Goal: Task Accomplishment & Management: Manage account settings

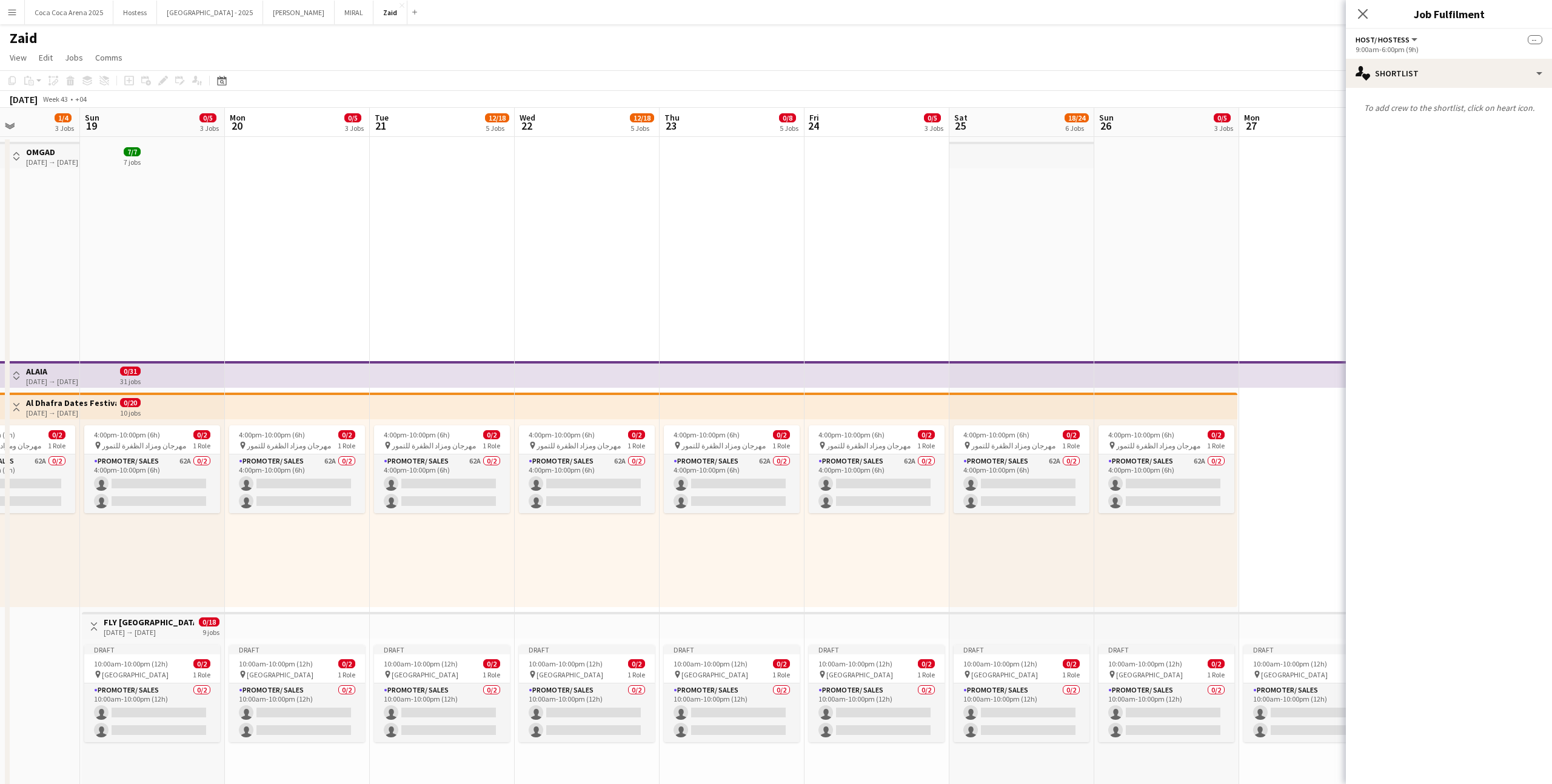
scroll to position [0, 349]
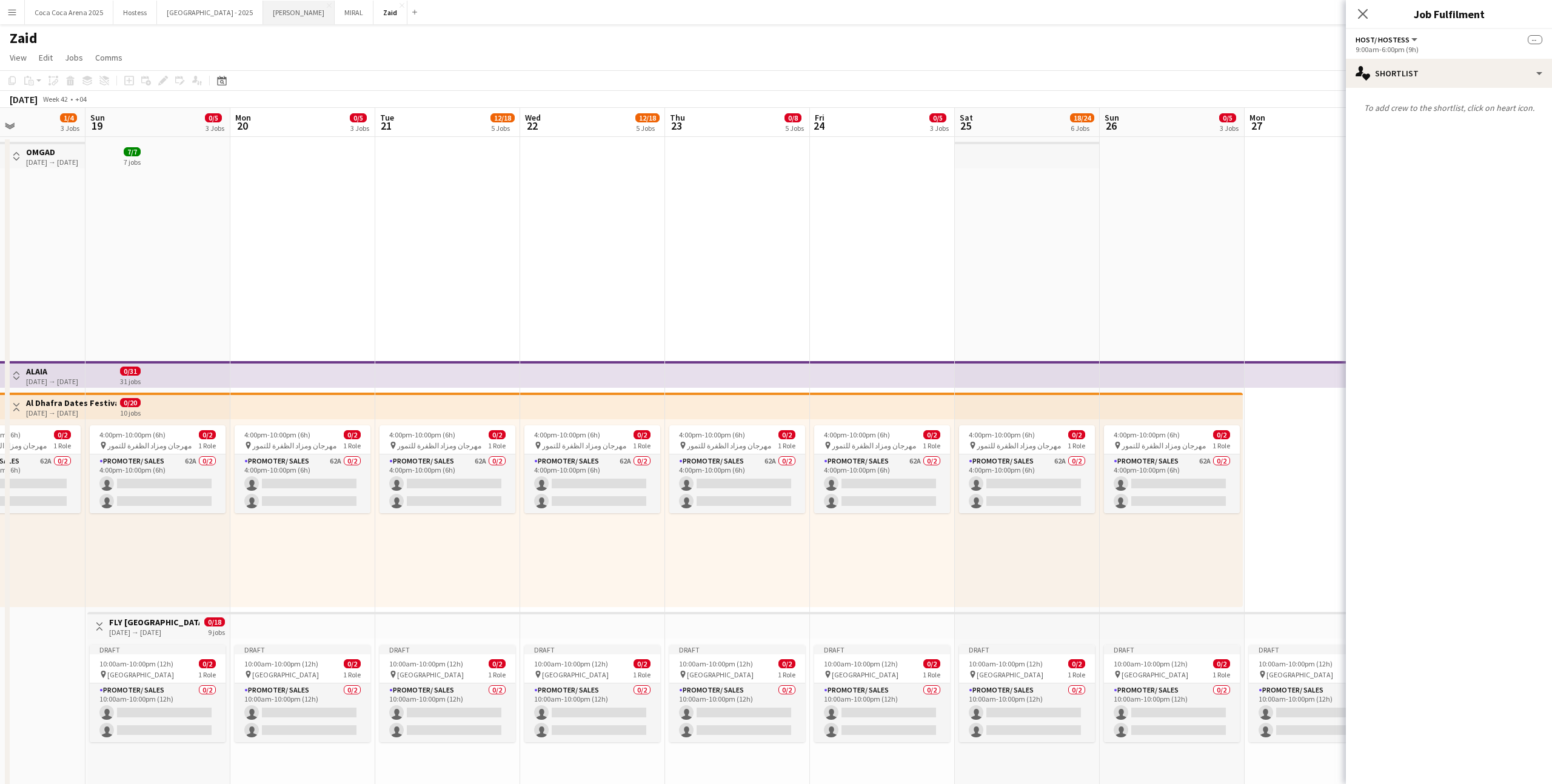
click at [263, 7] on button "[PERSON_NAME]" at bounding box center [299, 12] width 72 height 24
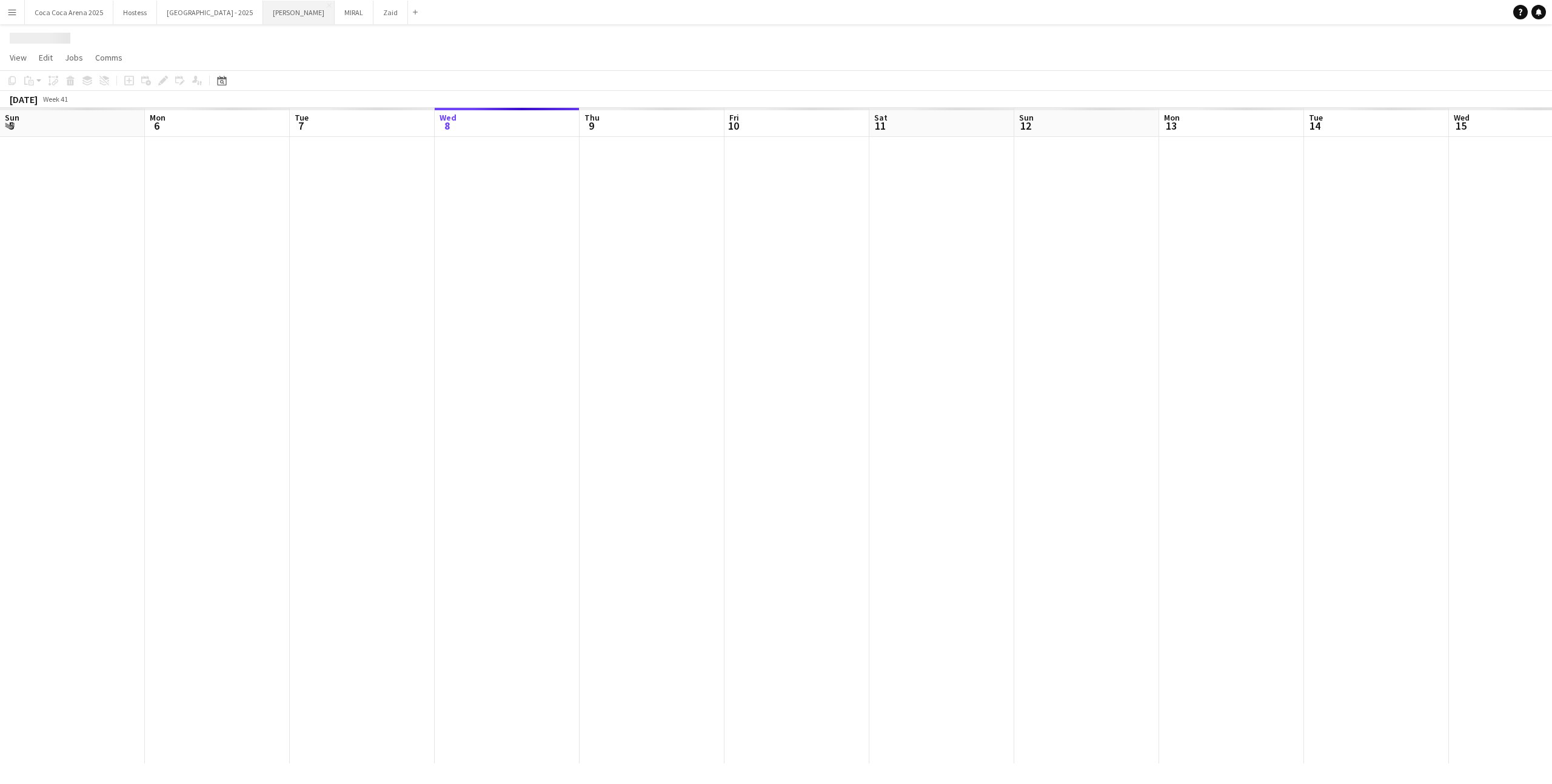
scroll to position [0, 290]
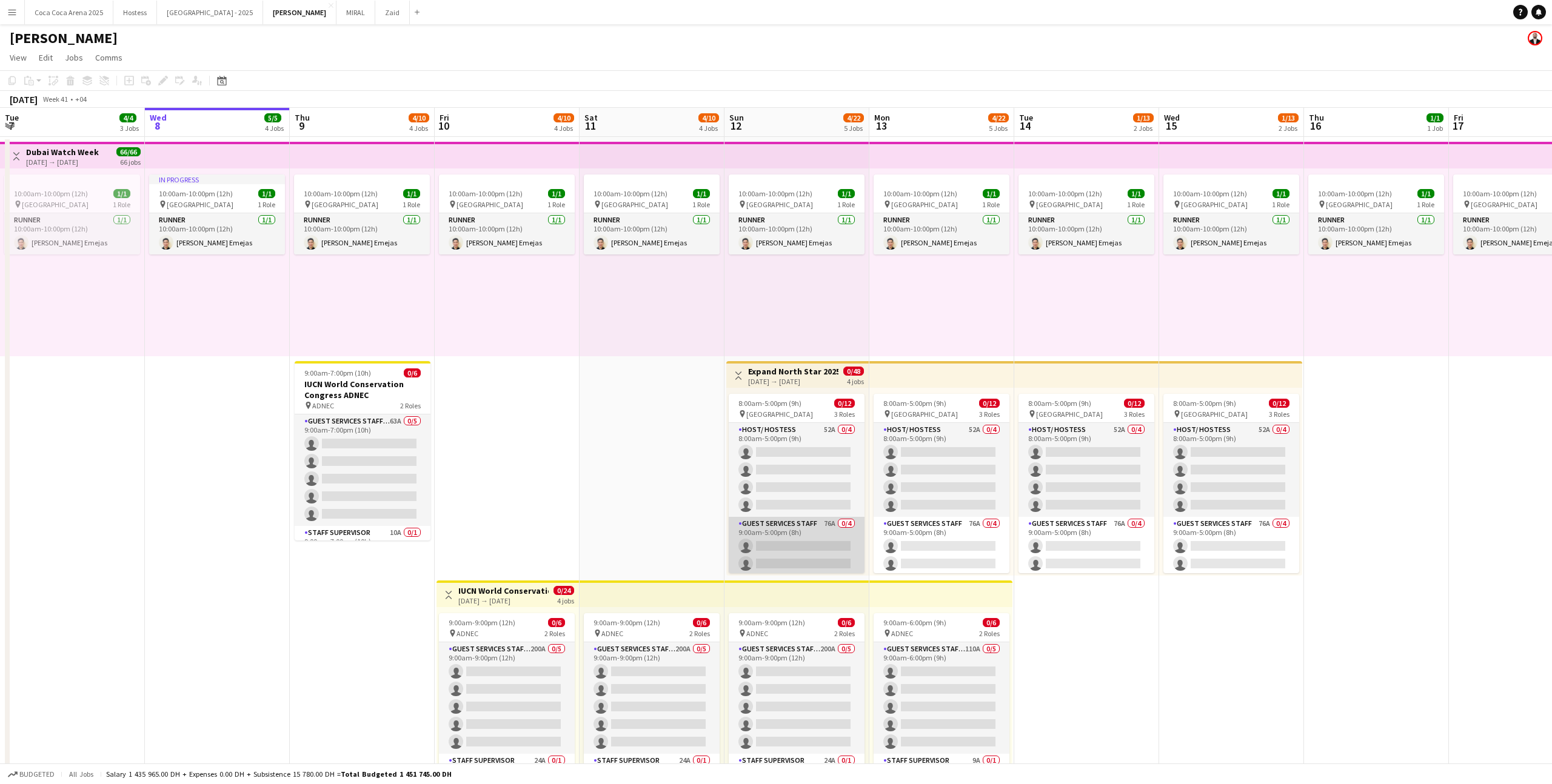
click at [832, 533] on app-card-role "Guest Services Staff 76A 0/4 9:00am-5:00pm (8h) single-neutral-actions single-n…" at bounding box center [797, 564] width 136 height 94
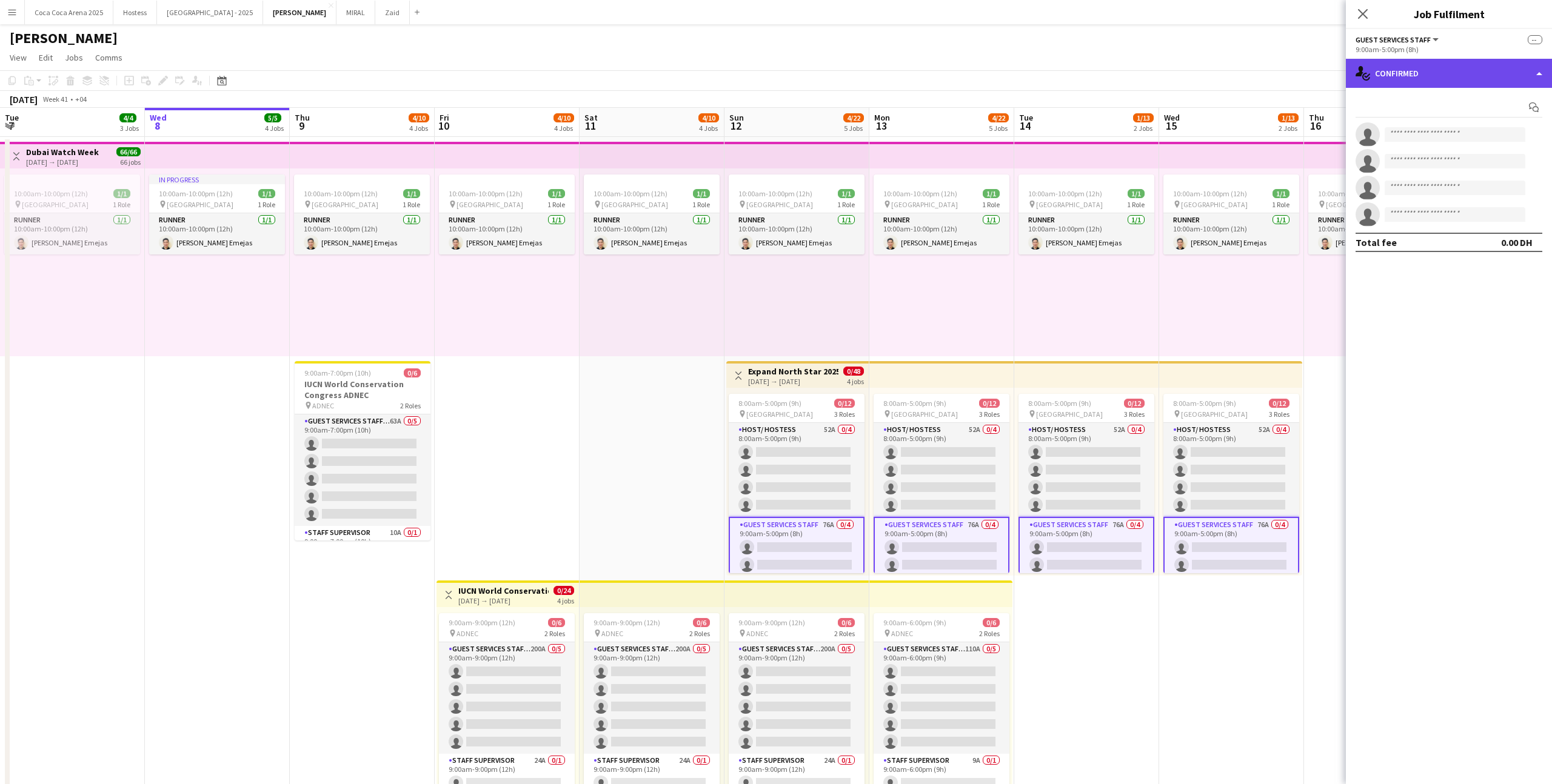
click at [1504, 68] on div "single-neutral-actions-check-2 Confirmed" at bounding box center [1449, 72] width 207 height 29
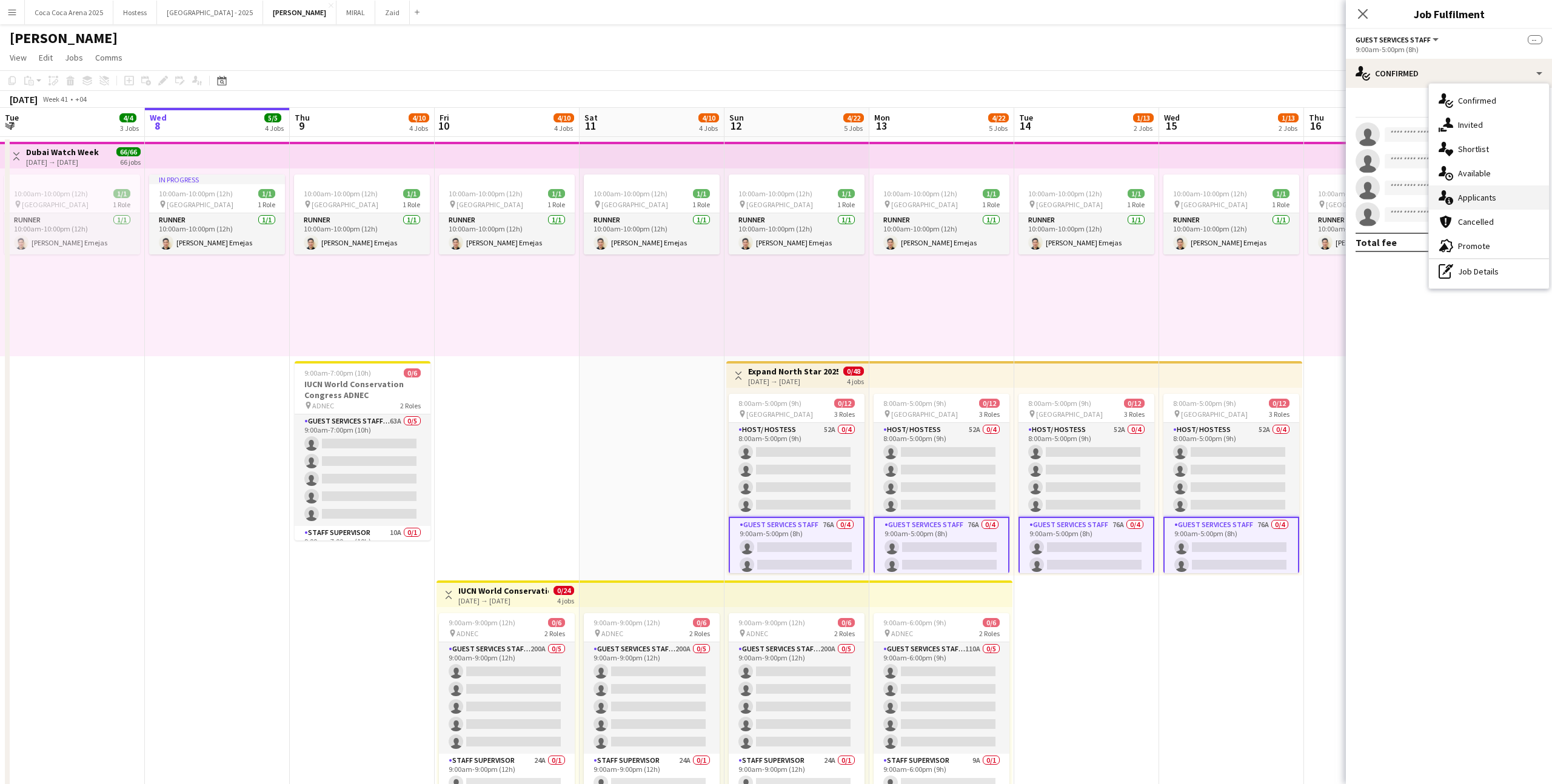
click at [1491, 193] on span "Applicants" at bounding box center [1477, 197] width 38 height 11
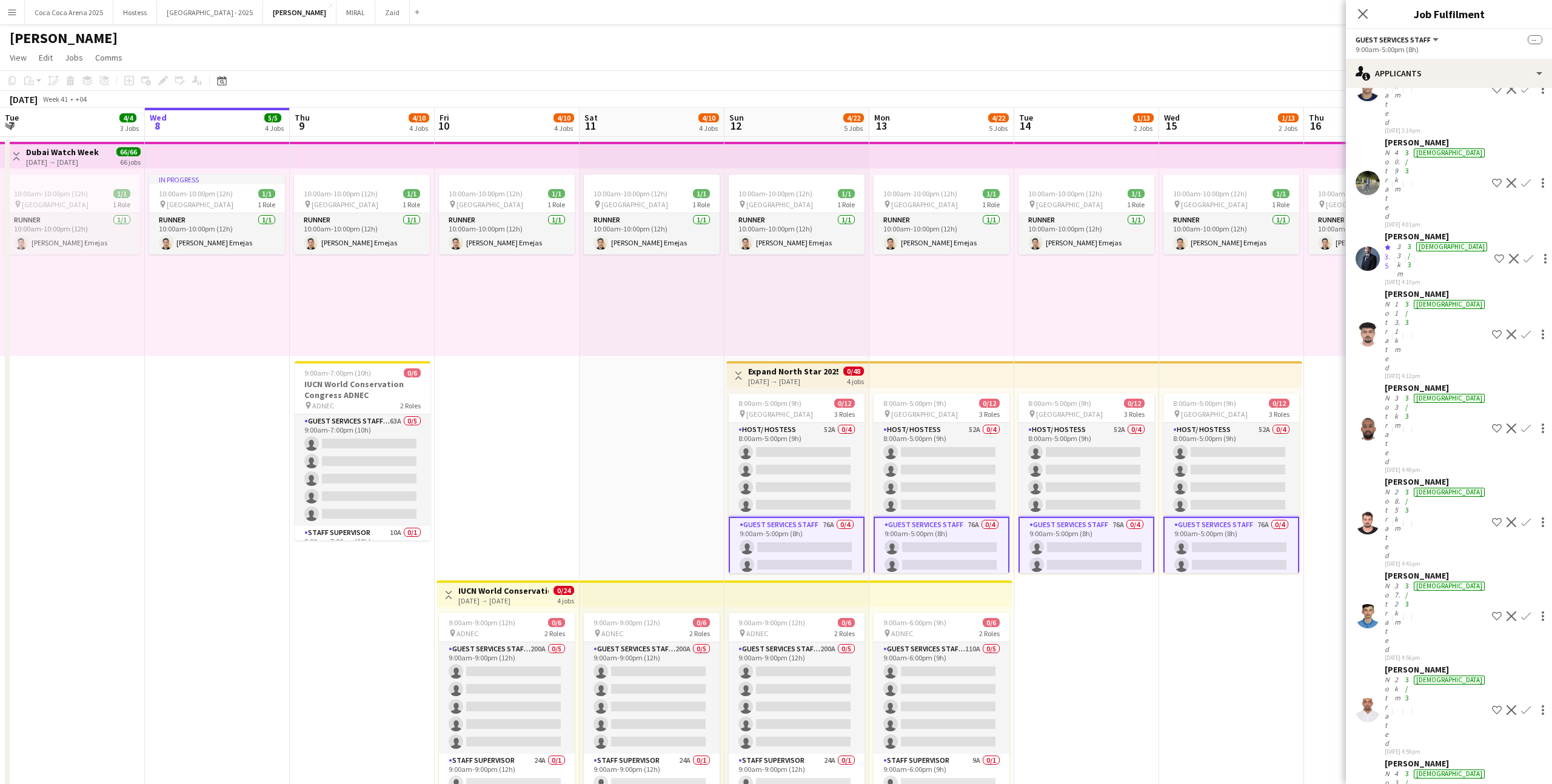
scroll to position [2176, 0]
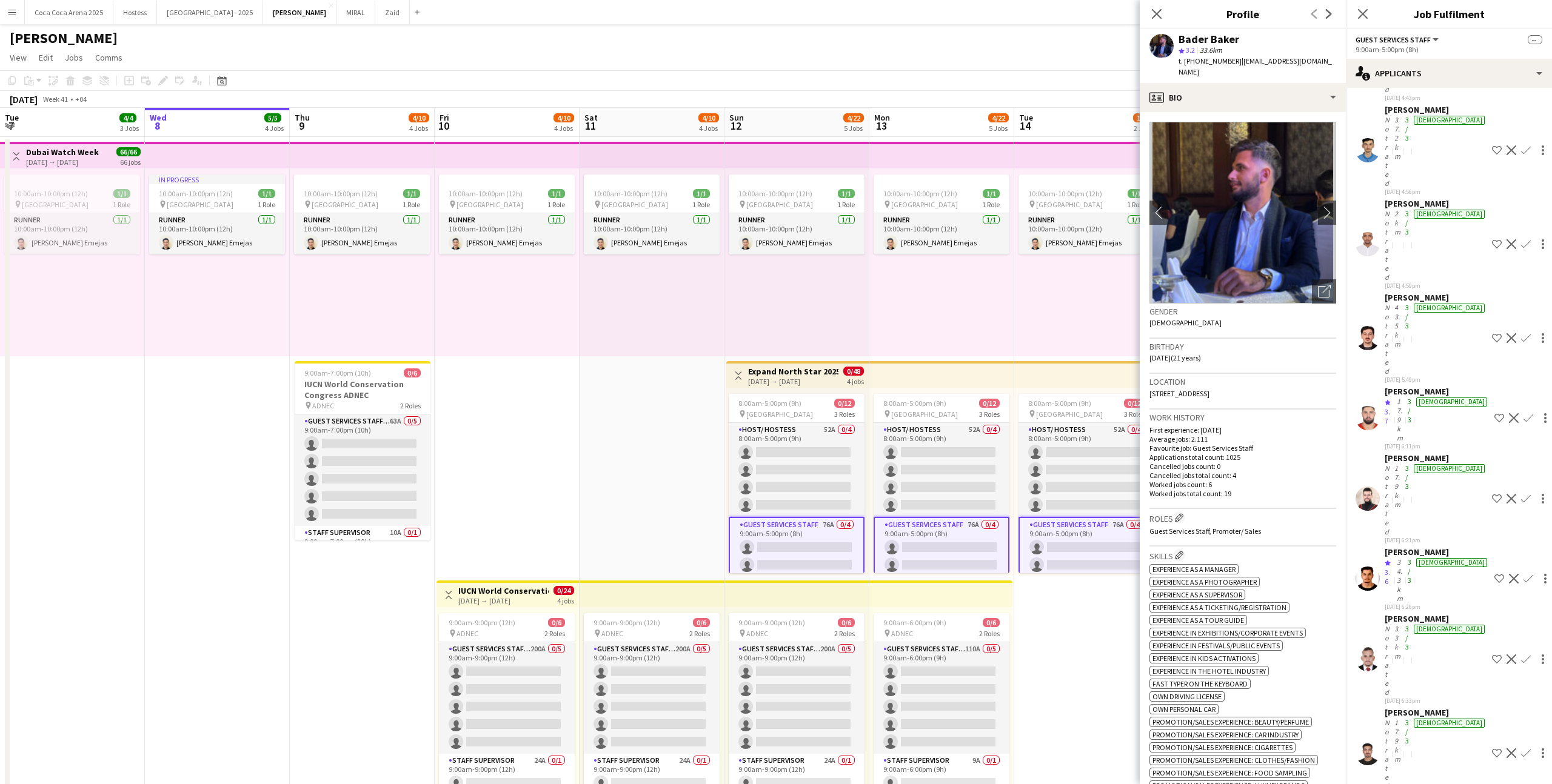
scroll to position [1780, 0]
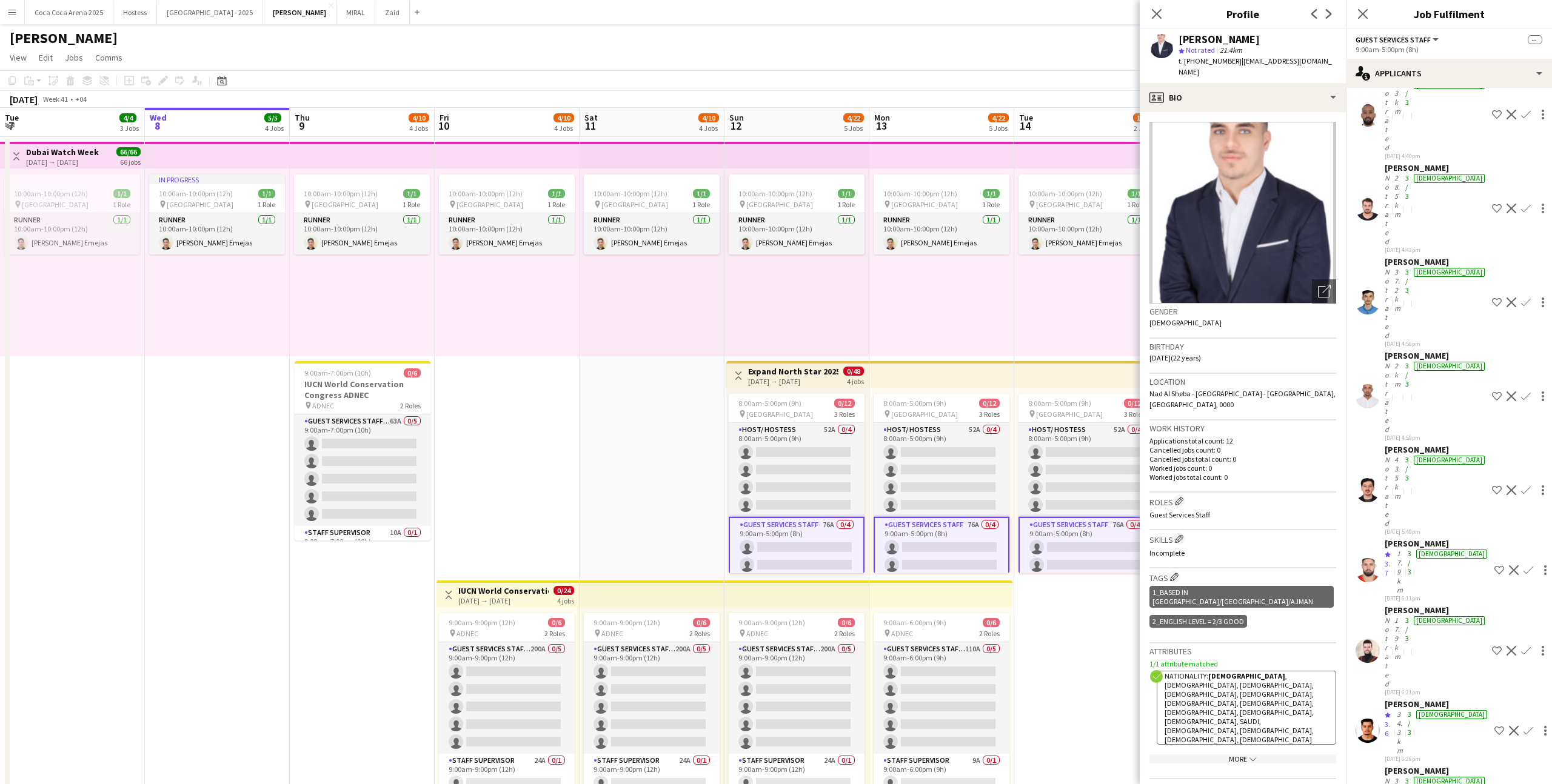
scroll to position [1709, 0]
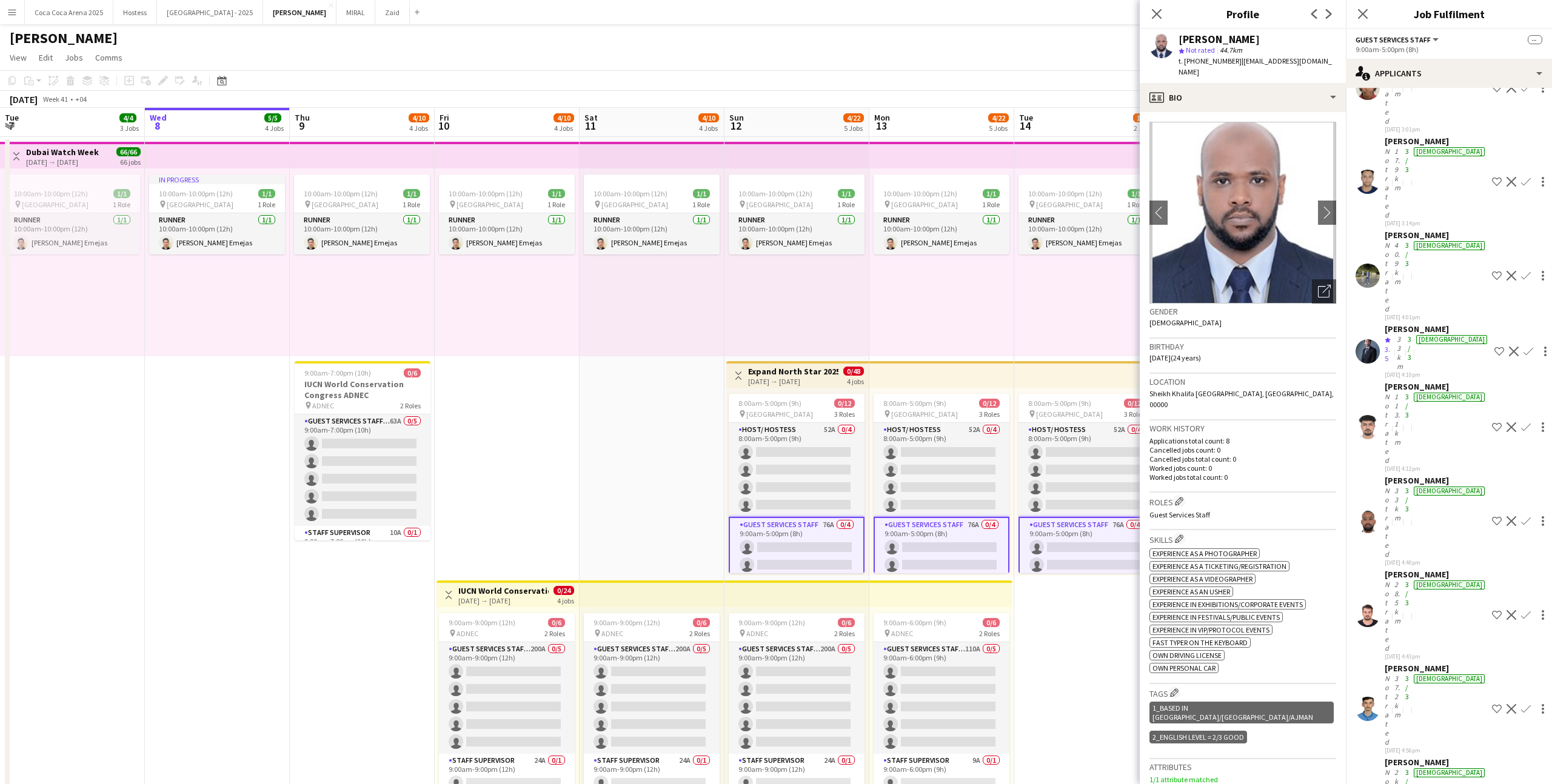
scroll to position [1300, 0]
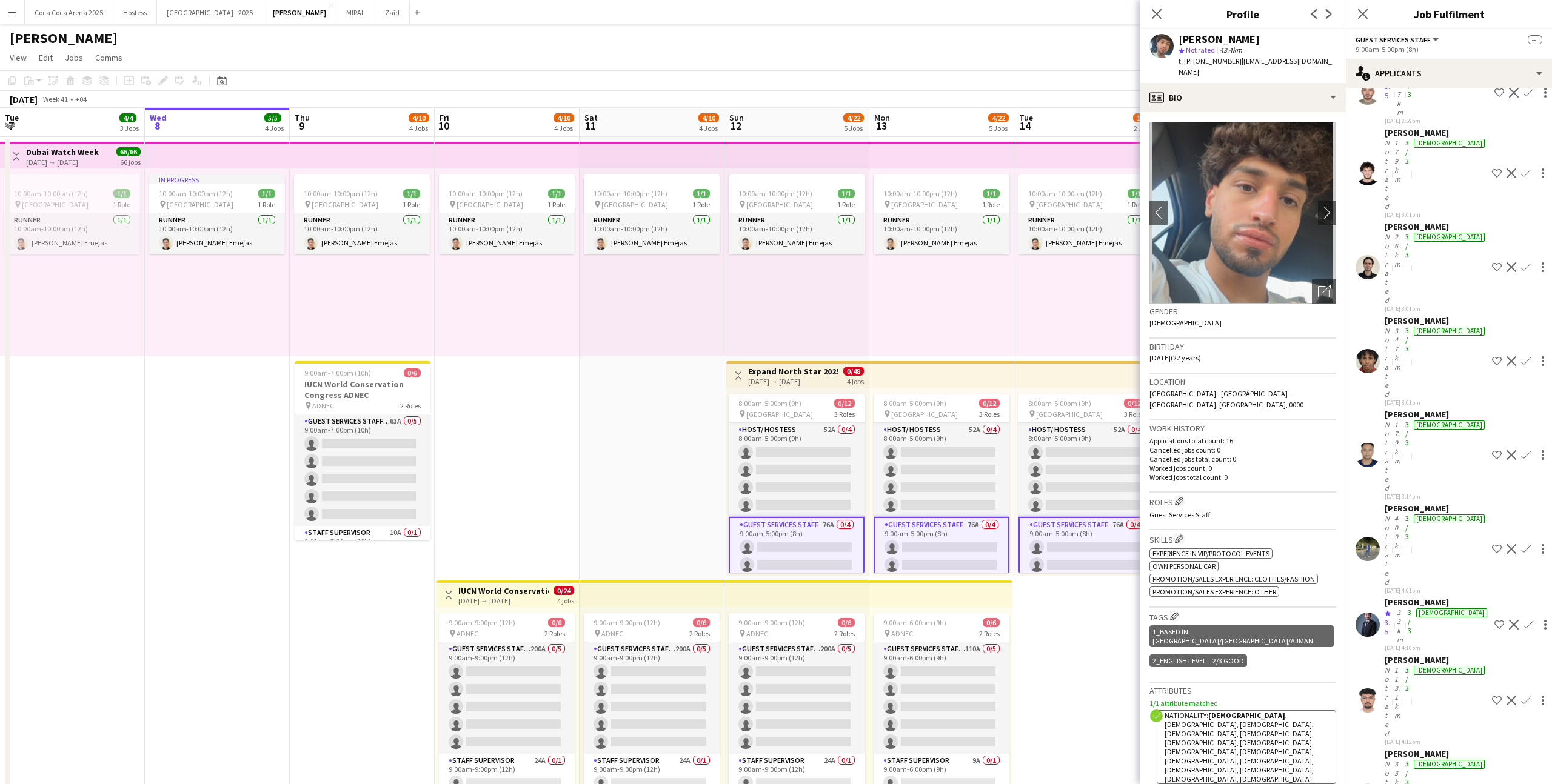
scroll to position [1027, 0]
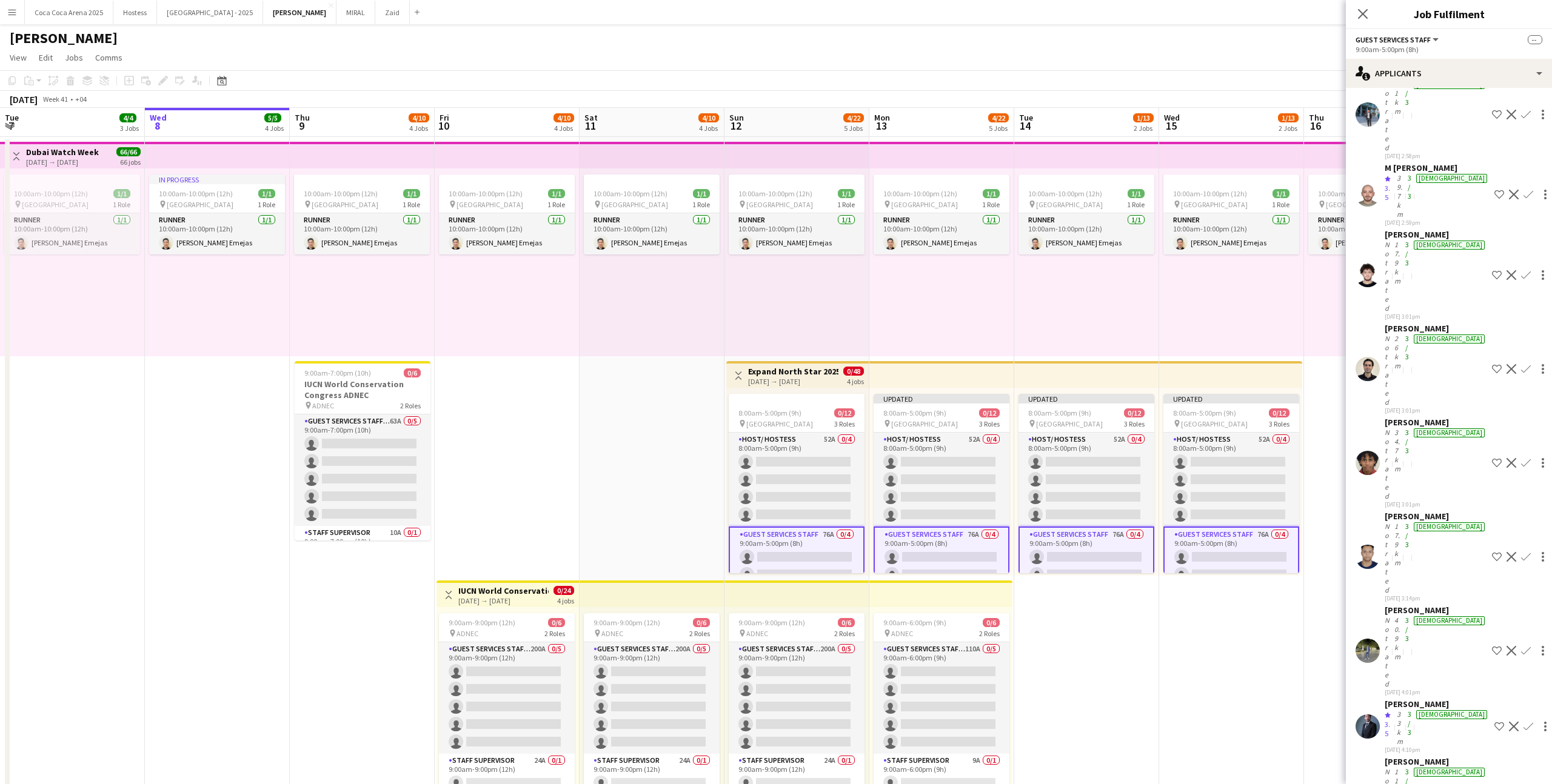
scroll to position [934, 0]
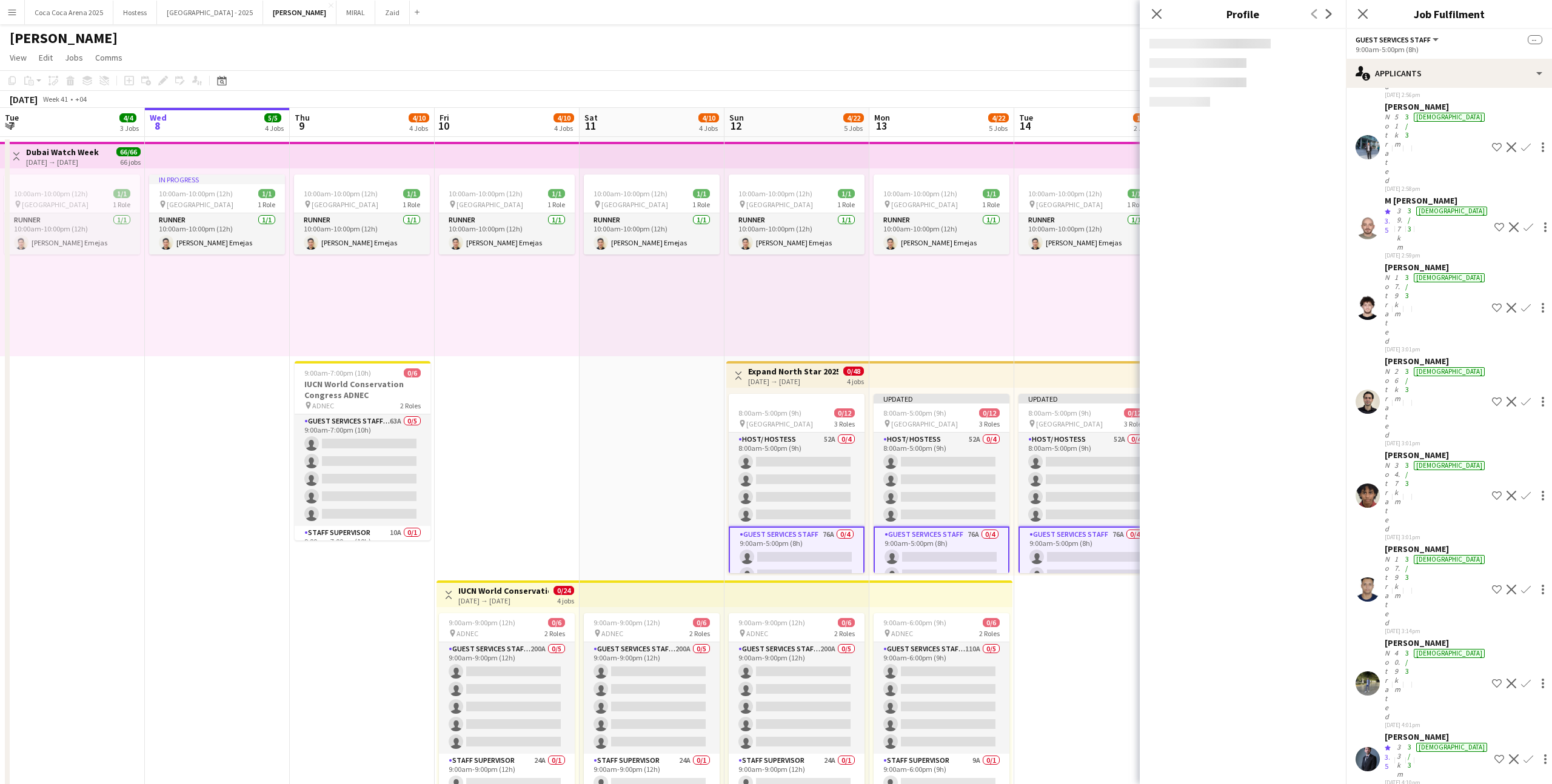
scroll to position [890, 0]
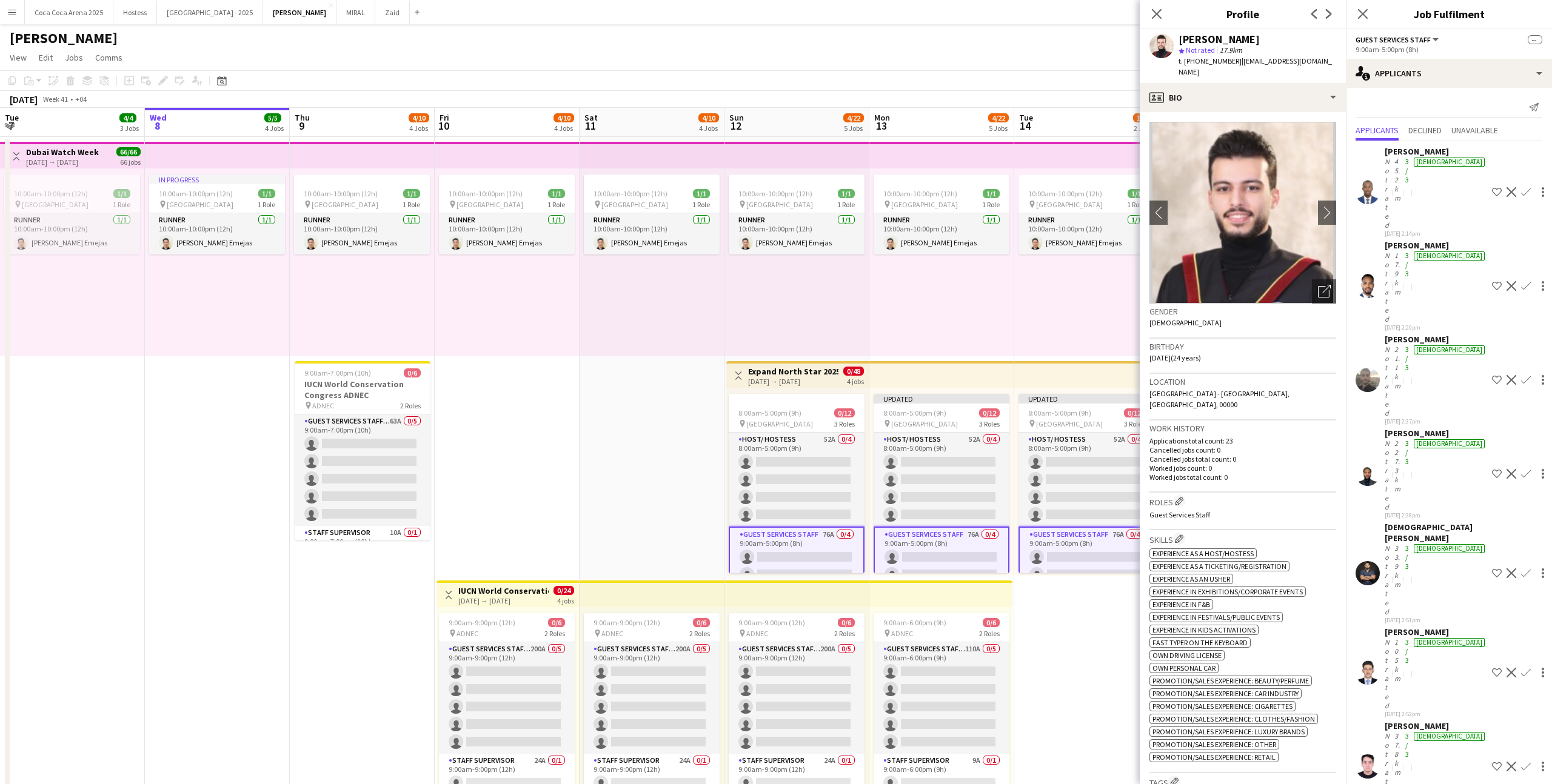
scroll to position [24, 0]
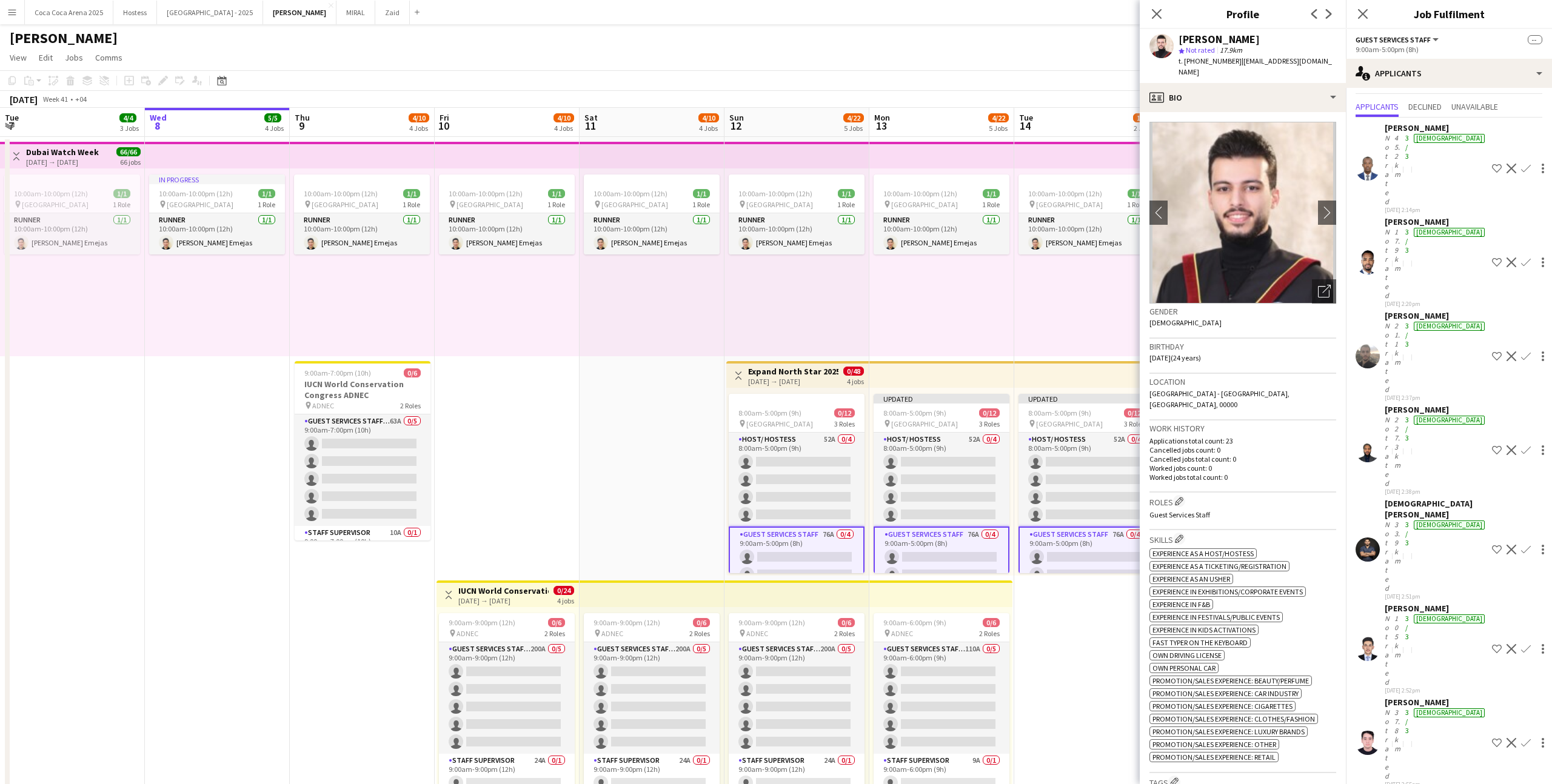
click at [1465, 87] on div "Send notification" at bounding box center [1448, 84] width 187 height 20
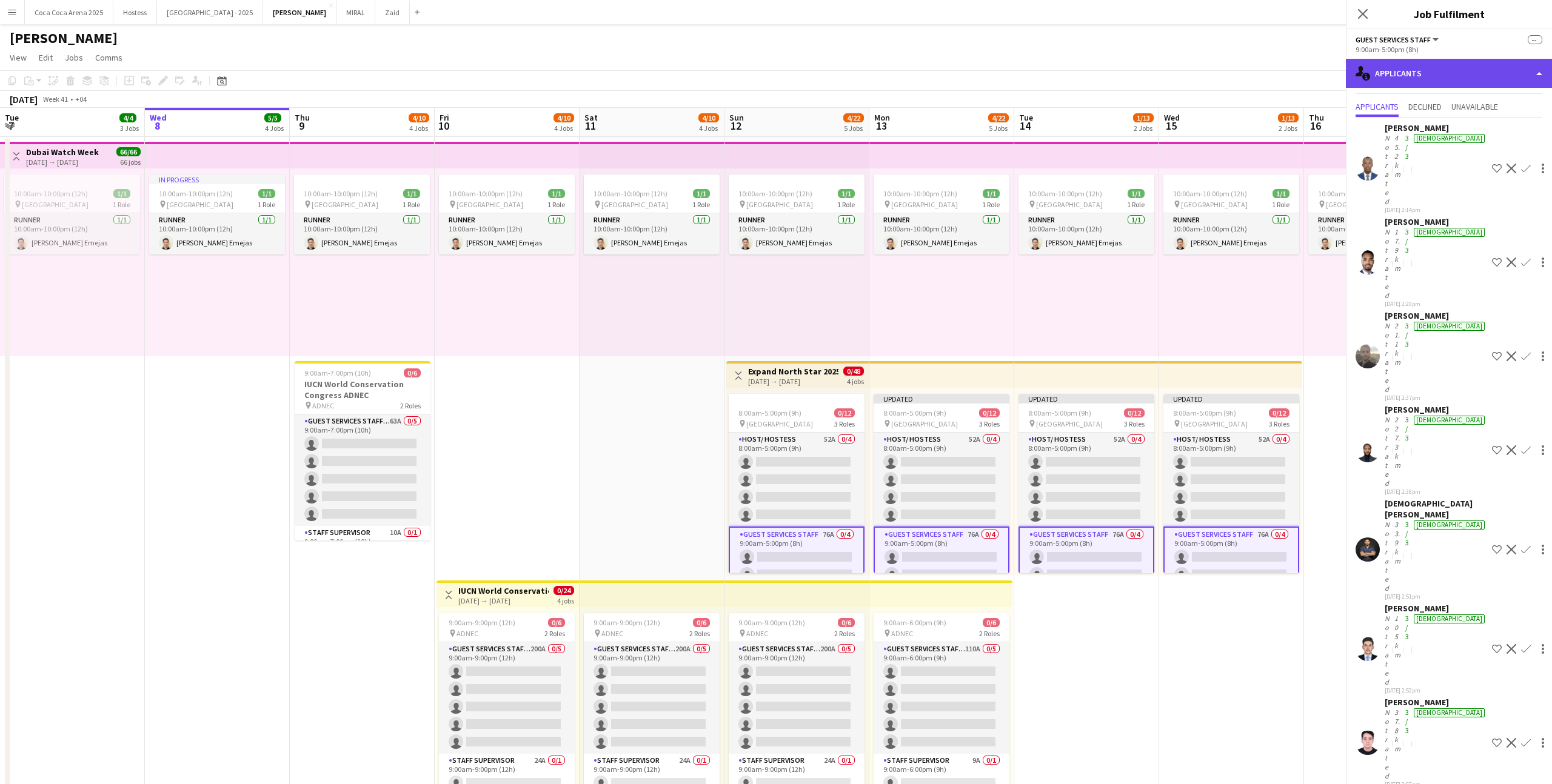
click at [1463, 80] on div "single-neutral-actions-information Applicants" at bounding box center [1449, 72] width 207 height 29
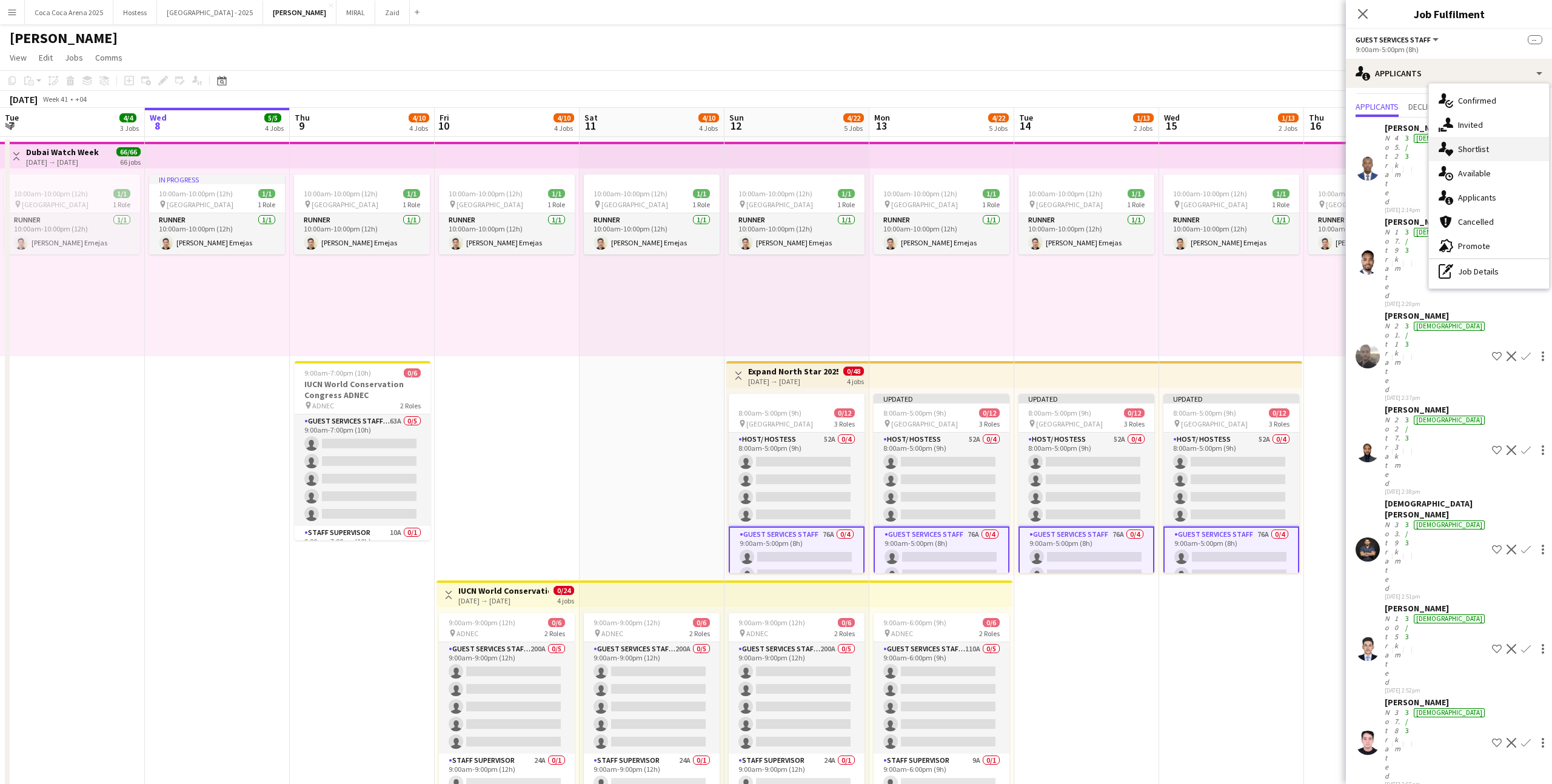
click at [1477, 151] on span "Shortlist" at bounding box center [1474, 149] width 31 height 11
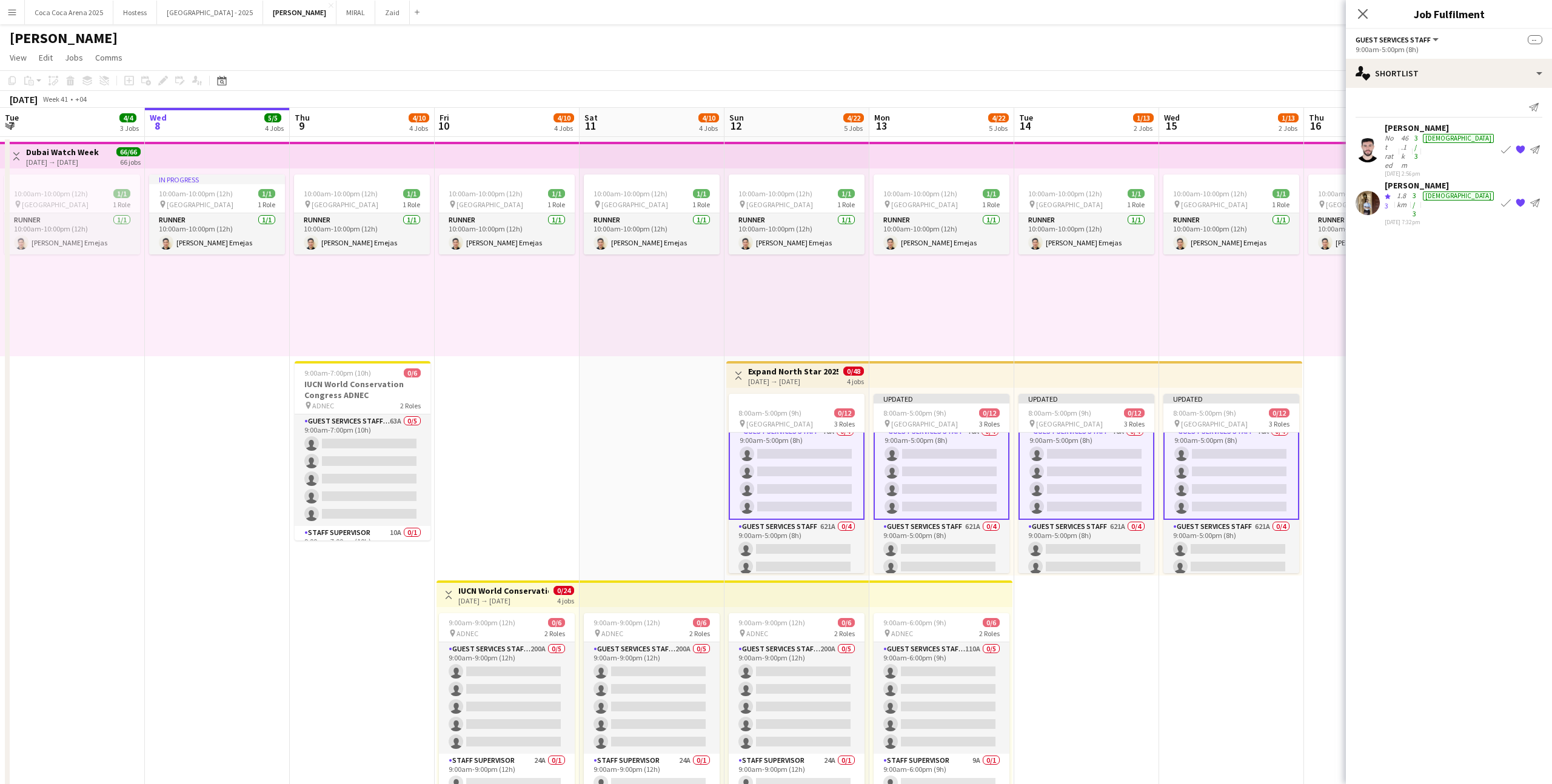
scroll to position [0, 0]
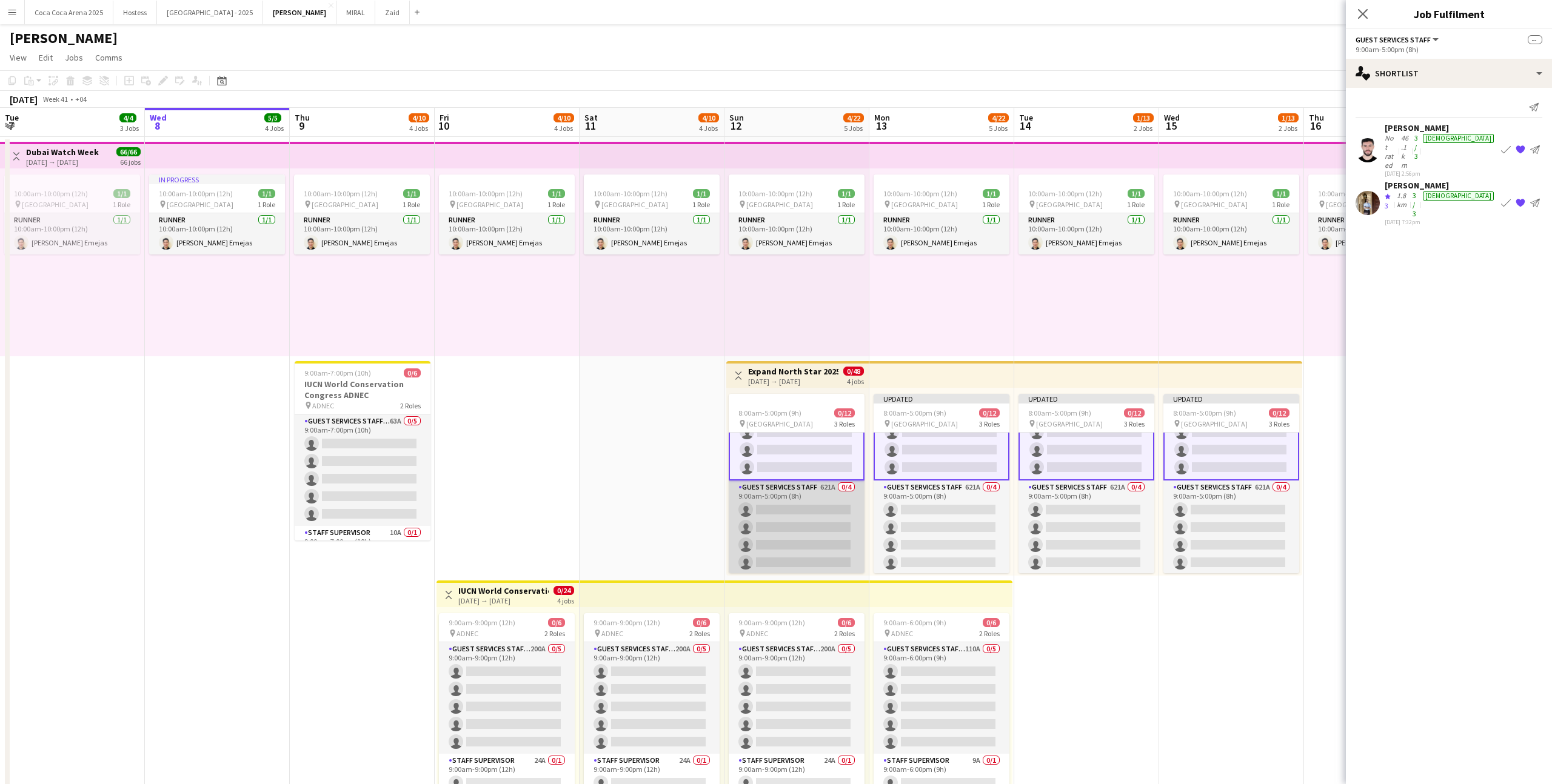
click at [827, 540] on app-card-role "Guest Services Staff 621A 0/4 9:00am-5:00pm (8h) single-neutral-actions single-…" at bounding box center [797, 527] width 136 height 94
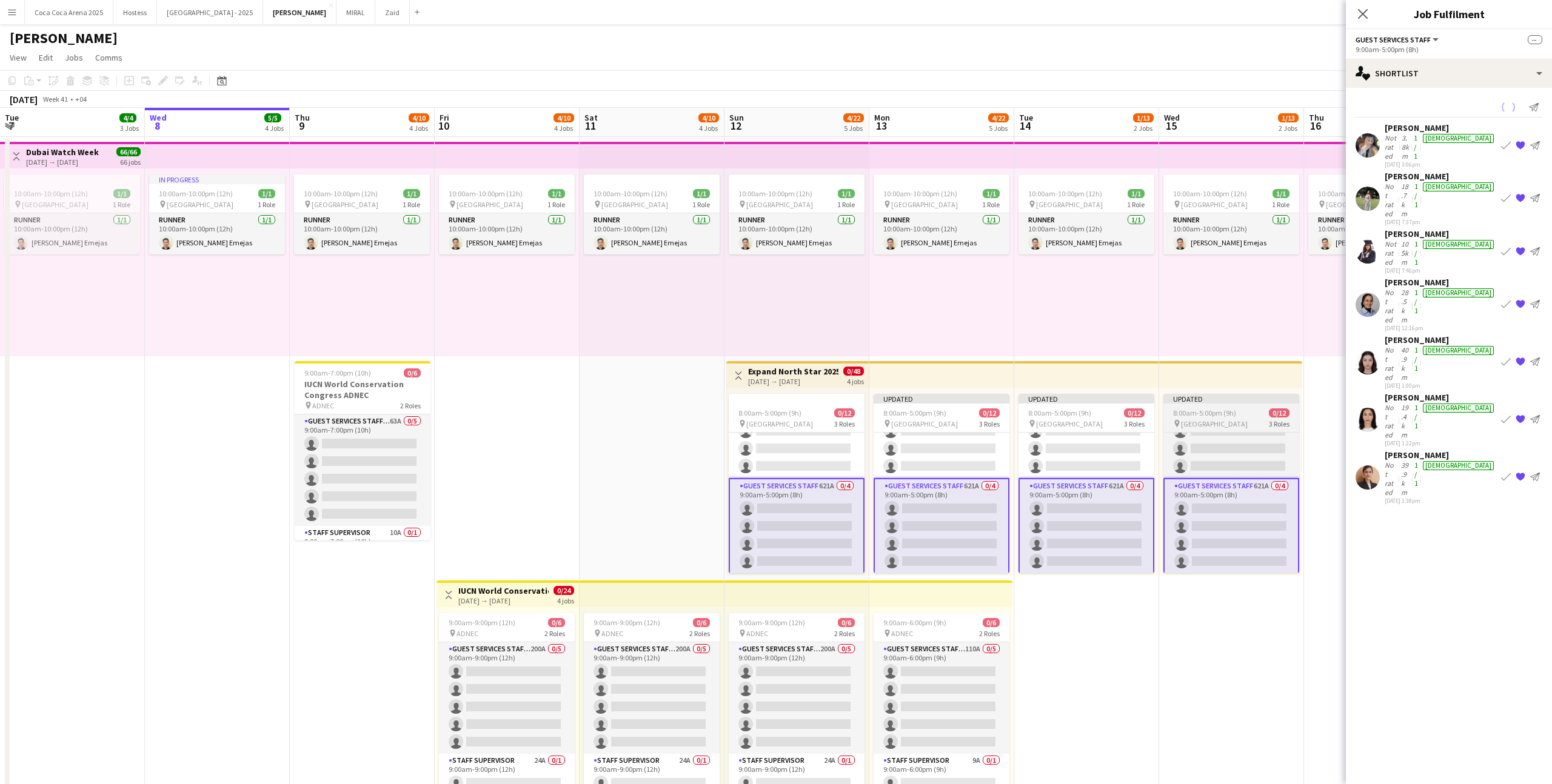
scroll to position [141, 0]
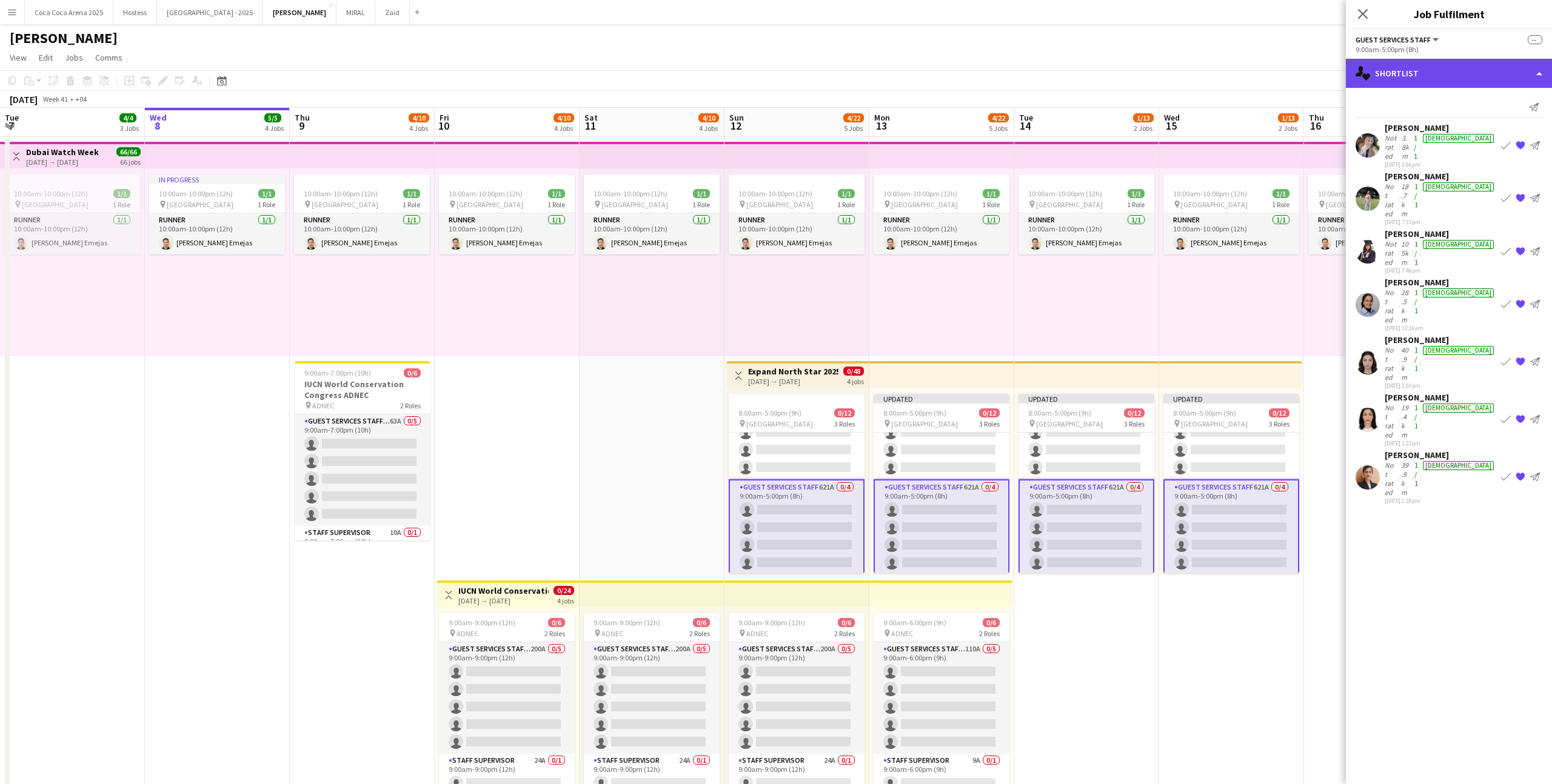
click at [1452, 68] on div "single-neutral-actions-heart Shortlist" at bounding box center [1449, 72] width 207 height 29
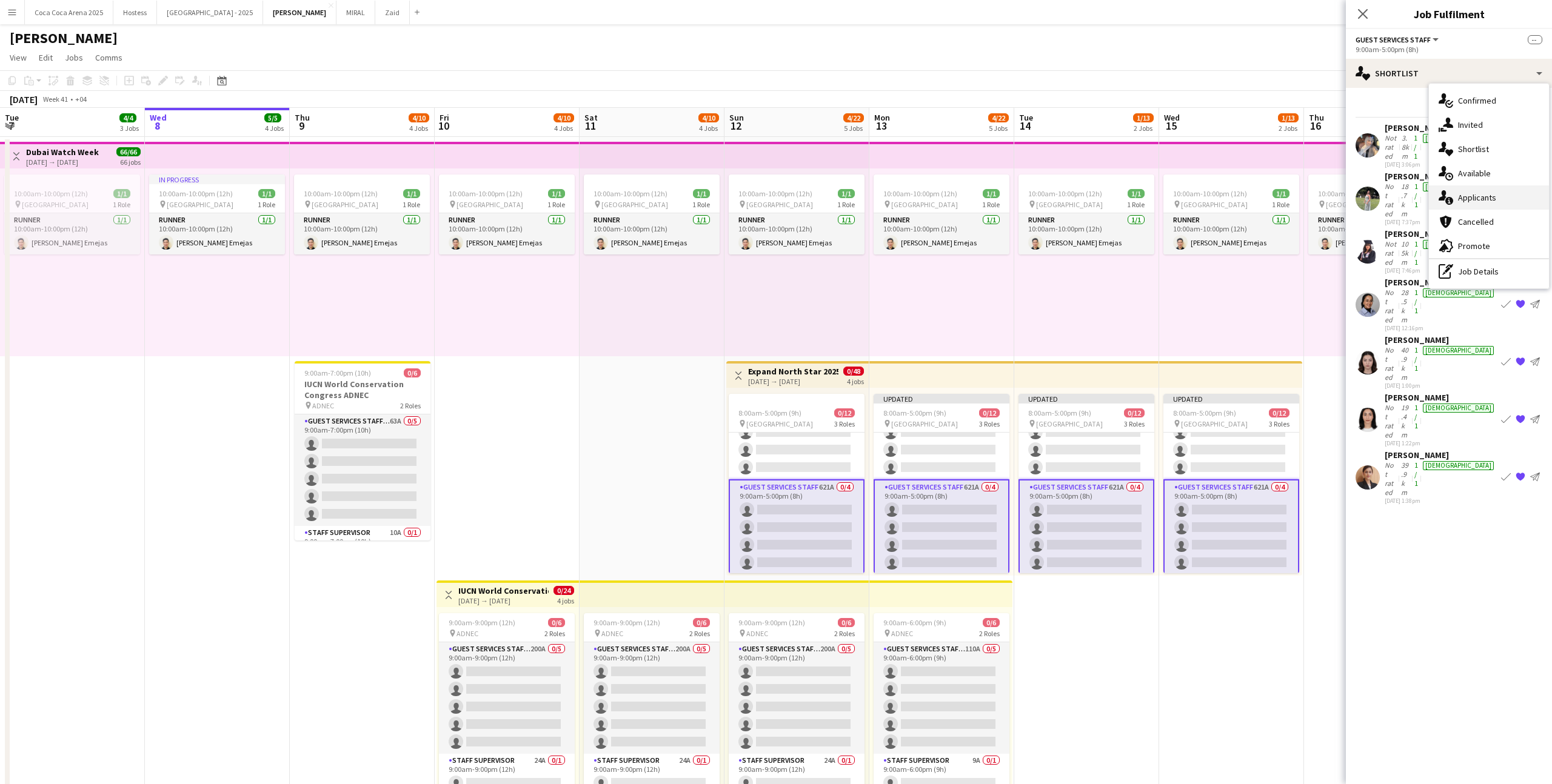
click at [1492, 194] on span "Applicants" at bounding box center [1477, 197] width 38 height 11
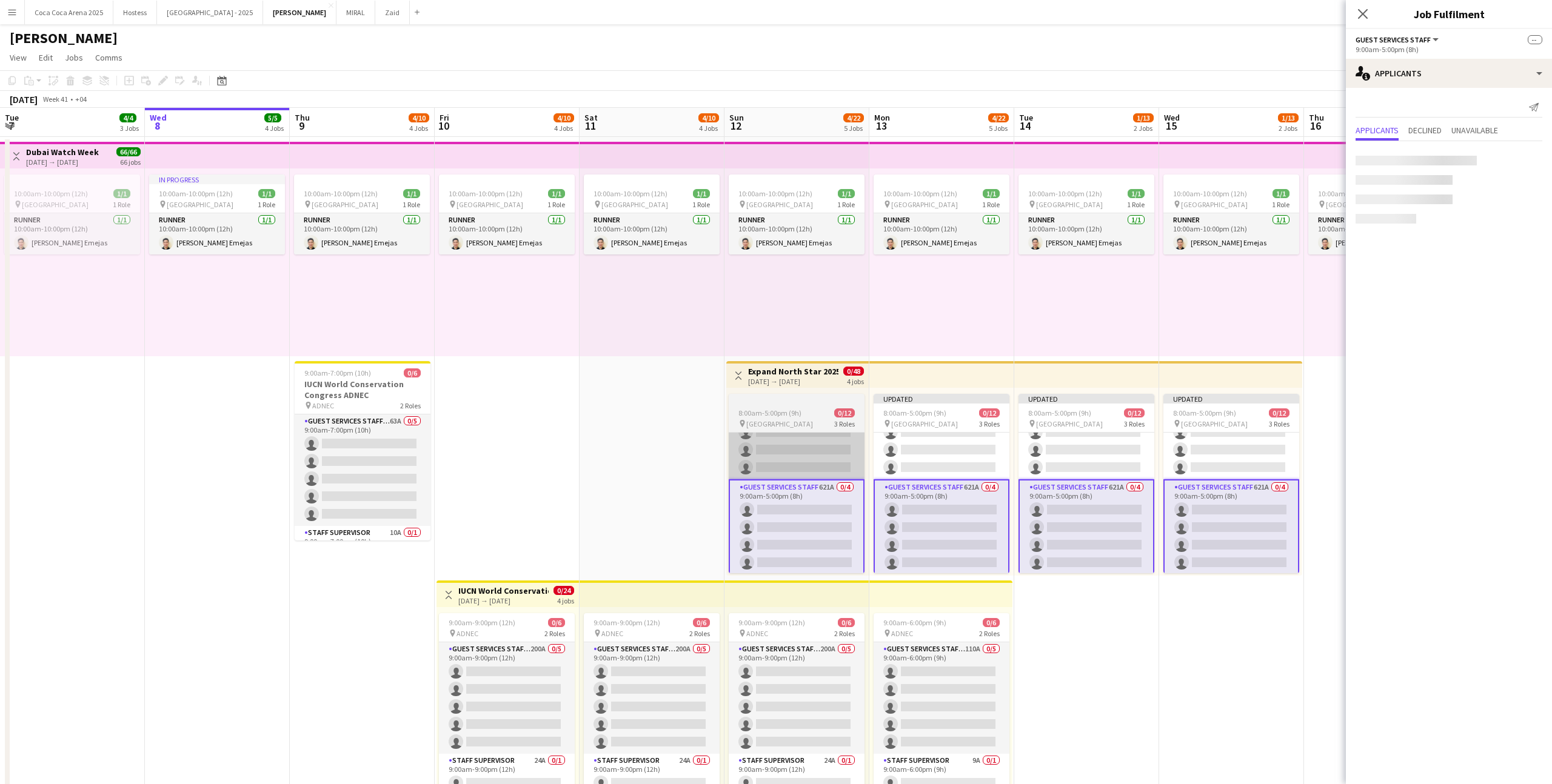
click at [824, 468] on app-card-role "Guest Services Staff 76A 0/4 9:00am-5:00pm (8h) single-neutral-actions single-n…" at bounding box center [797, 433] width 136 height 94
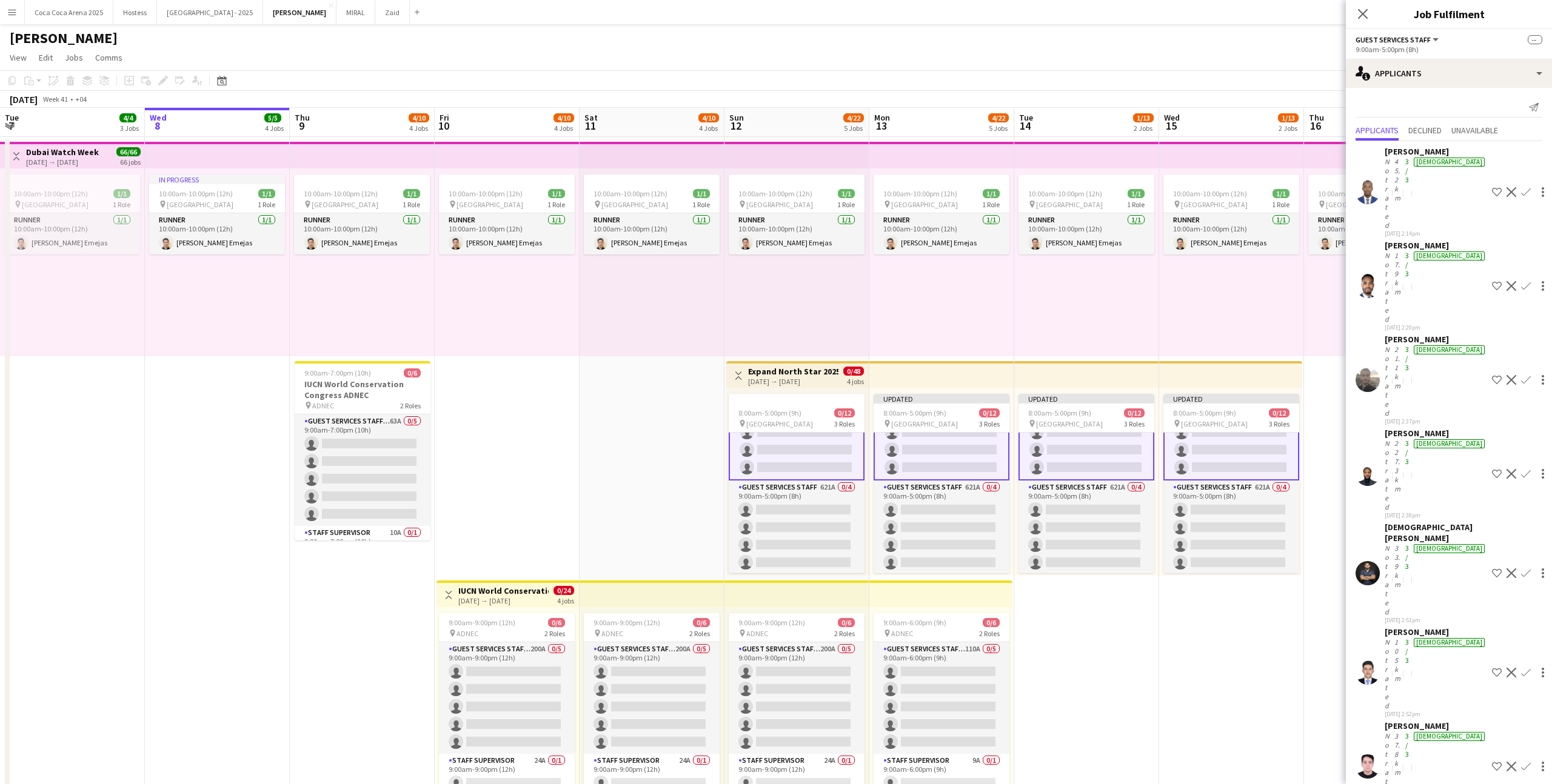
click at [834, 462] on app-card-role "Guest Services Staff 76A 0/4 9:00am-5:00pm (8h) single-neutral-actions single-n…" at bounding box center [797, 432] width 136 height 96
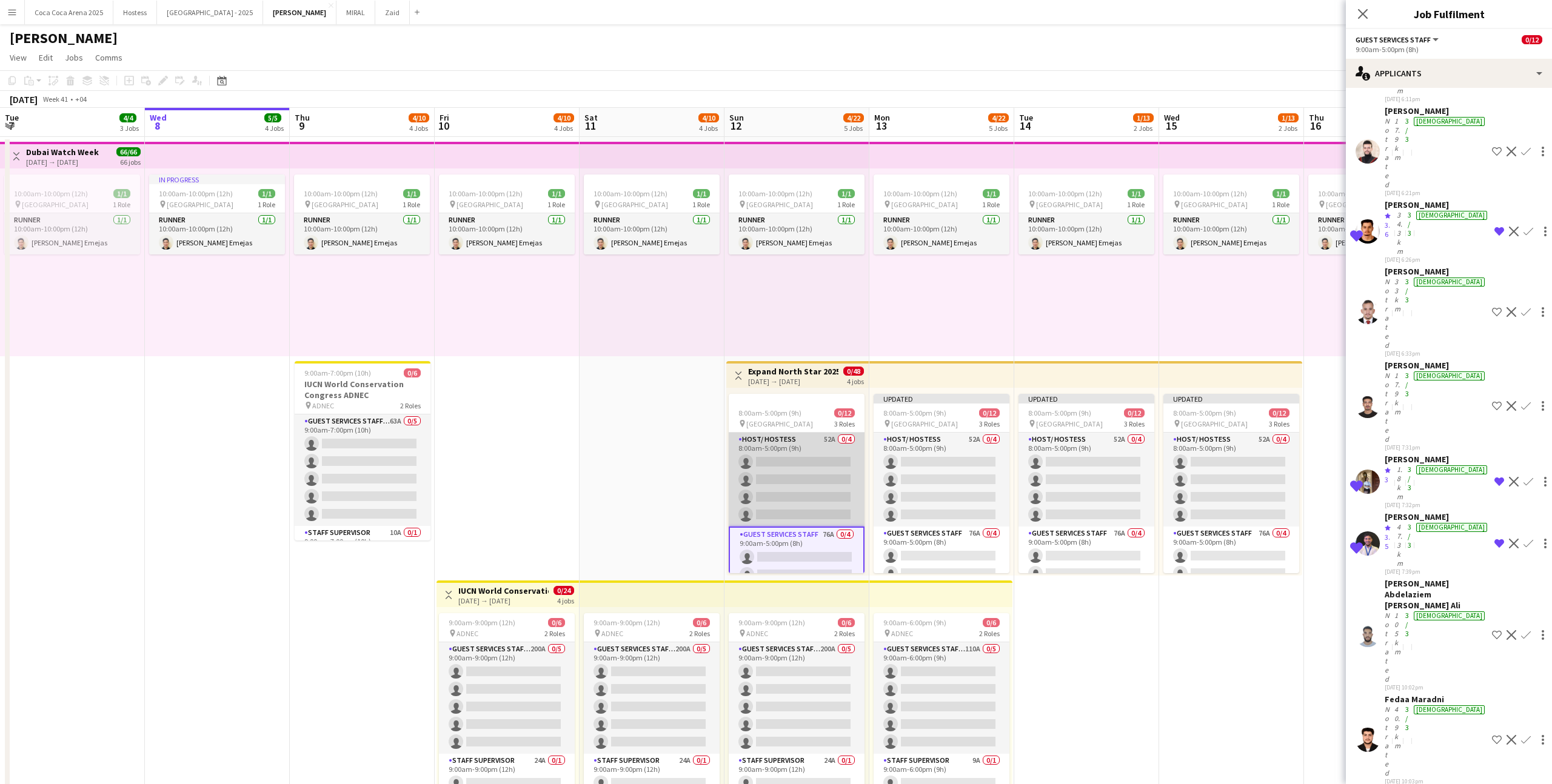
click at [829, 485] on app-card-role "Host/ Hostess 52A 0/4 8:00am-5:00pm (9h) single-neutral-actions single-neutral-…" at bounding box center [797, 480] width 136 height 94
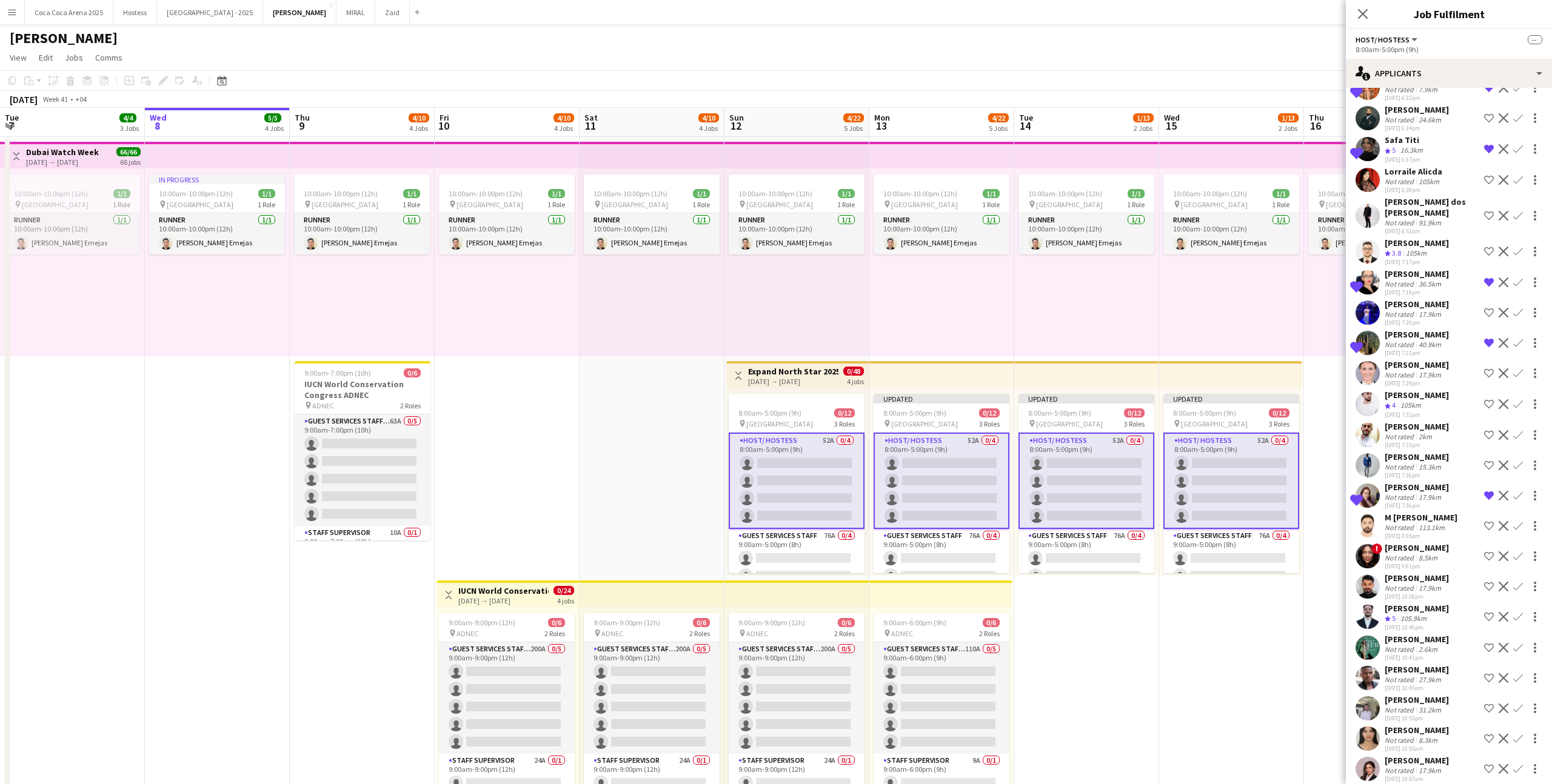
click at [1422, 775] on div "[DATE] 10:57am" at bounding box center [1417, 779] width 64 height 8
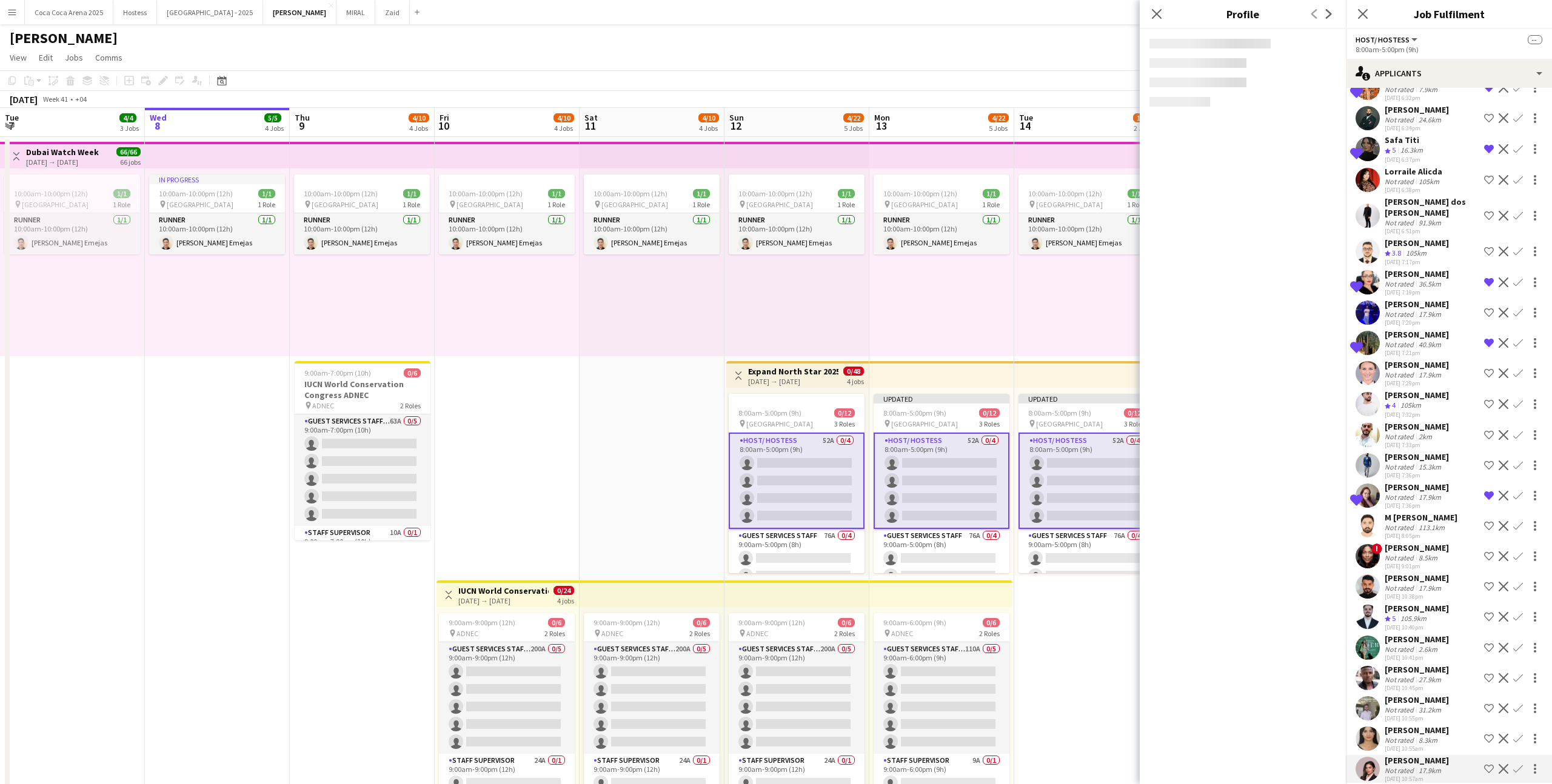
click at [1487, 764] on app-icon "Shortlist crew" at bounding box center [1489, 769] width 10 height 10
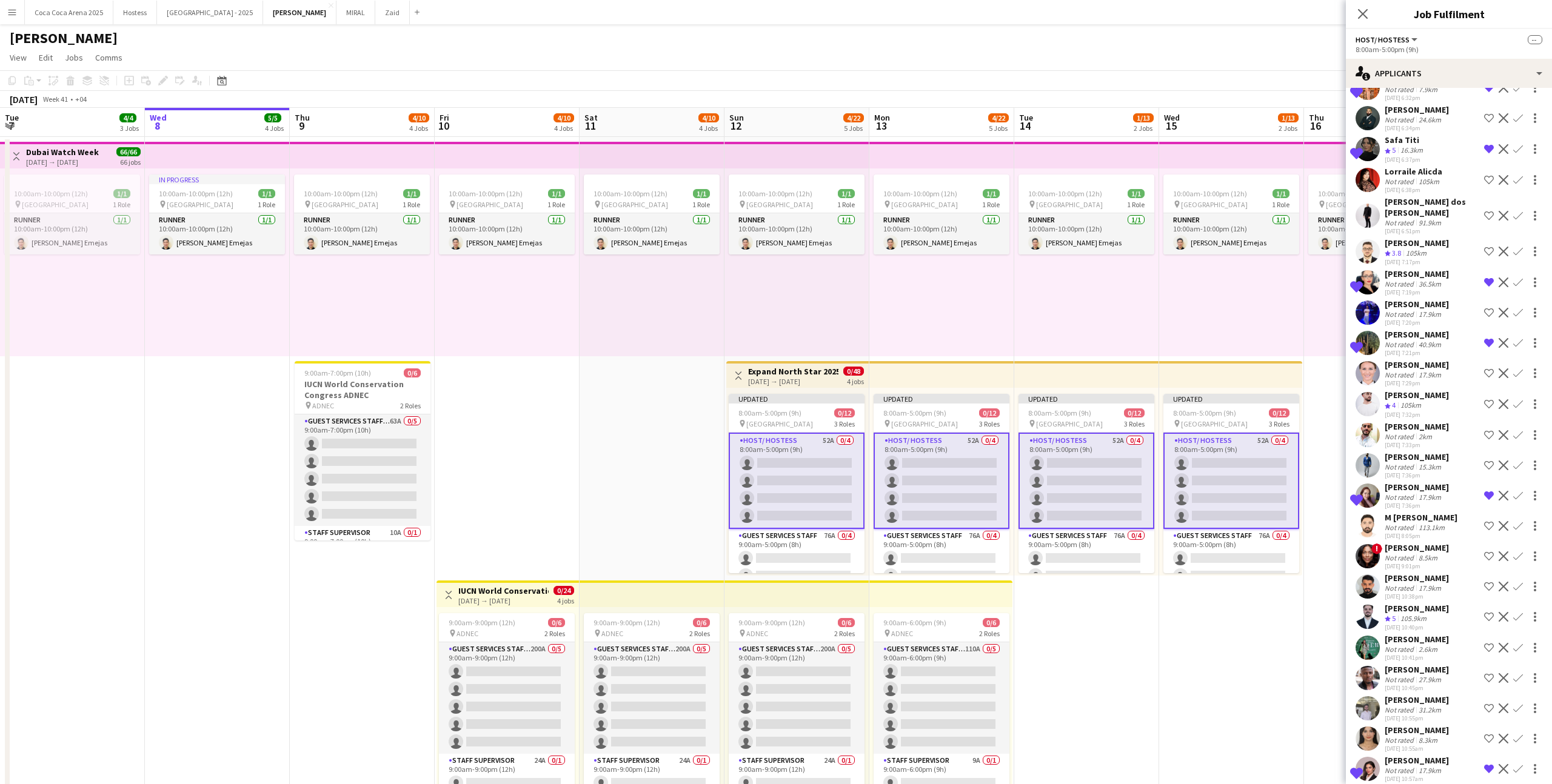
click at [1450, 731] on div "[PERSON_NAME] Moh Not rated 8.3km [DATE] 10:55am Shortlist crew Decline Confirm" at bounding box center [1449, 739] width 207 height 28
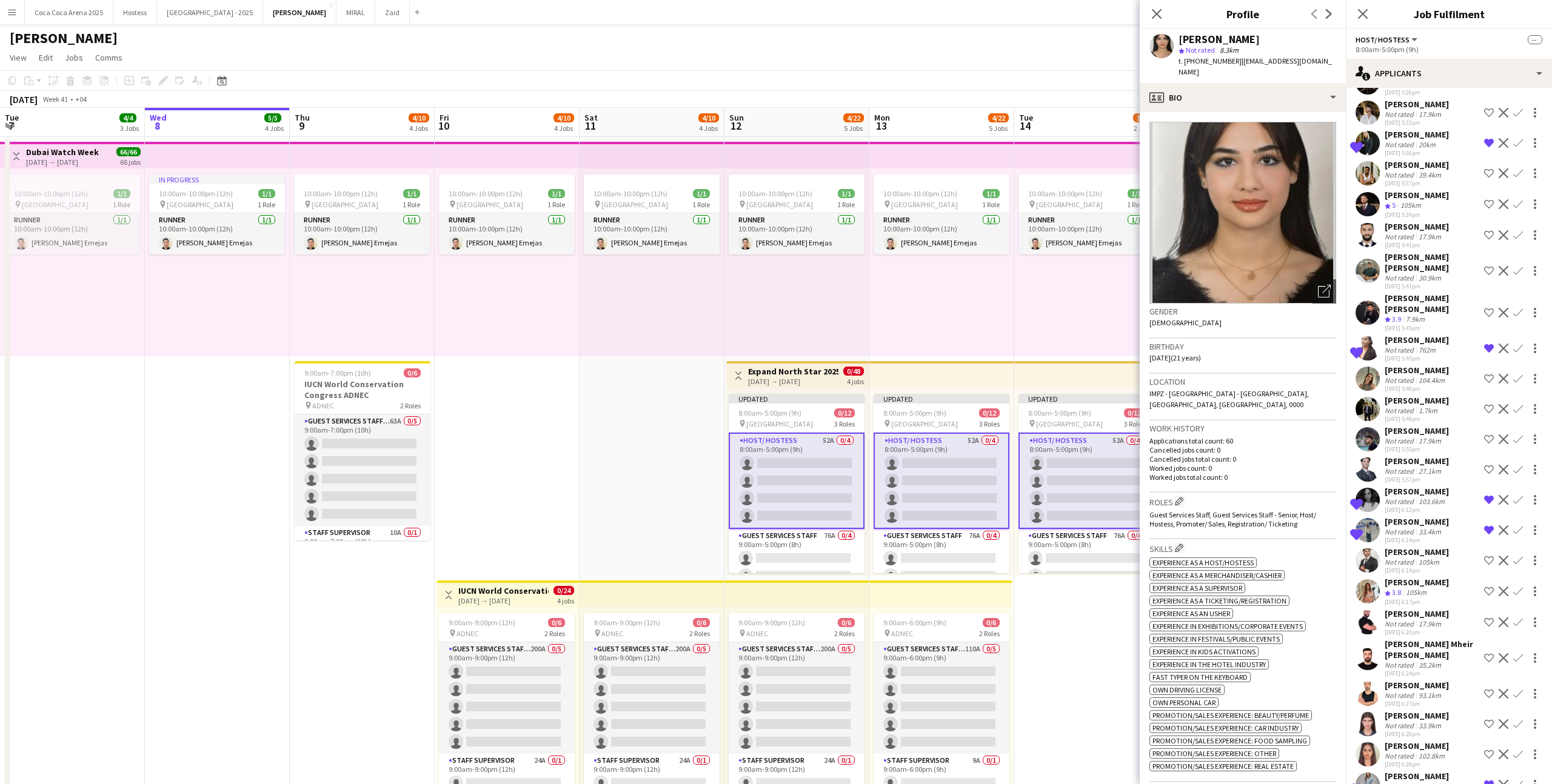
scroll to position [0, 0]
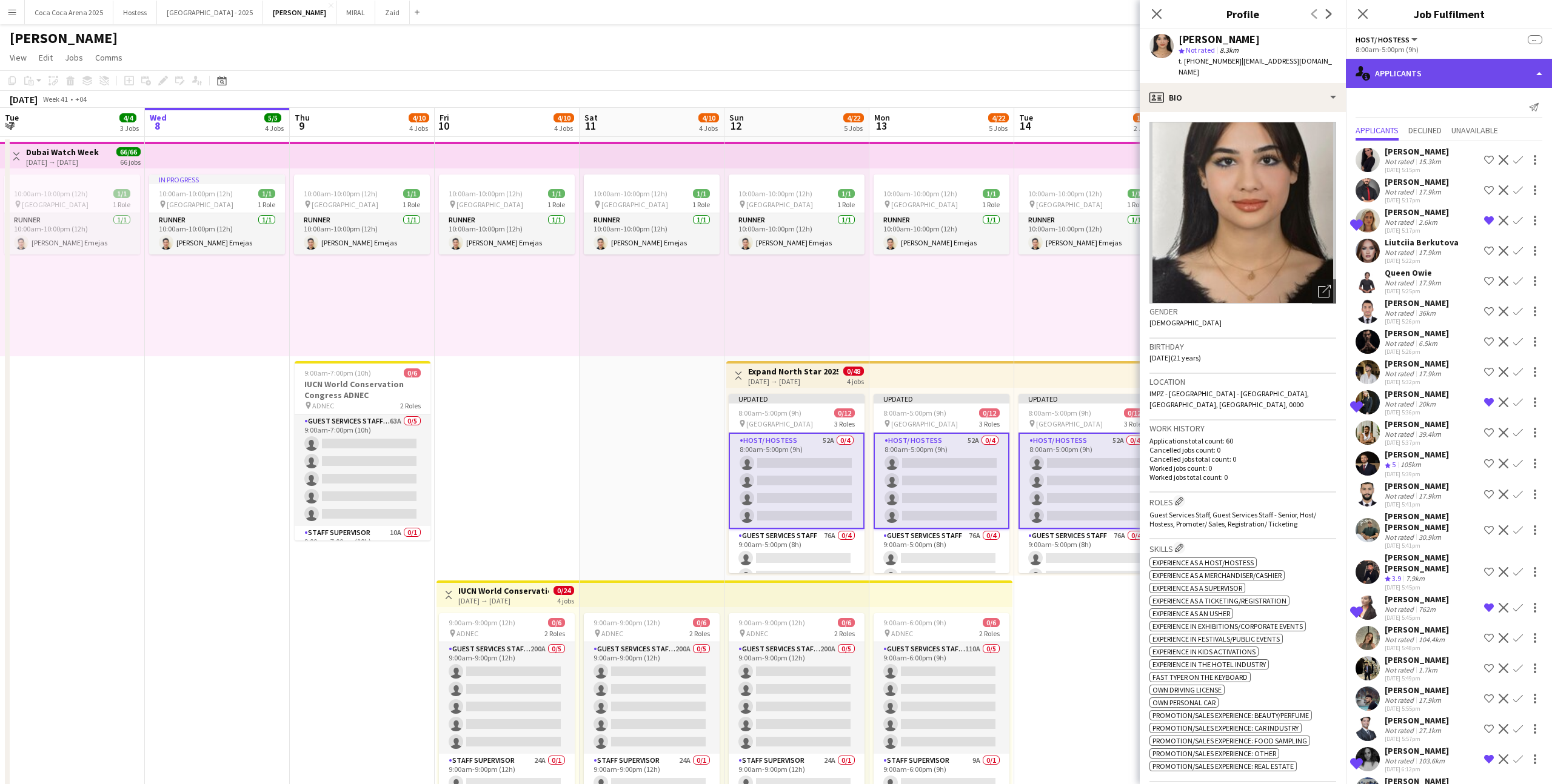
click at [1438, 72] on div "single-neutral-actions-information Applicants" at bounding box center [1449, 72] width 207 height 29
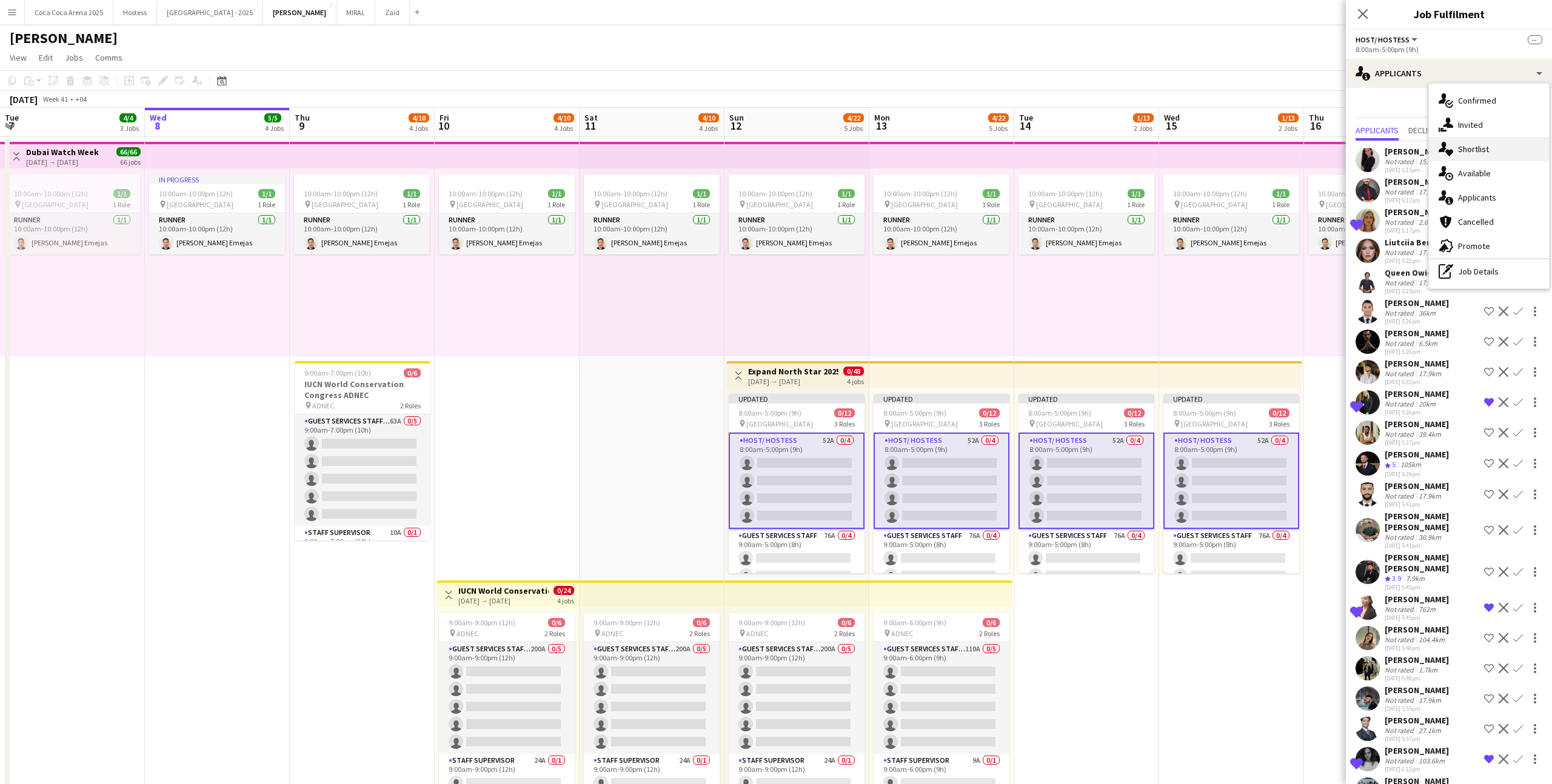
click at [1494, 153] on div "single-neutral-actions-heart Shortlist" at bounding box center [1489, 149] width 120 height 24
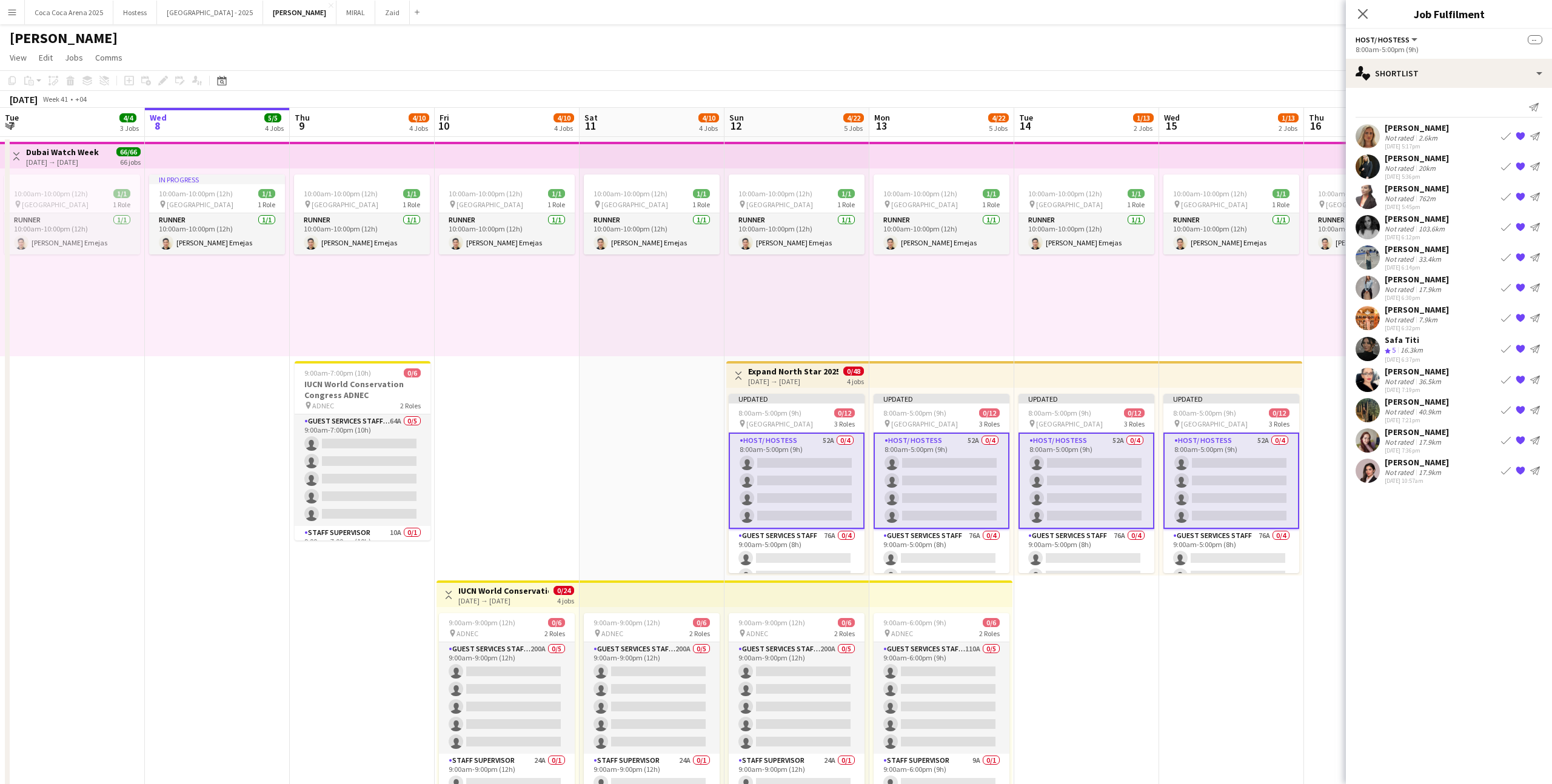
click at [1433, 222] on div "[PERSON_NAME]" at bounding box center [1417, 218] width 64 height 11
click at [1434, 253] on div "[PERSON_NAME]" at bounding box center [1417, 248] width 64 height 11
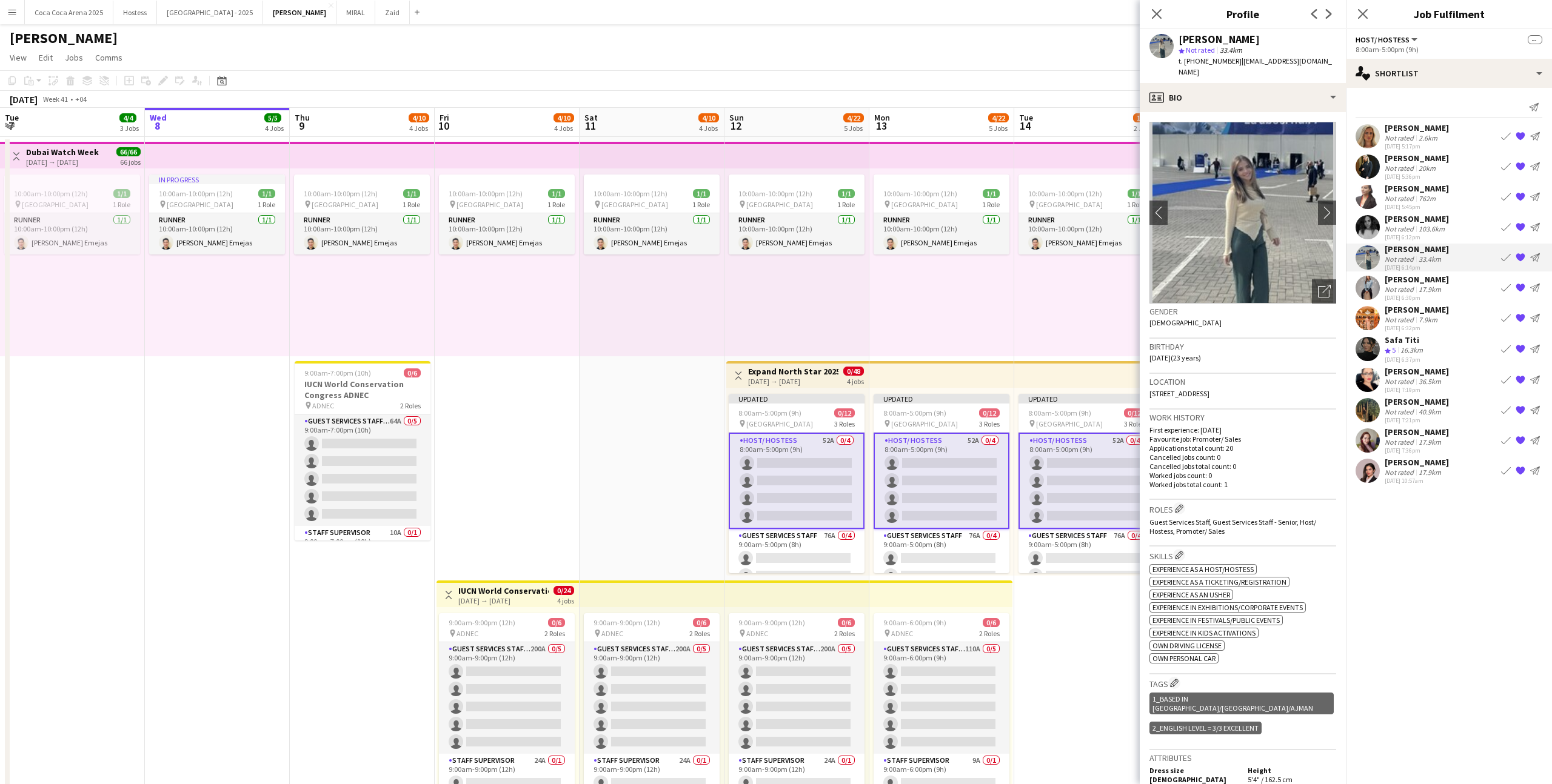
click at [1437, 295] on div "[DATE] 6:30pm" at bounding box center [1417, 298] width 64 height 8
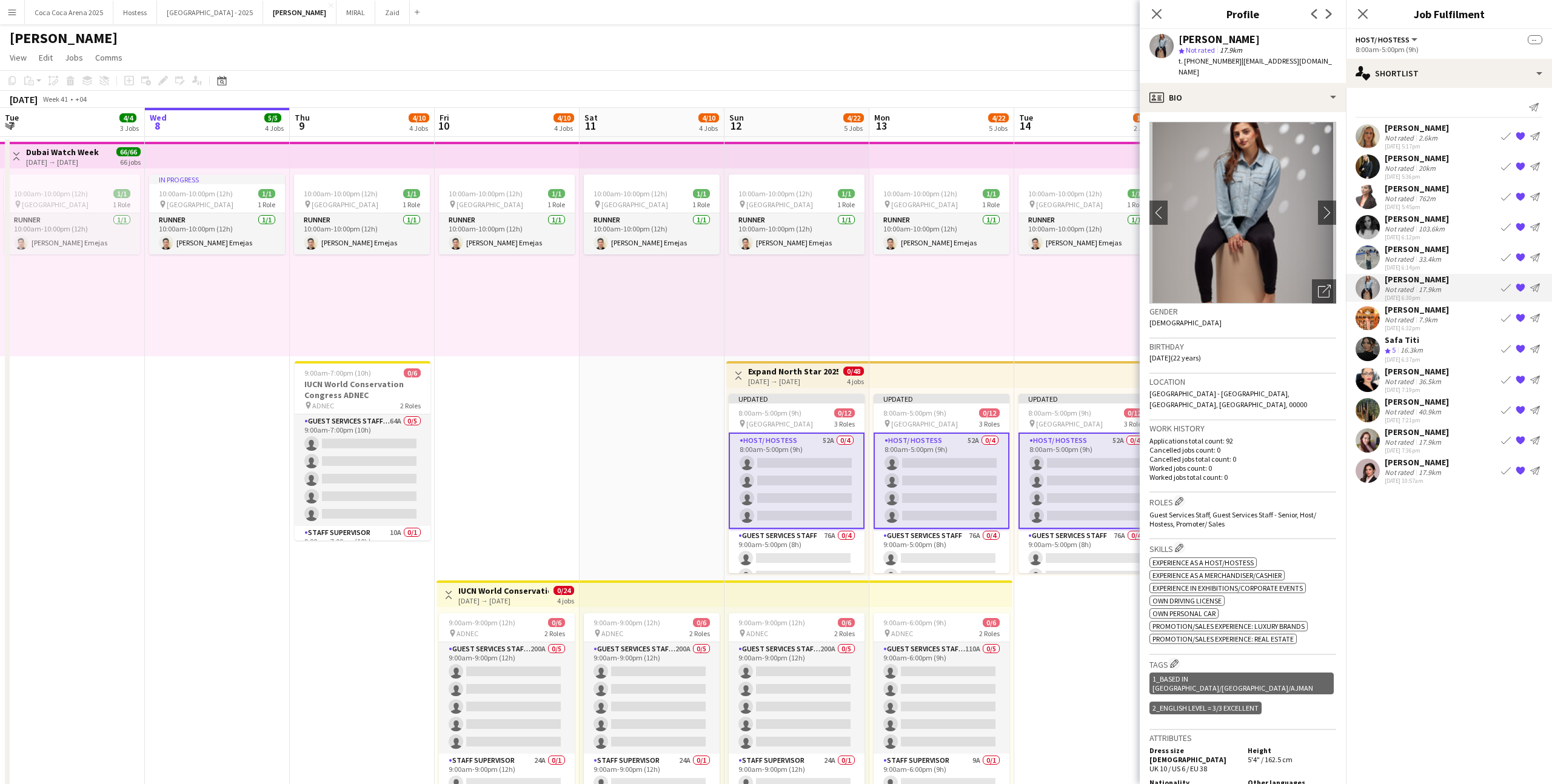
click at [1436, 335] on div "Safa Titi Crew rating 5 16.3km [DATE] 6:37pm Book crew {{ spriteTitle }} Send n…" at bounding box center [1449, 349] width 207 height 29
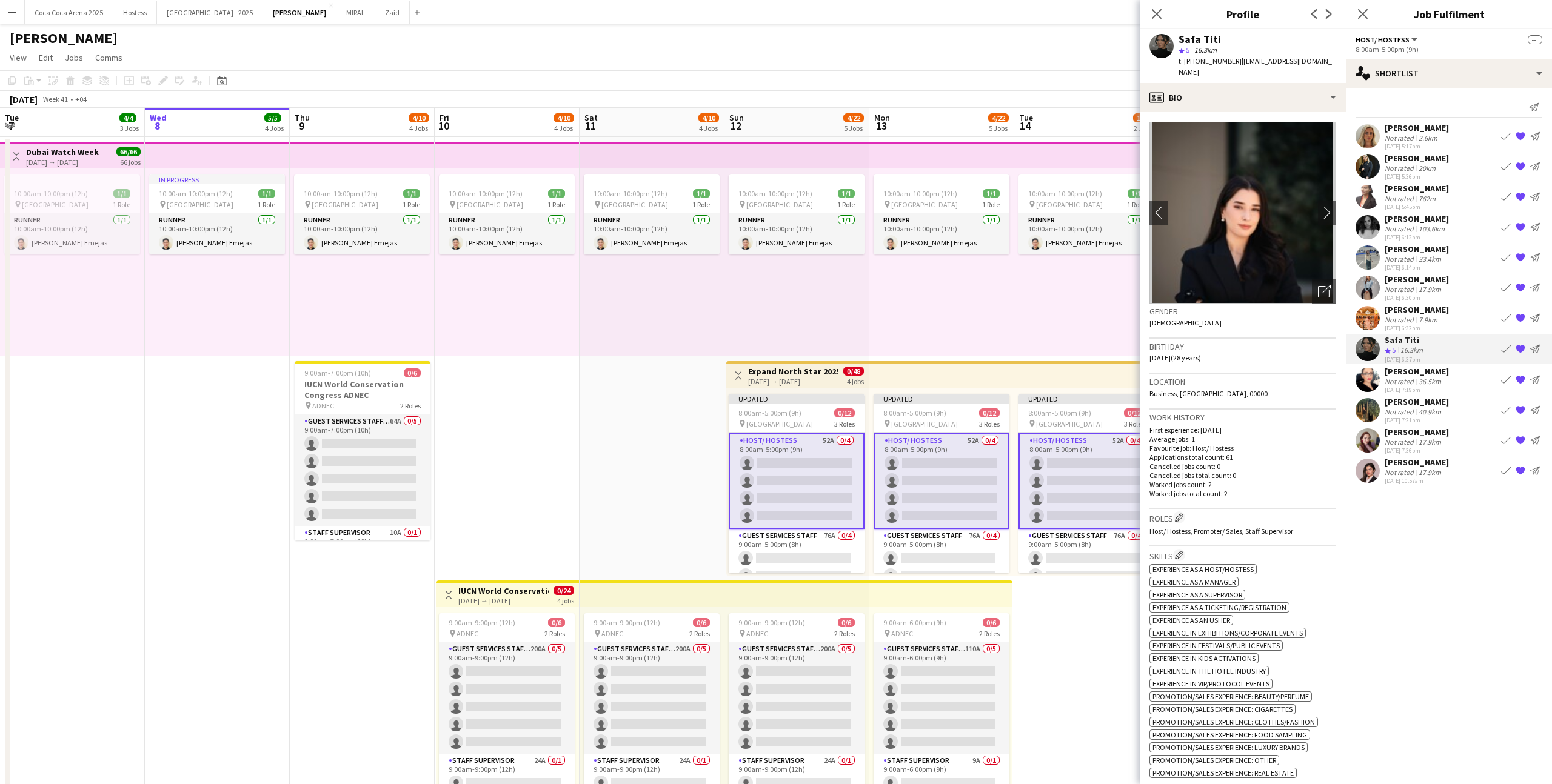
click at [1440, 377] on div "36.5km" at bounding box center [1429, 381] width 27 height 9
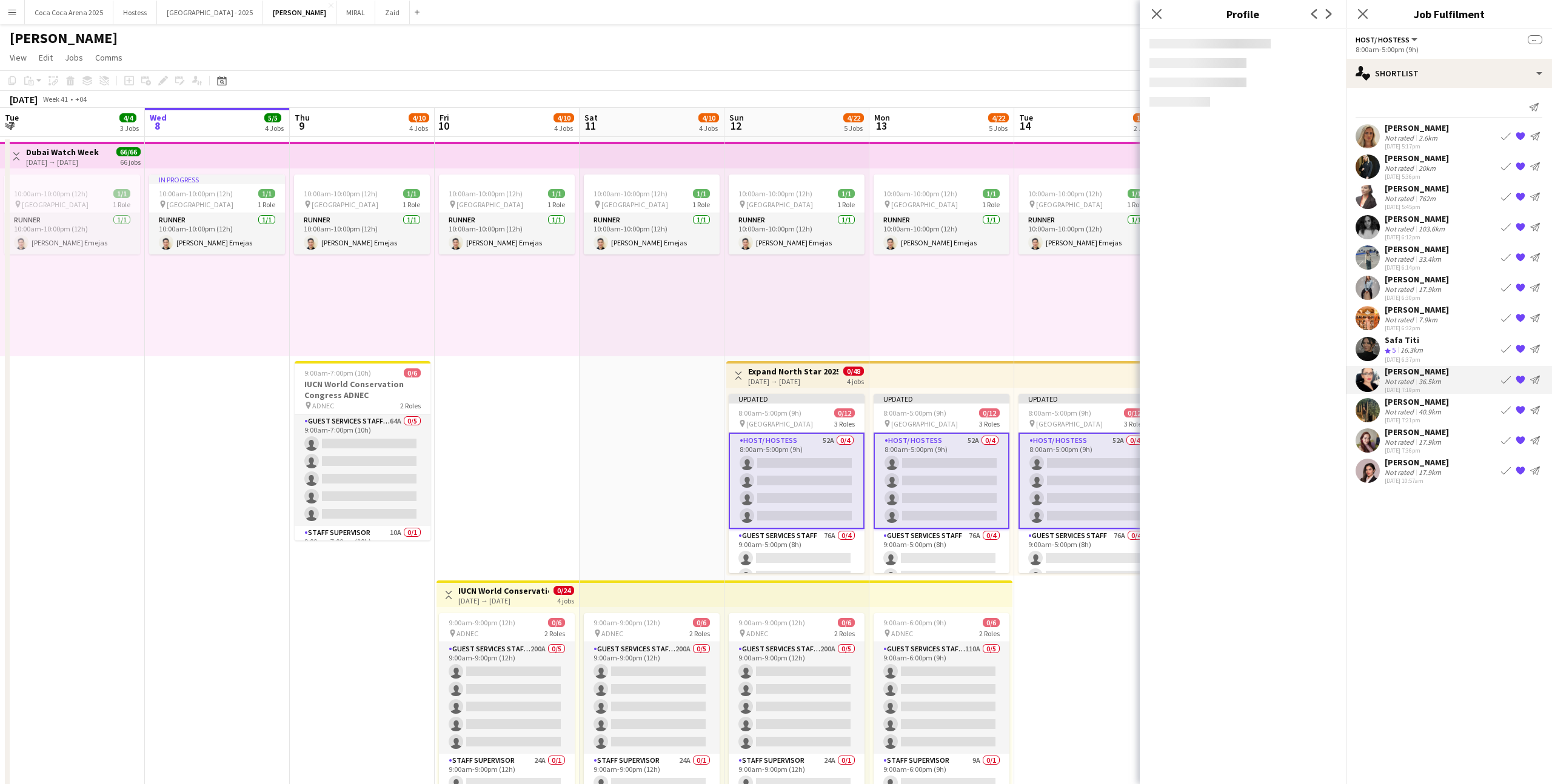
click at [1441, 405] on div "[PERSON_NAME]" at bounding box center [1417, 401] width 64 height 11
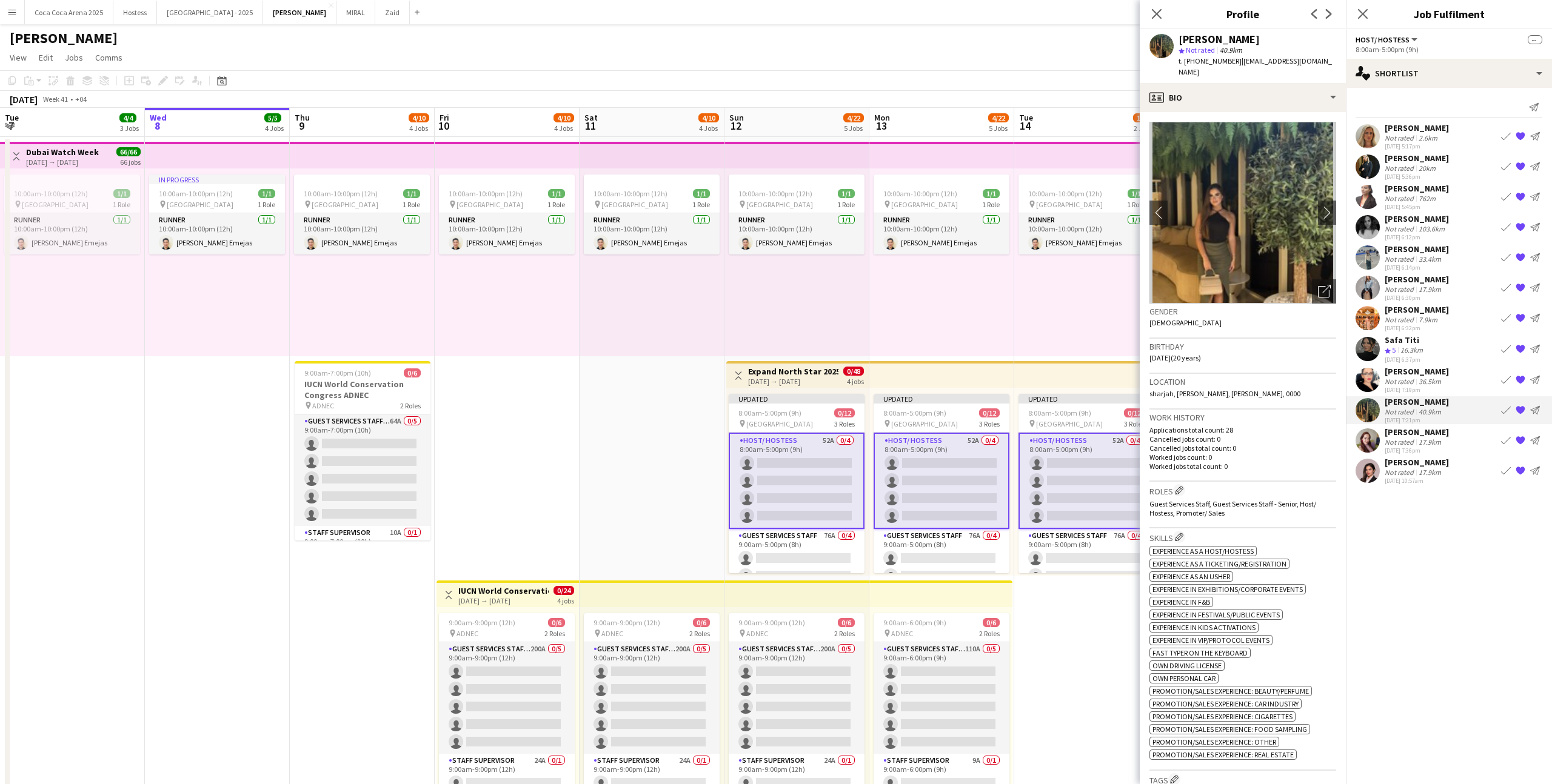
click at [1444, 463] on div "[PERSON_NAME] Not rated 17.9km [DATE] 10:57am Book crew {{ spriteTitle }} Send …" at bounding box center [1449, 471] width 207 height 28
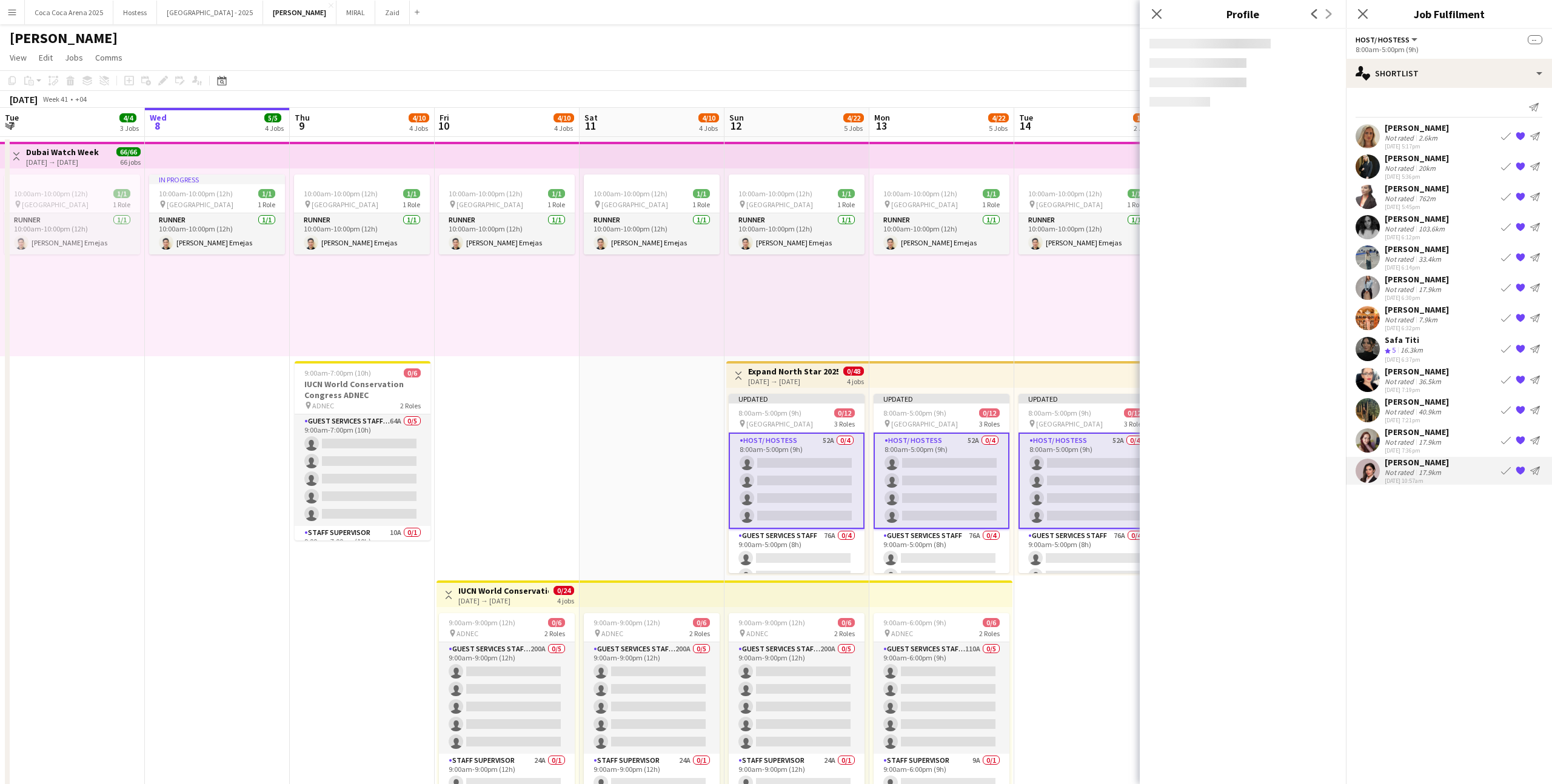
click at [1434, 440] on div "17.9km" at bounding box center [1429, 442] width 27 height 9
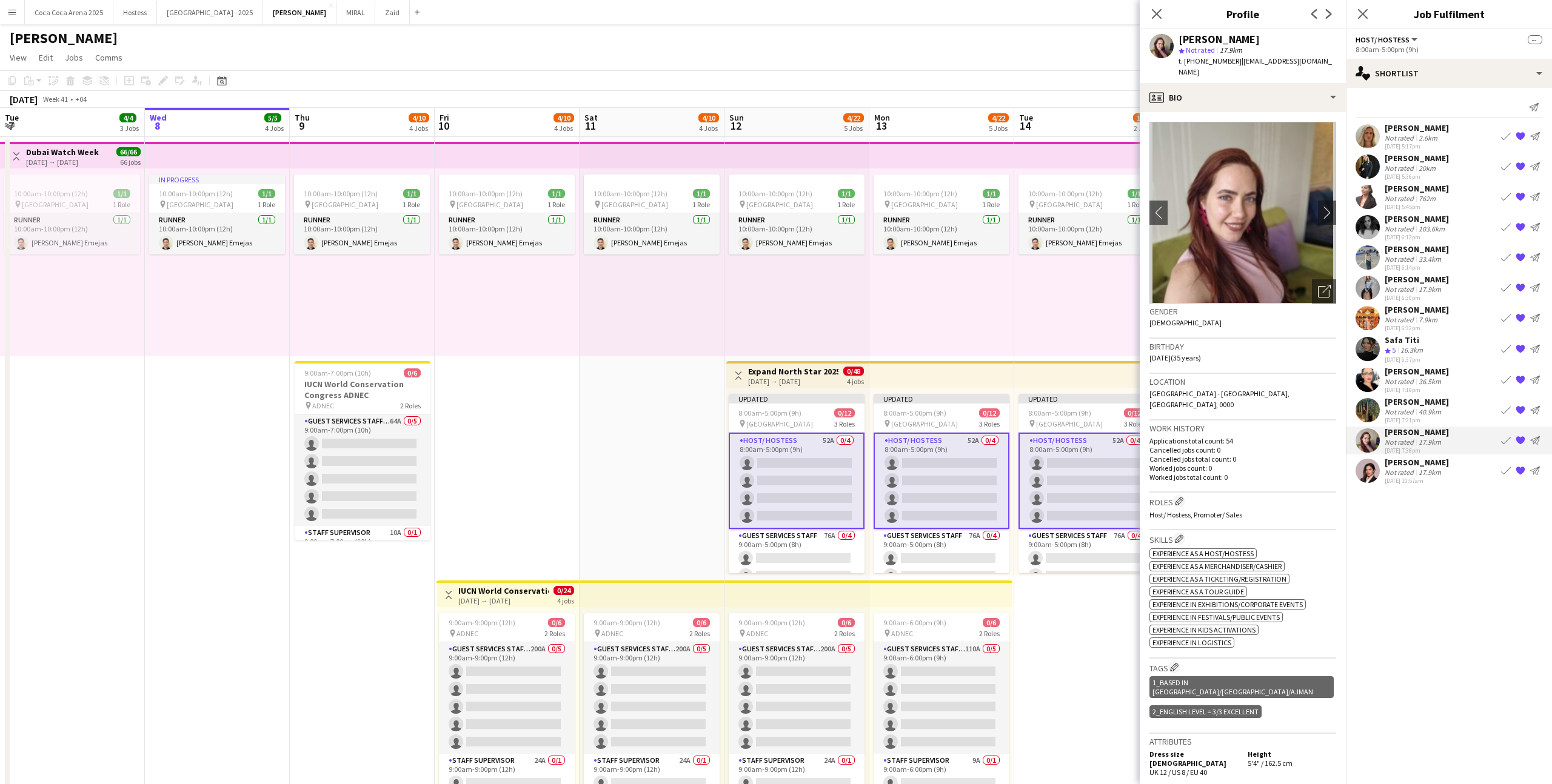
click at [1419, 559] on mat-expansion-panel "heart Shortlist Send notification [PERSON_NAME] Not rated 2.6km [DATE] 5:17pm B…" at bounding box center [1449, 436] width 207 height 697
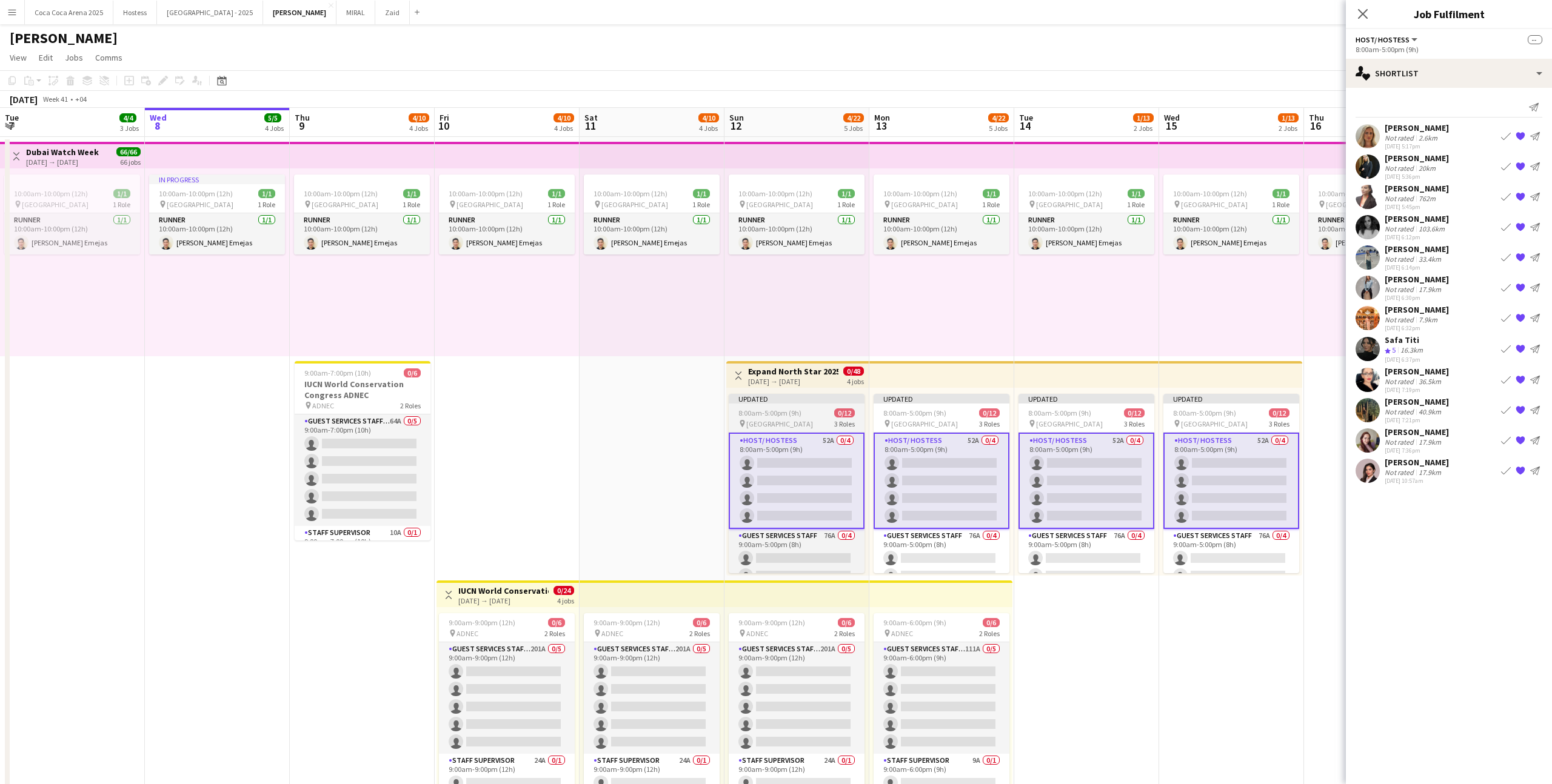
click at [816, 420] on div "pin [GEOGRAPHIC_DATA] 3 Roles" at bounding box center [797, 424] width 136 height 10
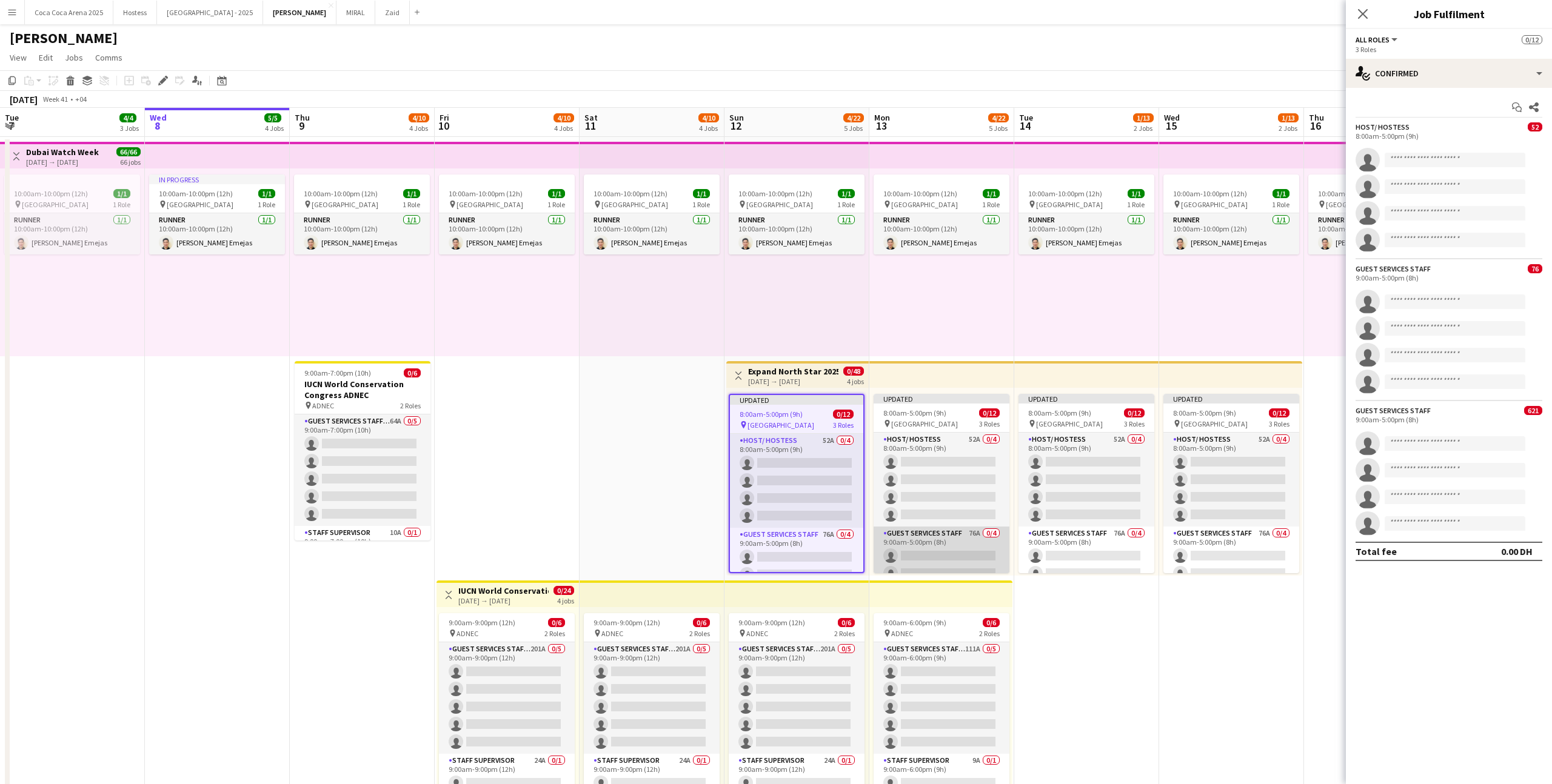
click at [934, 549] on app-card-role "Guest Services Staff 76A 0/4 9:00am-5:00pm (8h) single-neutral-actions single-n…" at bounding box center [941, 573] width 136 height 94
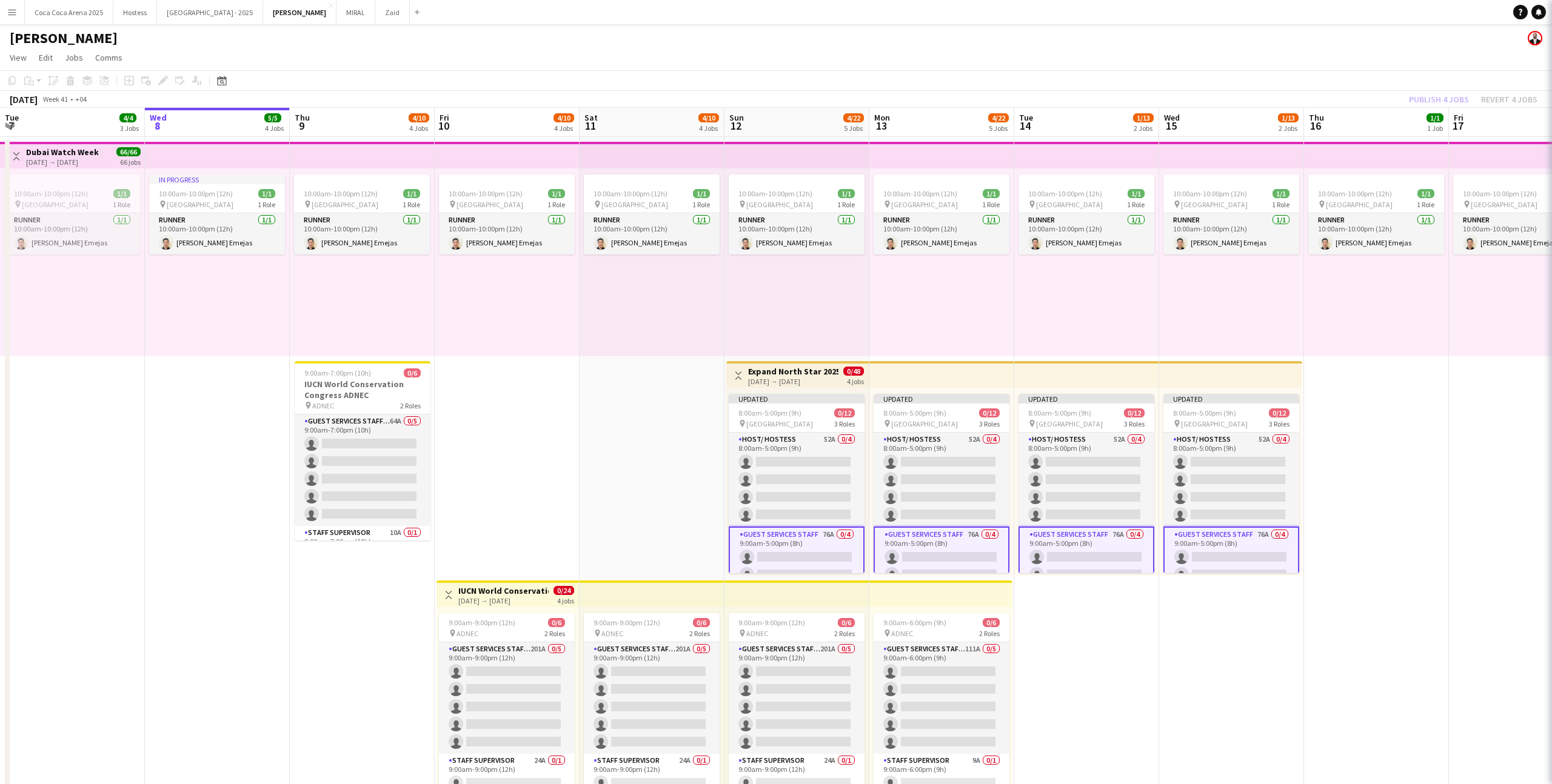
click at [1130, 623] on app-date-cell "10:00am-10:00pm (12h) 1/1 pin Dubai 1 Role Runner [DATE] 10:00am-10:00pm (12h) …" at bounding box center [1087, 469] width 145 height 663
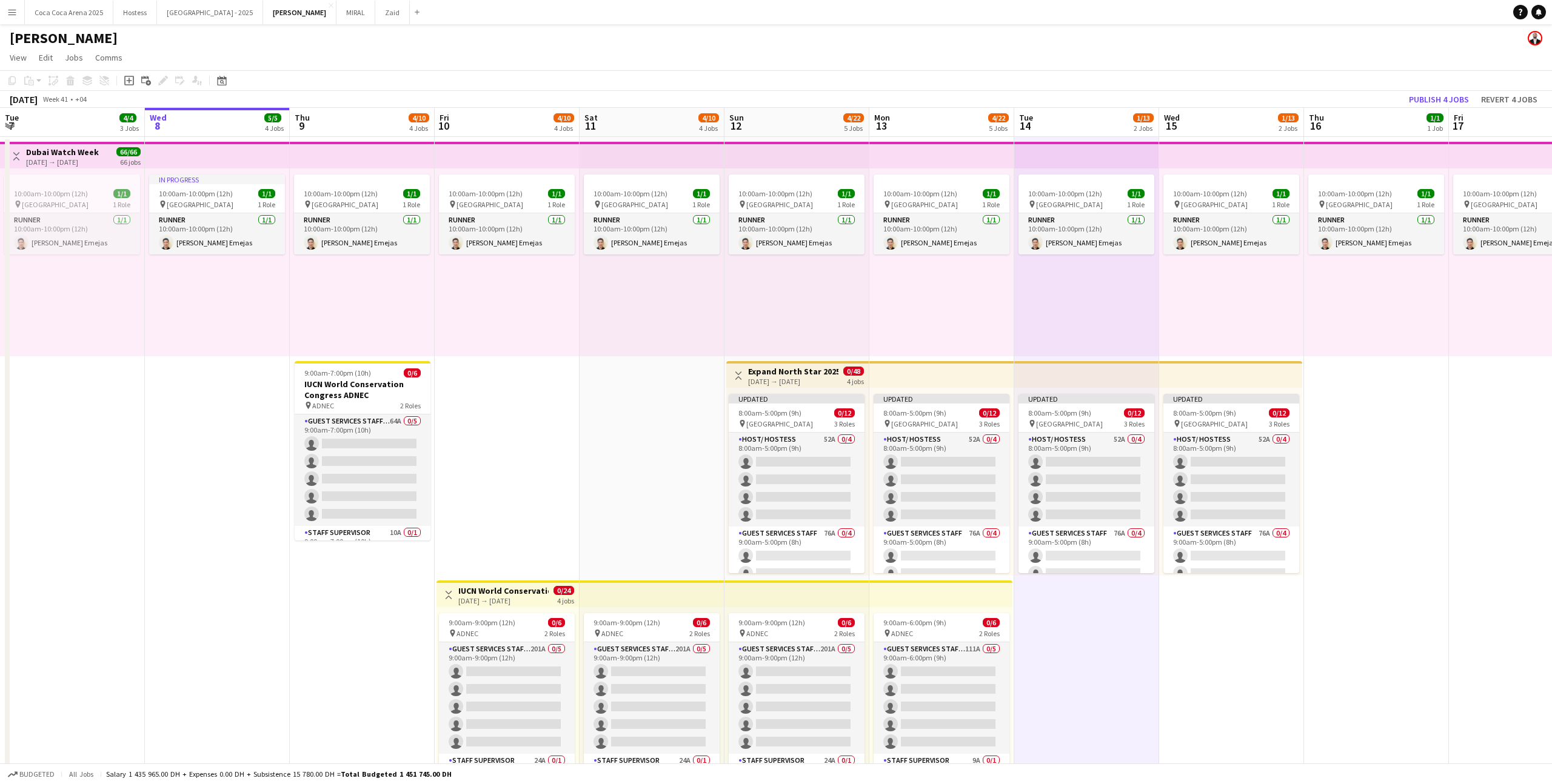
click at [1130, 623] on app-date-cell "10:00am-10:00pm (12h) 1/1 pin Dubai 1 Role Runner [DATE] 10:00am-10:00pm (12h) …" at bounding box center [1087, 469] width 145 height 663
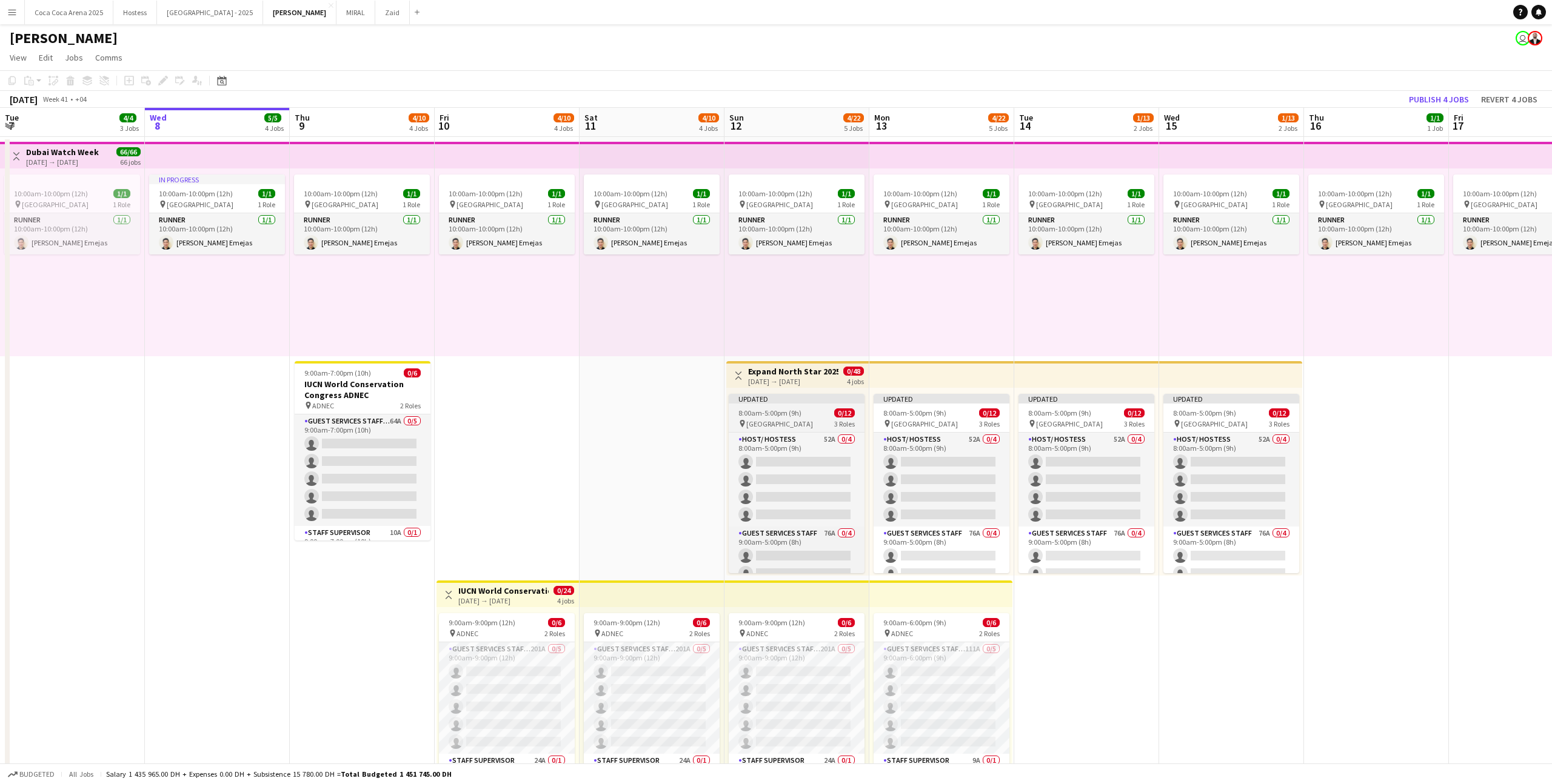
click at [811, 418] on app-job-card "Updated 8:00am-5:00pm (9h) 0/12 pin [GEOGRAPHIC_DATA] 3 Roles Host/ Hostess 52A…" at bounding box center [797, 484] width 136 height 179
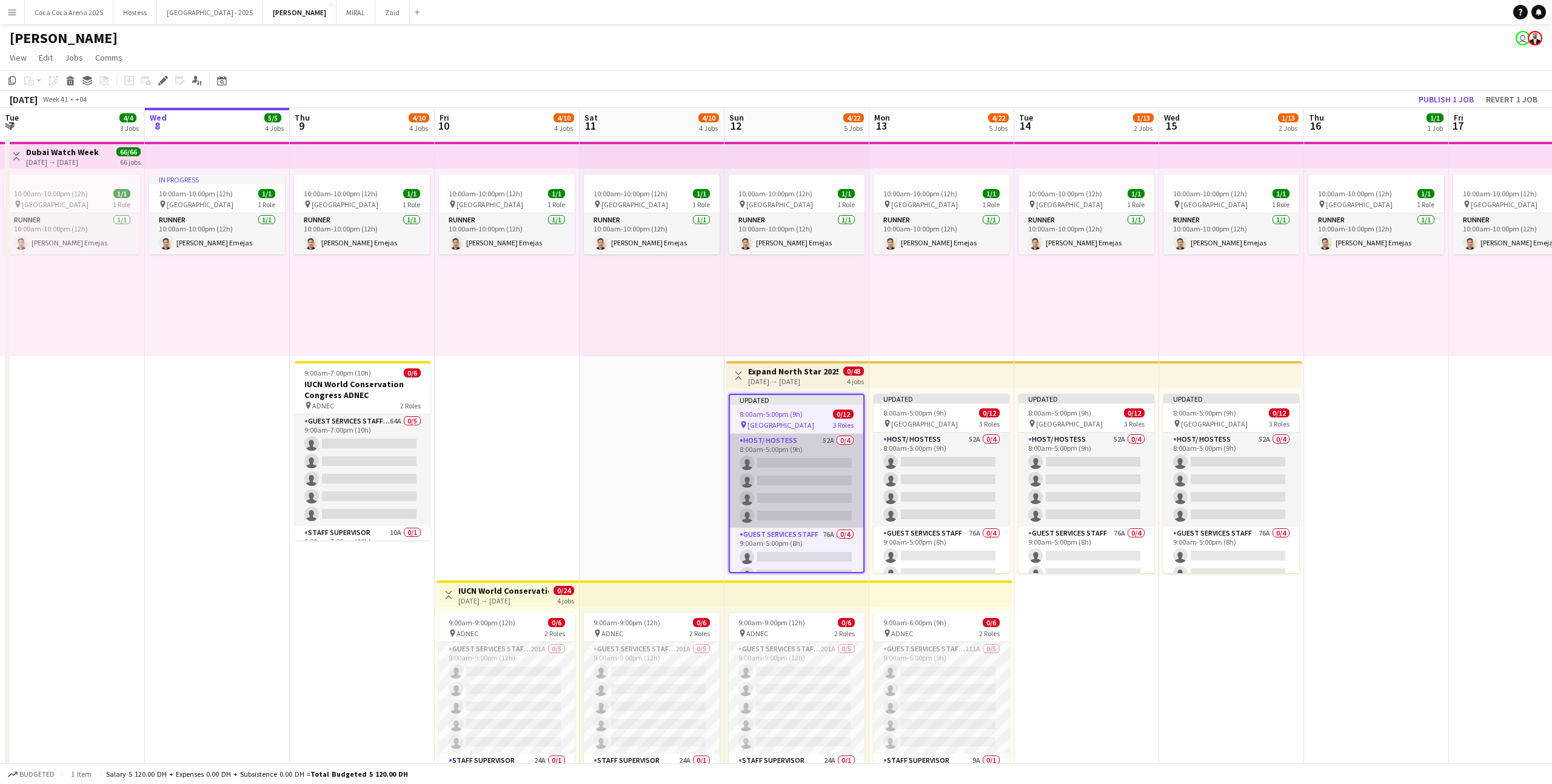
click at [843, 486] on app-card-role "Host/ Hostess 52A 0/4 8:00am-5:00pm (9h) single-neutral-actions single-neutral-…" at bounding box center [797, 481] width 133 height 94
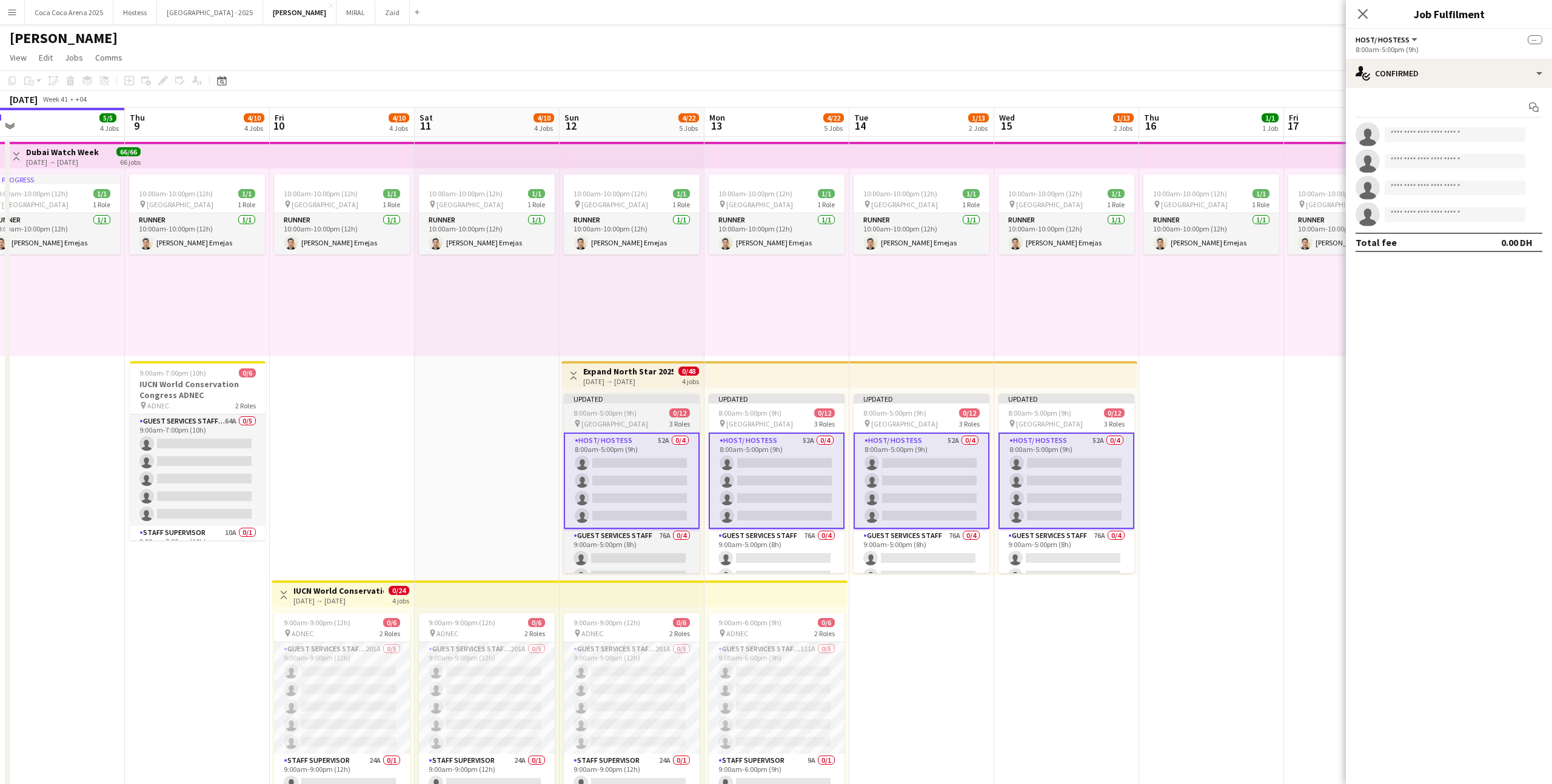
scroll to position [0, 453]
click at [843, 486] on app-card-role "Host/ Hostess 52A 0/4 8:00am-5:00pm (9h) single-neutral-actions single-neutral-…" at bounding box center [778, 480] width 136 height 96
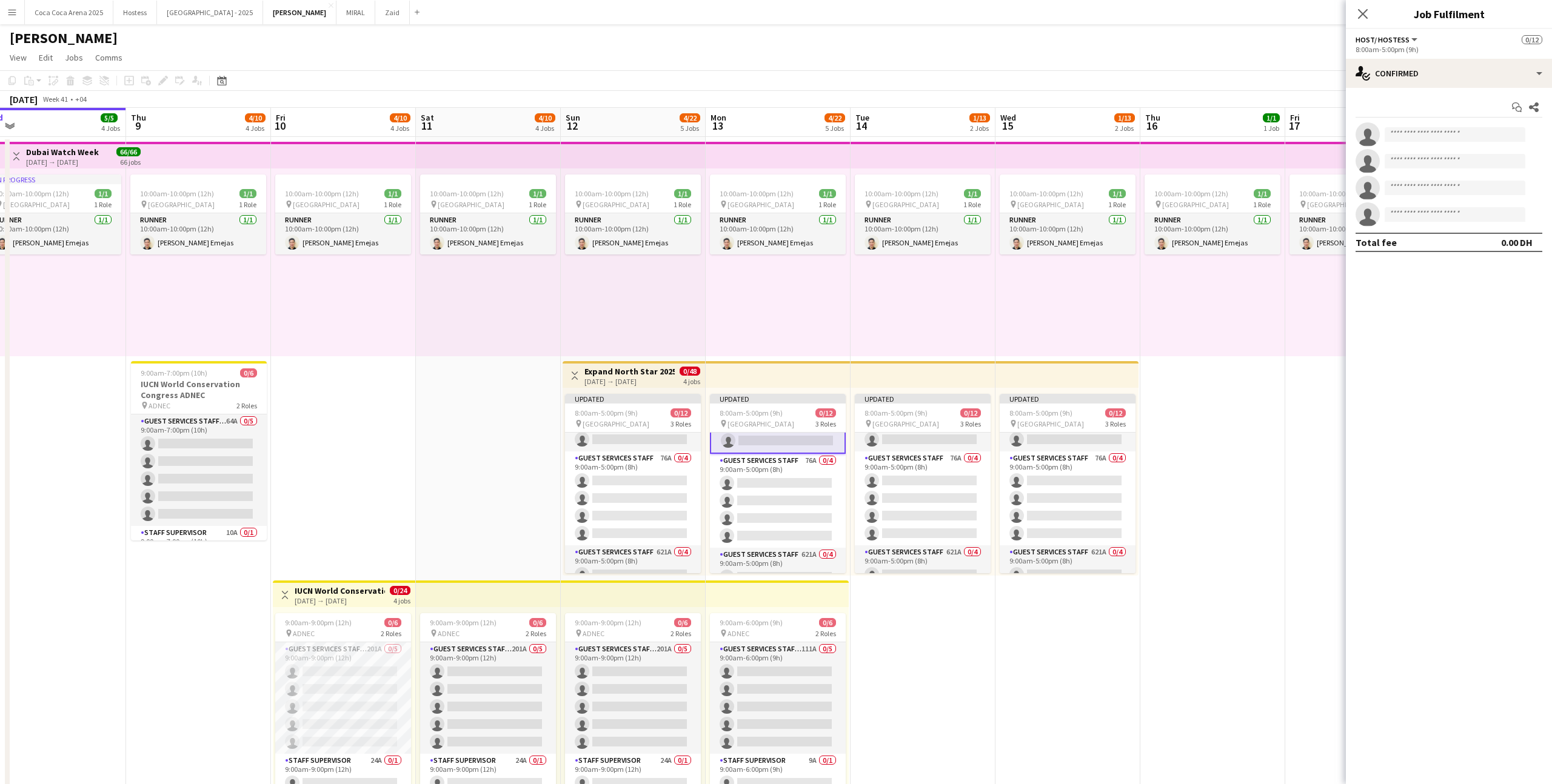
scroll to position [0, 0]
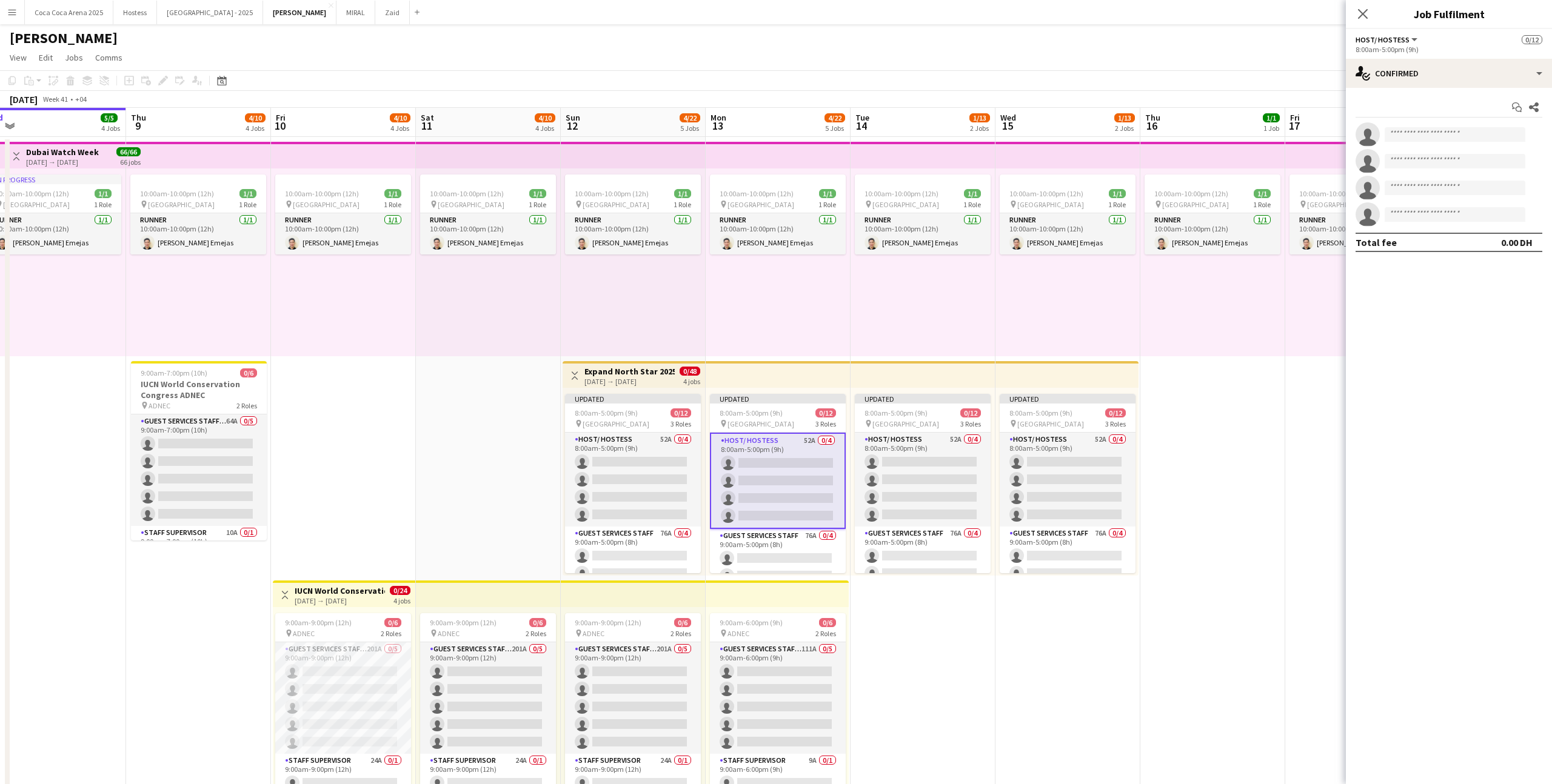
click at [927, 364] on app-top-bar at bounding box center [923, 374] width 145 height 26
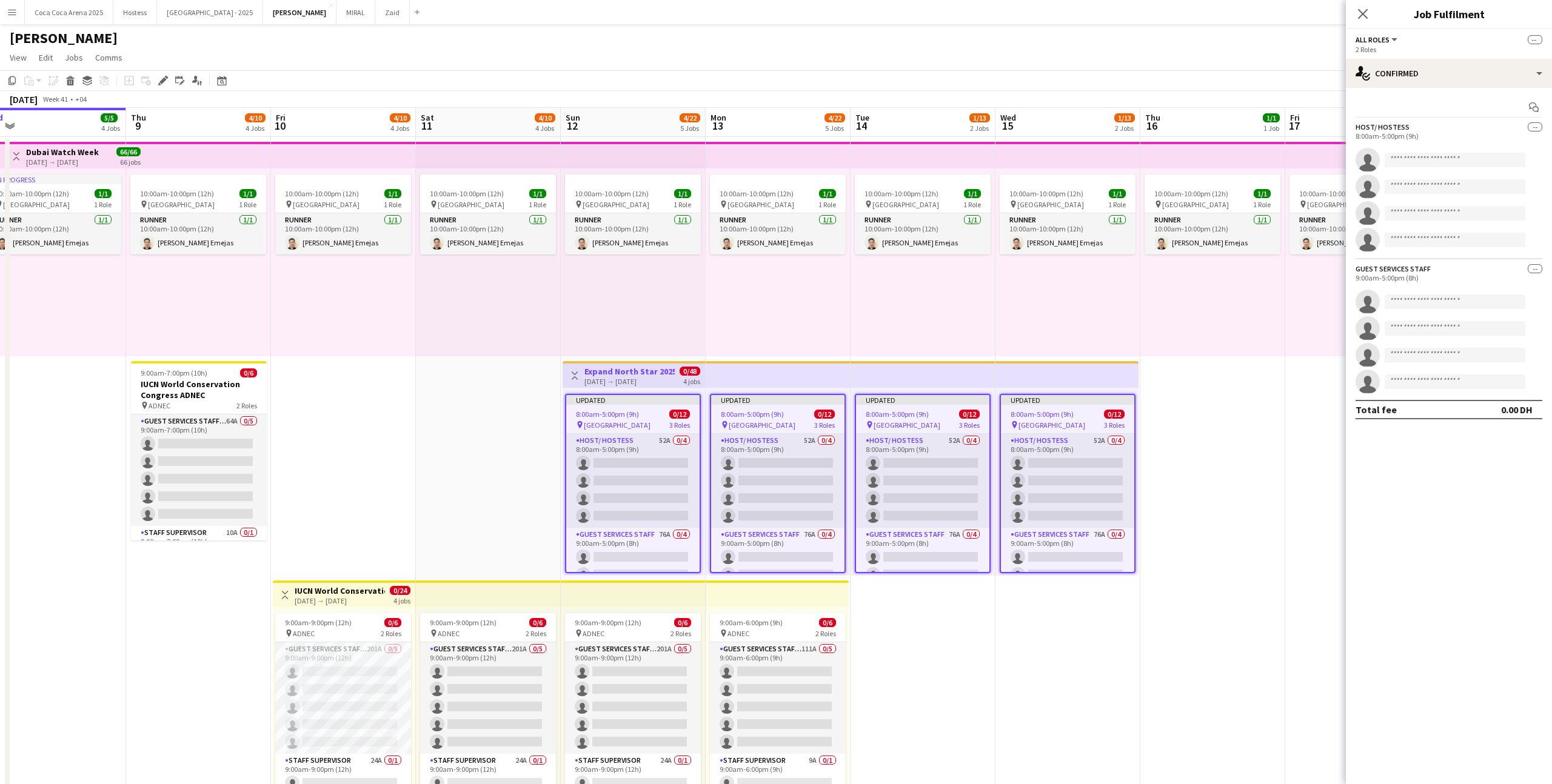
click at [1167, 428] on app-date-cell "10:00am-10:00pm (12h) 1/1 pin Dubai 1 Role Runner [DATE] 10:00am-10:00pm (12h) …" at bounding box center [1213, 469] width 145 height 663
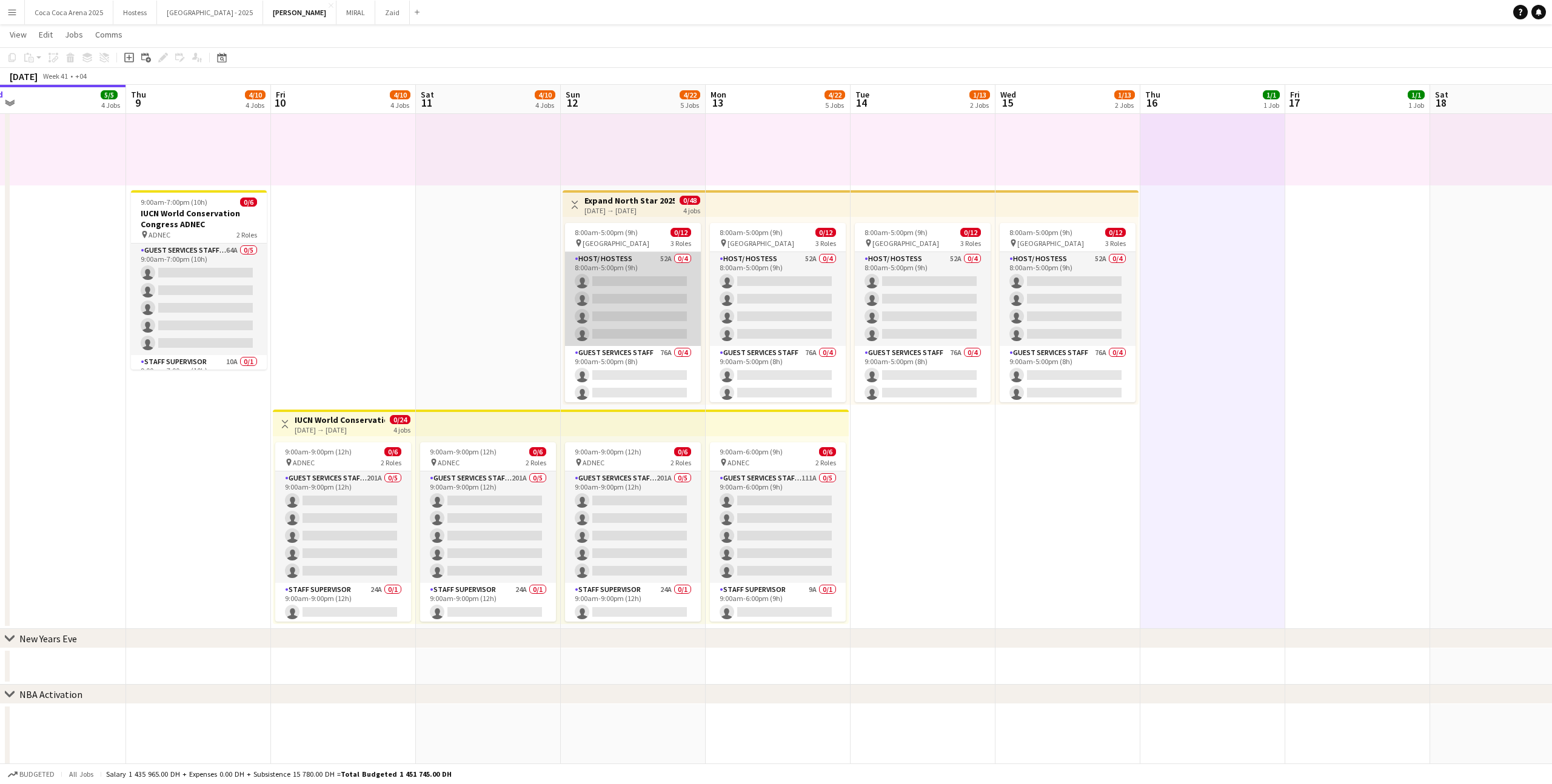
click at [667, 304] on app-card-role "Host/ Hostess 52A 0/4 8:00am-5:00pm (9h) single-neutral-actions single-neutral-…" at bounding box center [633, 299] width 136 height 94
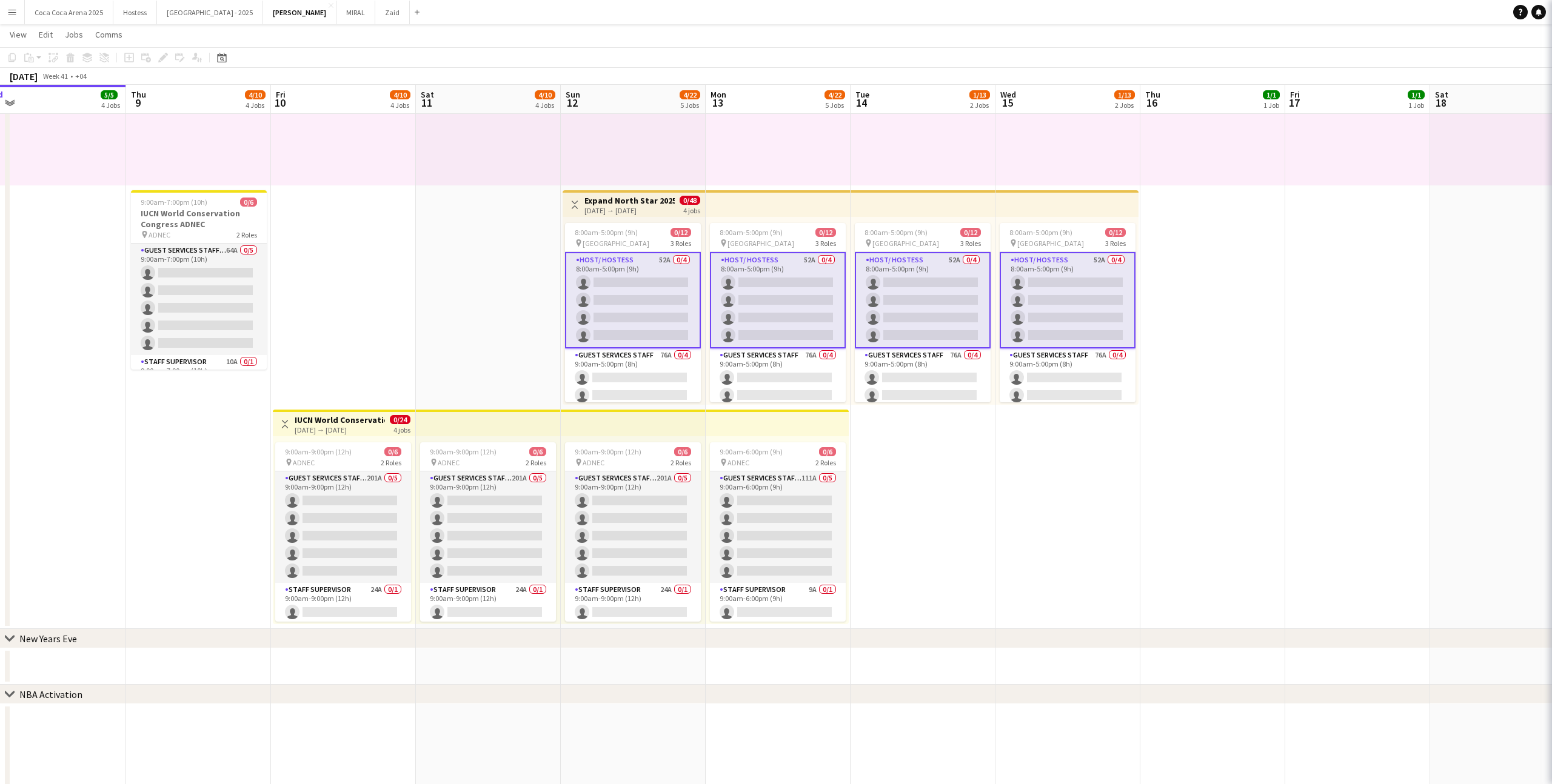
click at [667, 298] on app-card-role "Host/ Hostess 52A 0/4 8:00am-5:00pm (9h) single-neutral-actions single-neutral-…" at bounding box center [633, 300] width 136 height 96
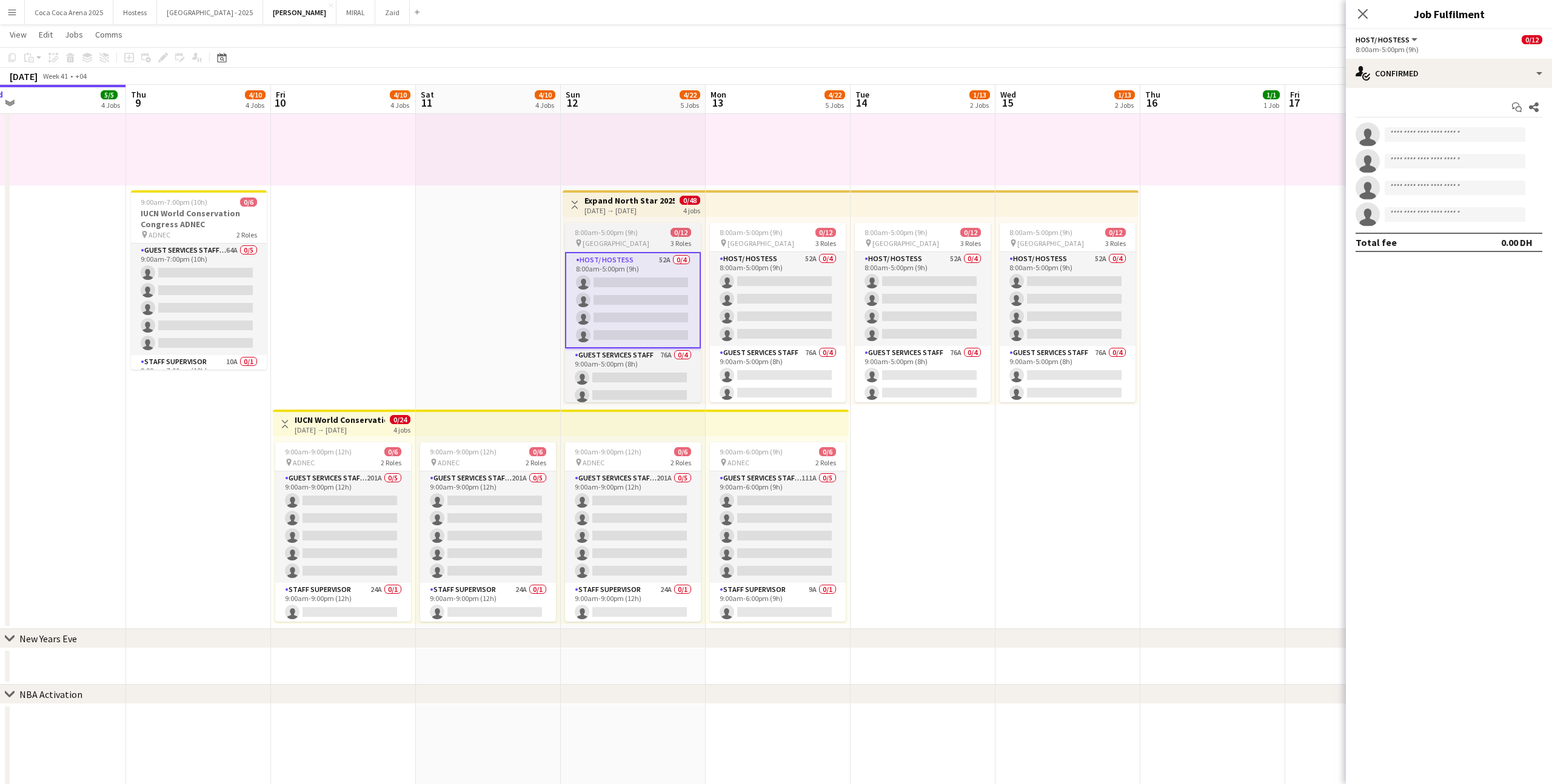
click at [669, 248] on app-job-card "8:00am-5:00pm (9h) 0/12 pin [GEOGRAPHIC_DATA] 3 Roles Host/ Hostess 52A 0/4 8:0…" at bounding box center [633, 313] width 136 height 179
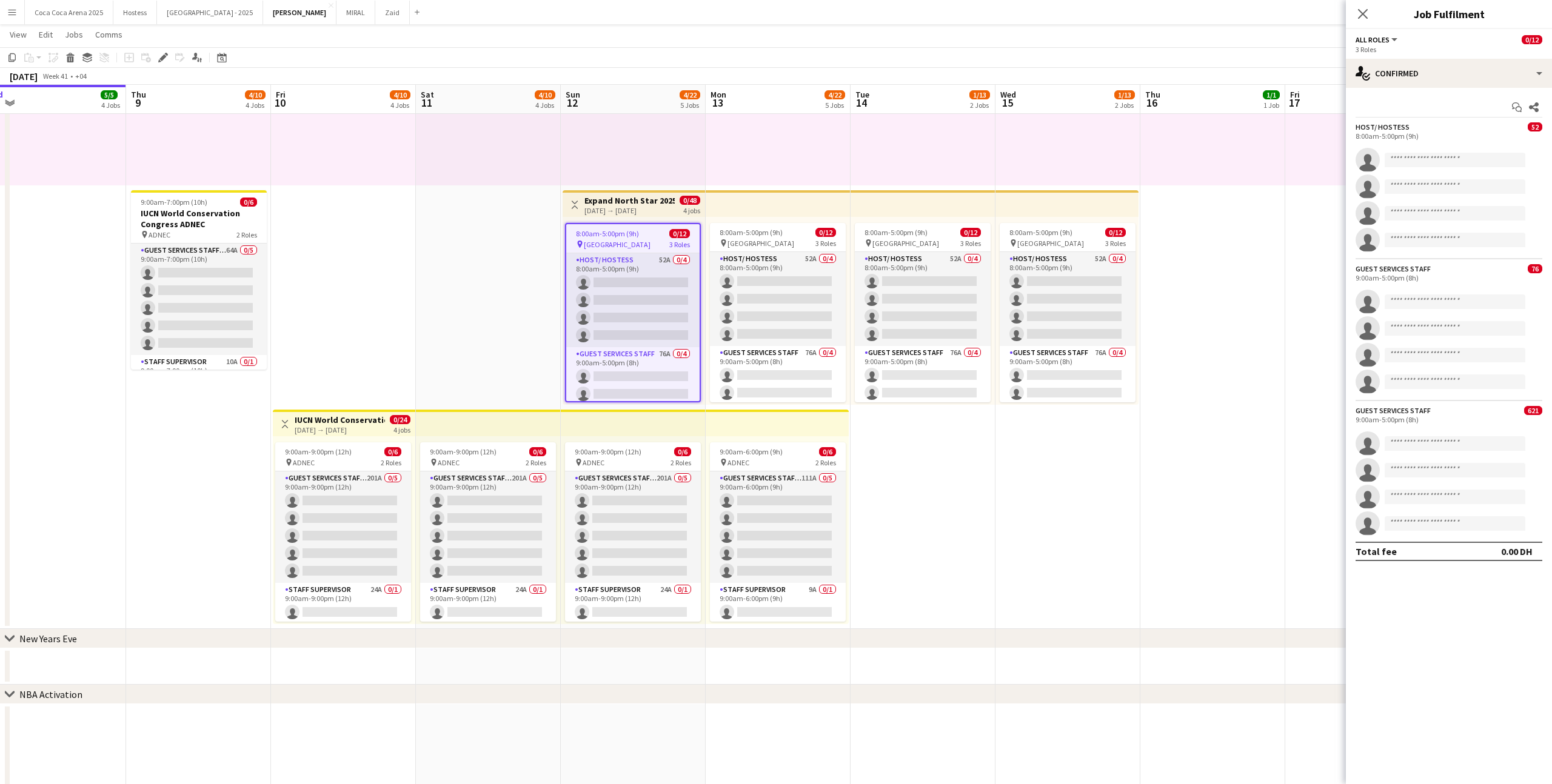
click at [669, 248] on span "3 Roles" at bounding box center [679, 244] width 21 height 9
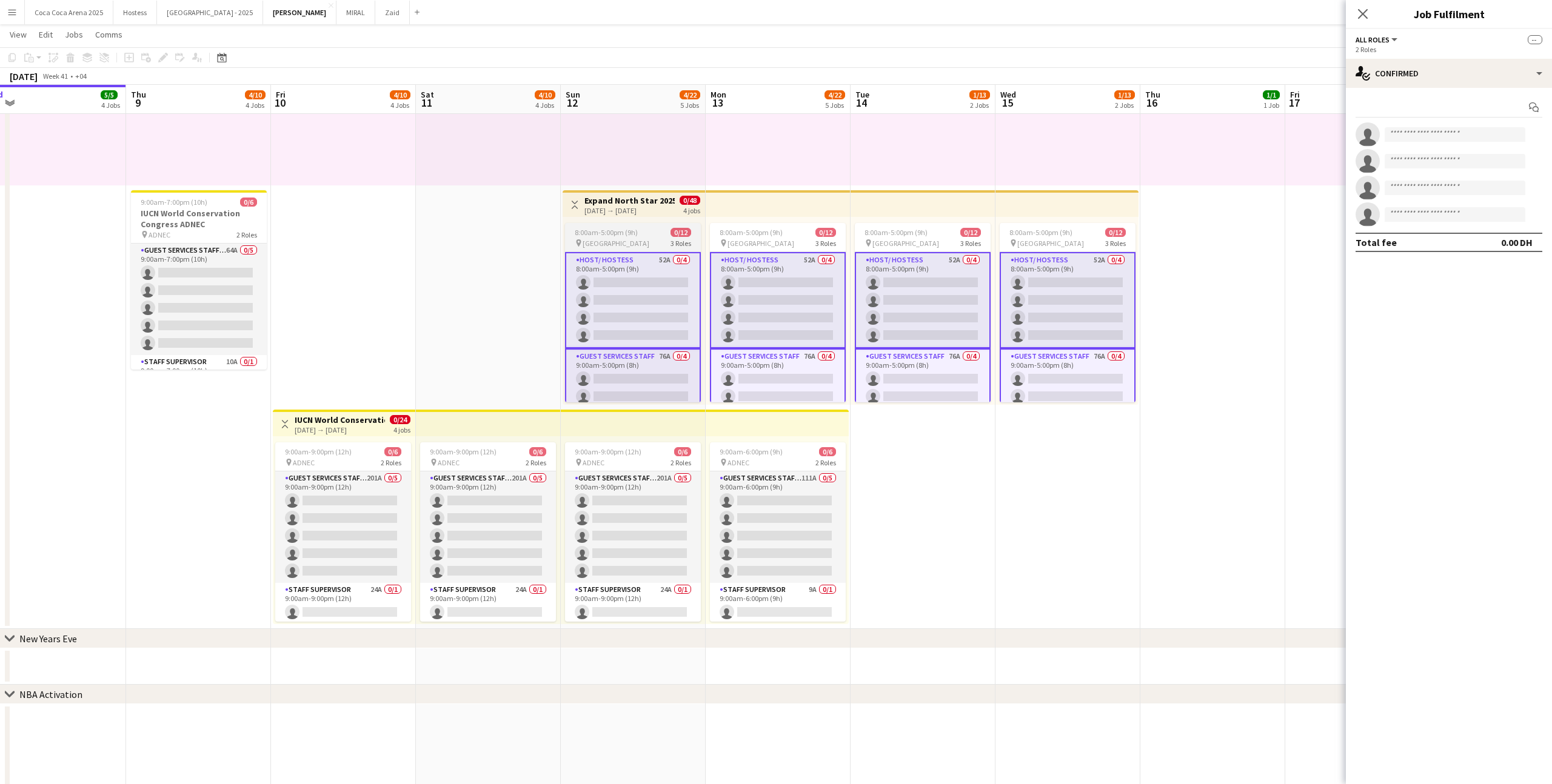
click at [669, 248] on div "pin [GEOGRAPHIC_DATA] 3 Roles" at bounding box center [633, 244] width 136 height 10
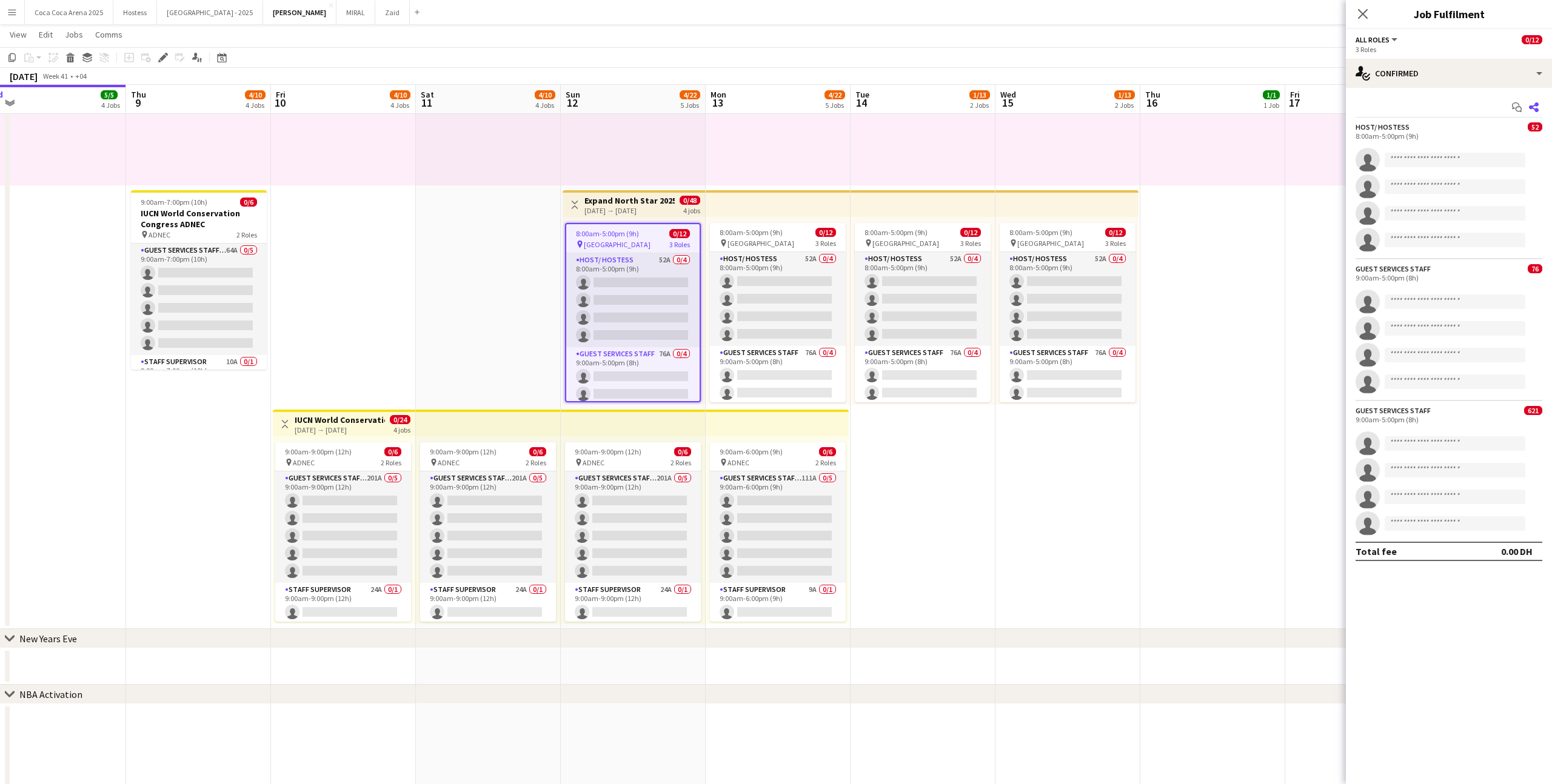
click at [1534, 104] on icon at bounding box center [1534, 108] width 10 height 10
click at [1533, 112] on icon "Share" at bounding box center [1534, 108] width 10 height 10
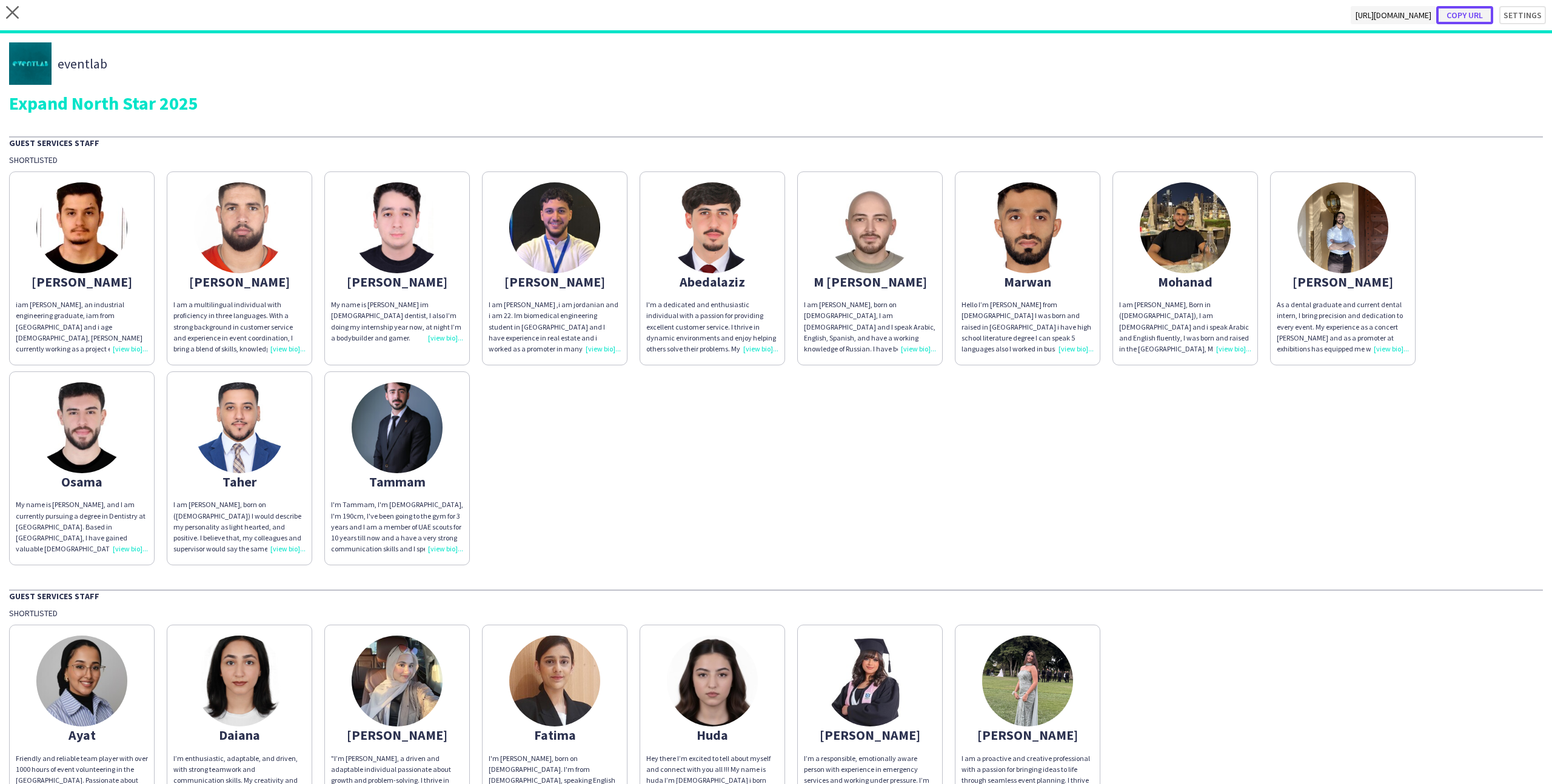
click at [1489, 12] on button "Copy url" at bounding box center [1464, 15] width 57 height 18
click at [12, 10] on icon "close" at bounding box center [12, 12] width 12 height 12
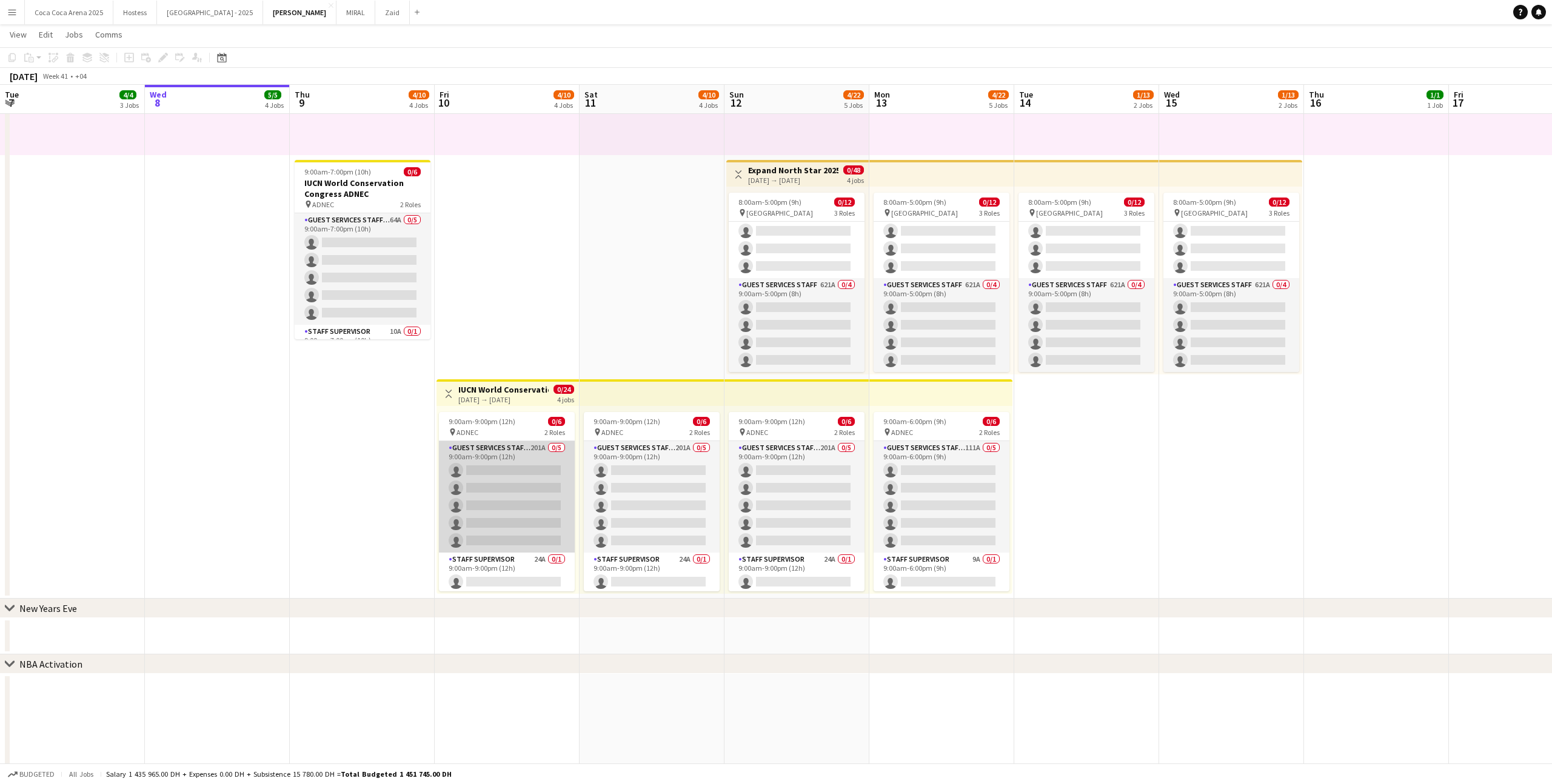
click at [531, 485] on app-card-role "Guest Services Staff - Senior 201A 0/5 9:00am-9:00pm (12h) single-neutral-actio…" at bounding box center [506, 497] width 136 height 112
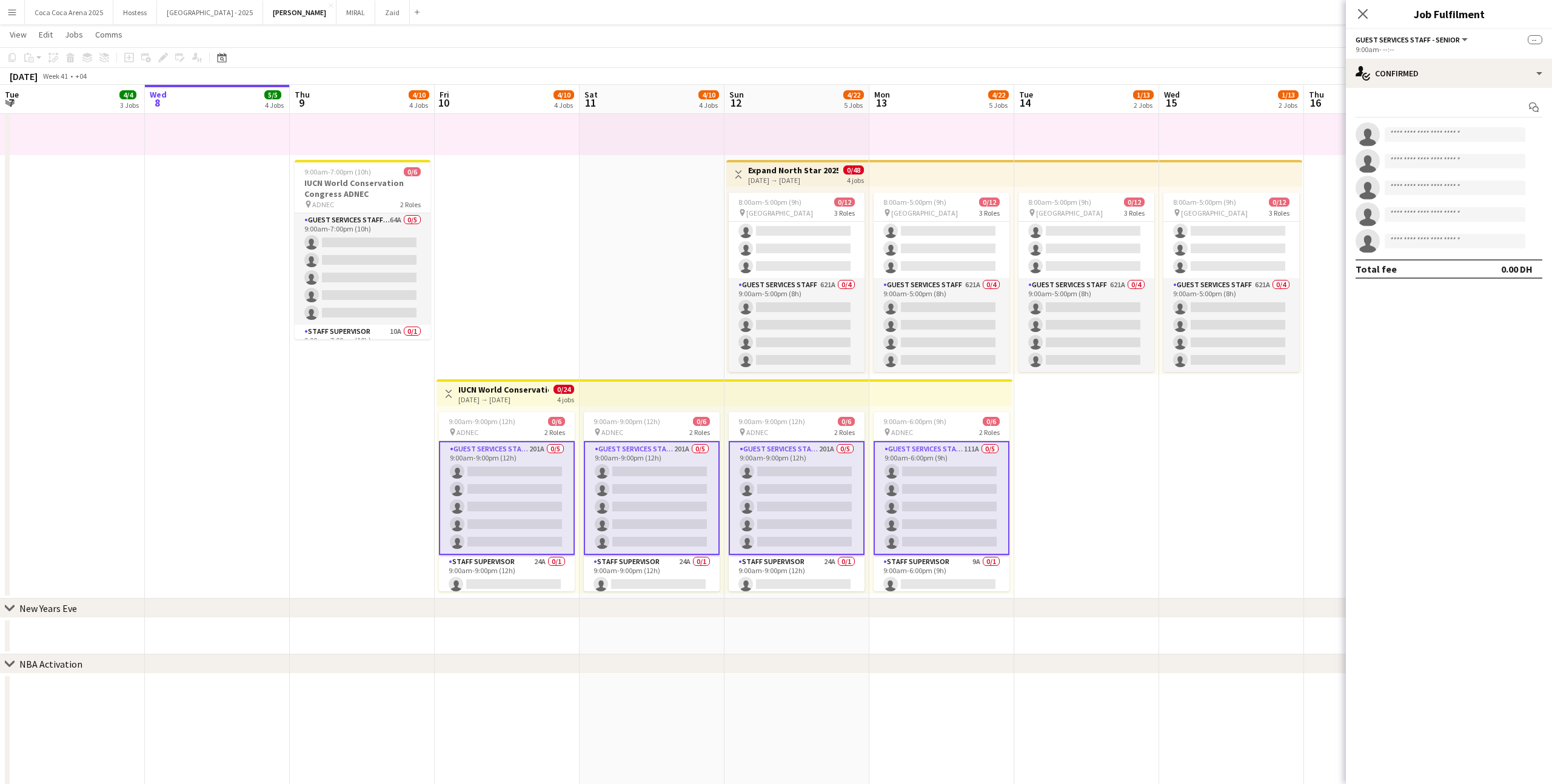
scroll to position [174, 0]
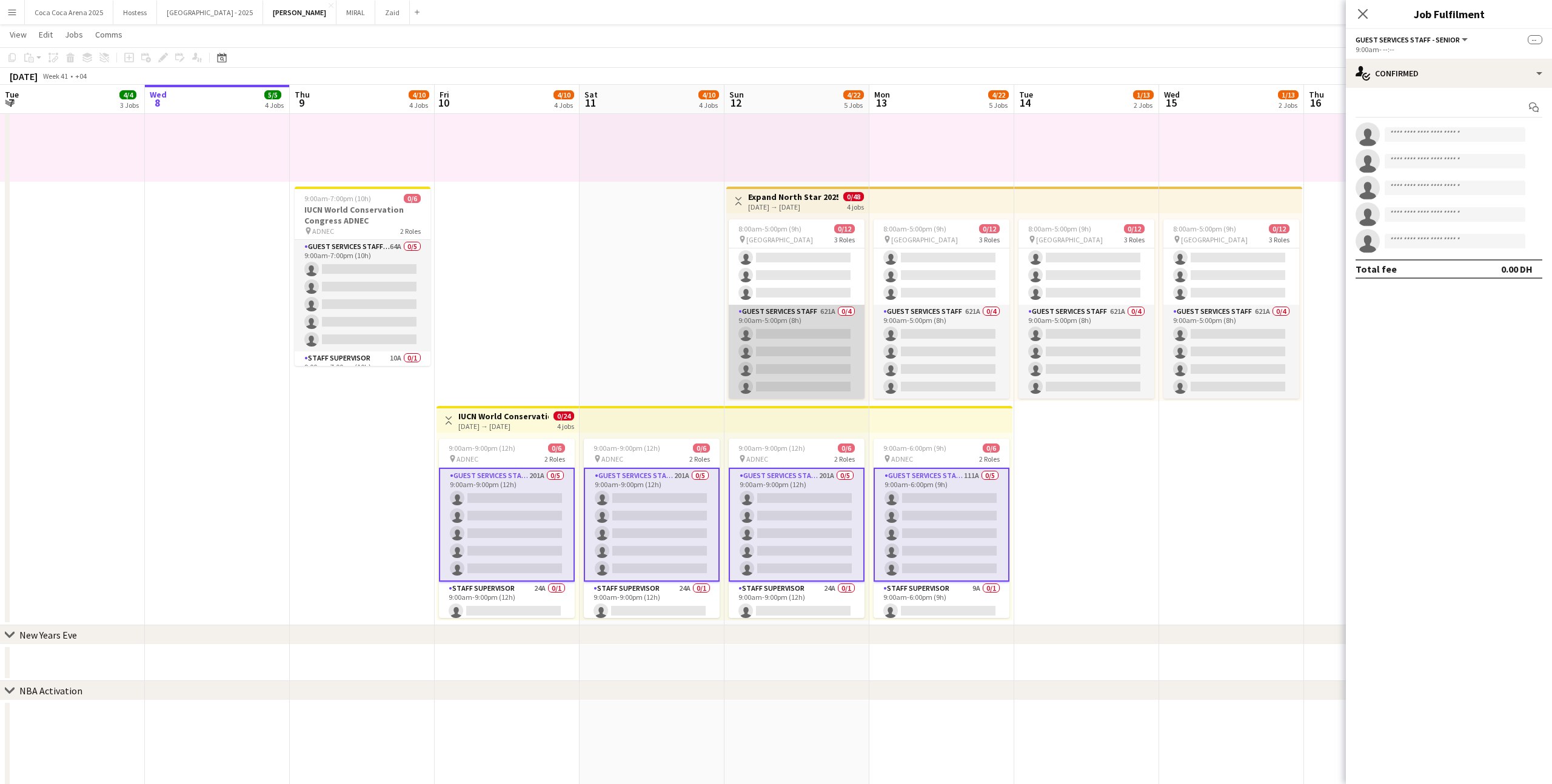
click at [806, 349] on app-card-role "Guest Services Staff 621A 0/4 9:00am-5:00pm (8h) single-neutral-actions single-…" at bounding box center [797, 352] width 136 height 94
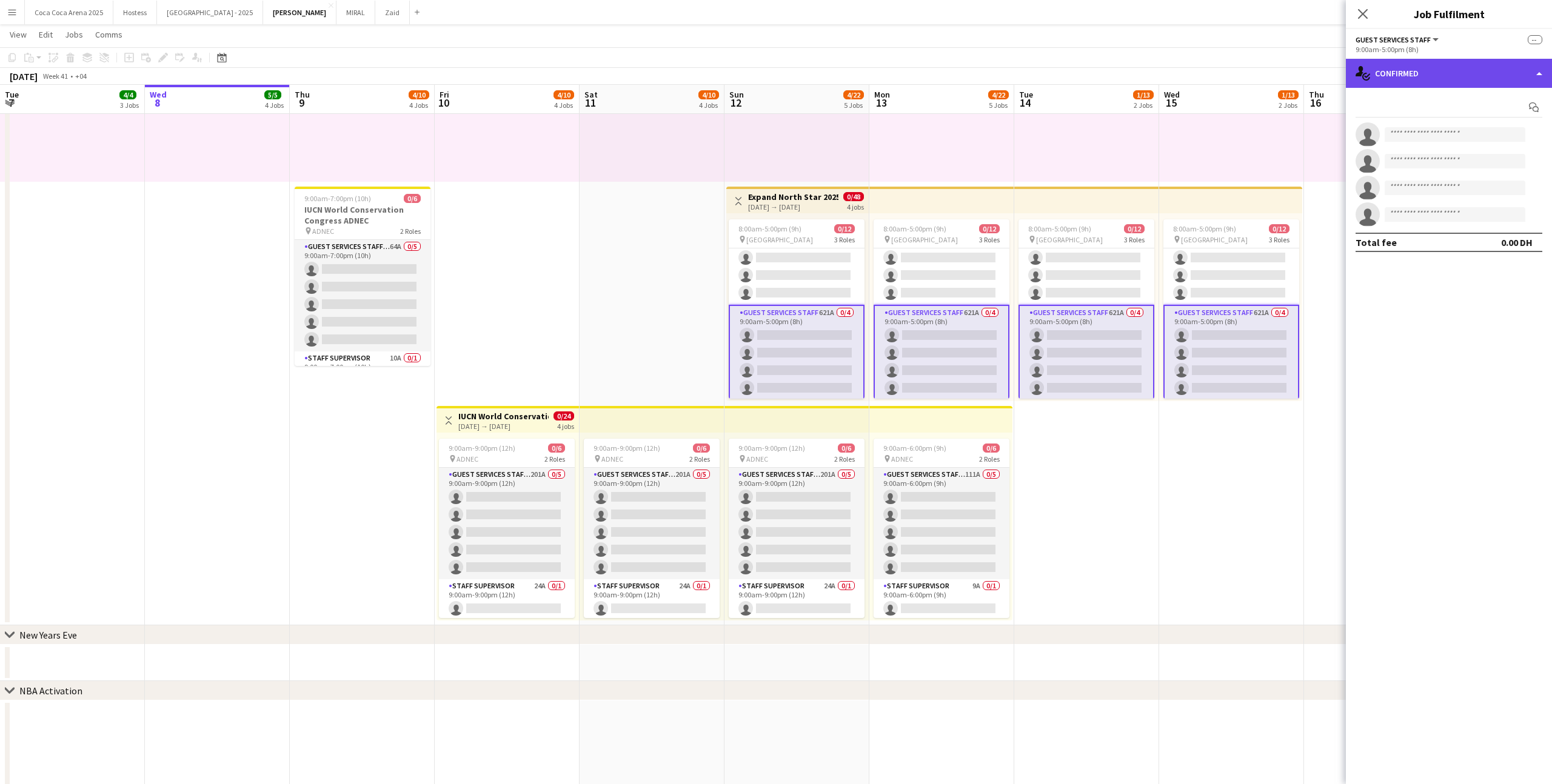
click at [1461, 84] on div "single-neutral-actions-check-2 Confirmed" at bounding box center [1449, 72] width 207 height 29
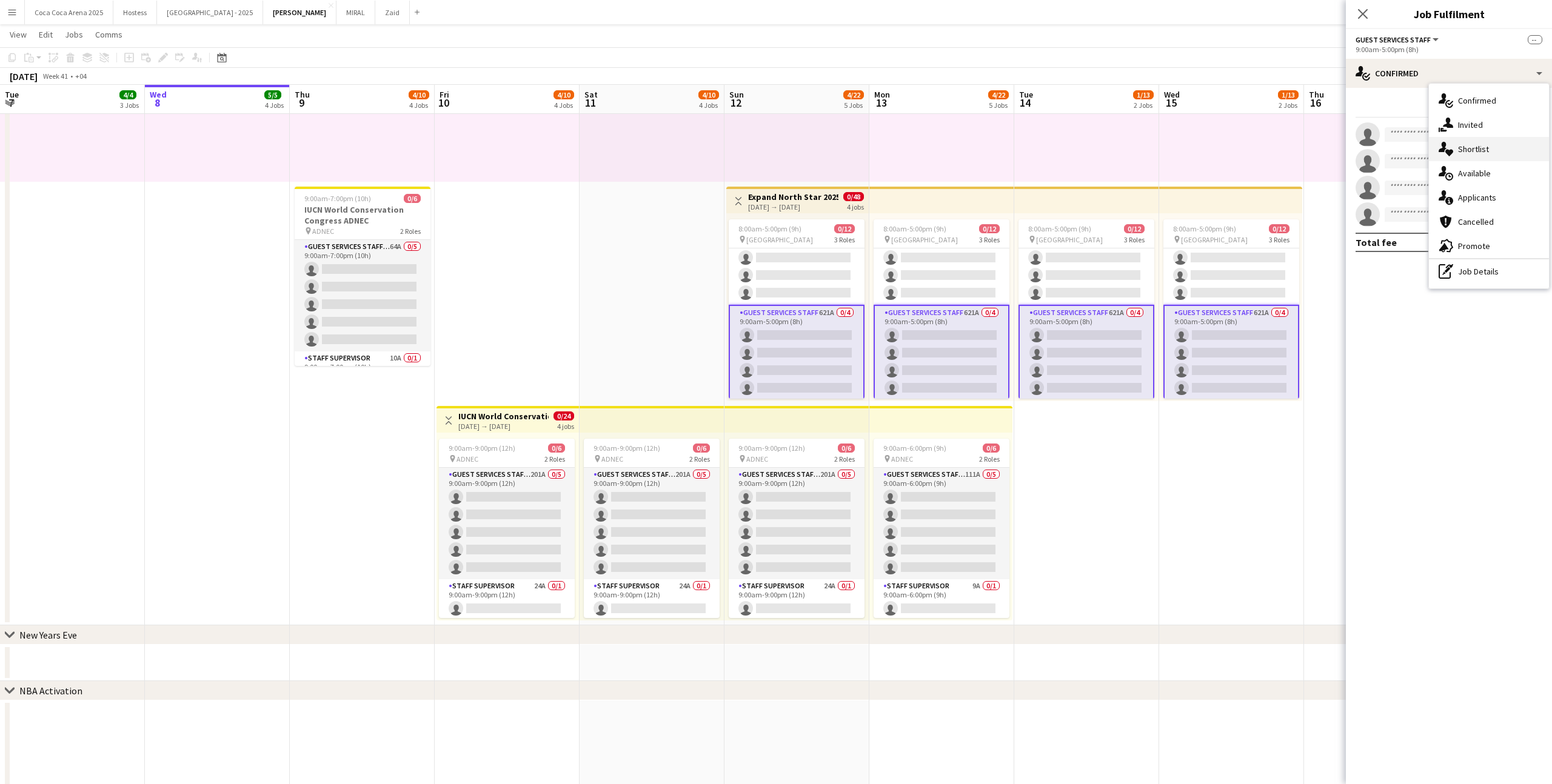
click at [1494, 151] on div "single-neutral-actions-heart Shortlist" at bounding box center [1489, 149] width 120 height 24
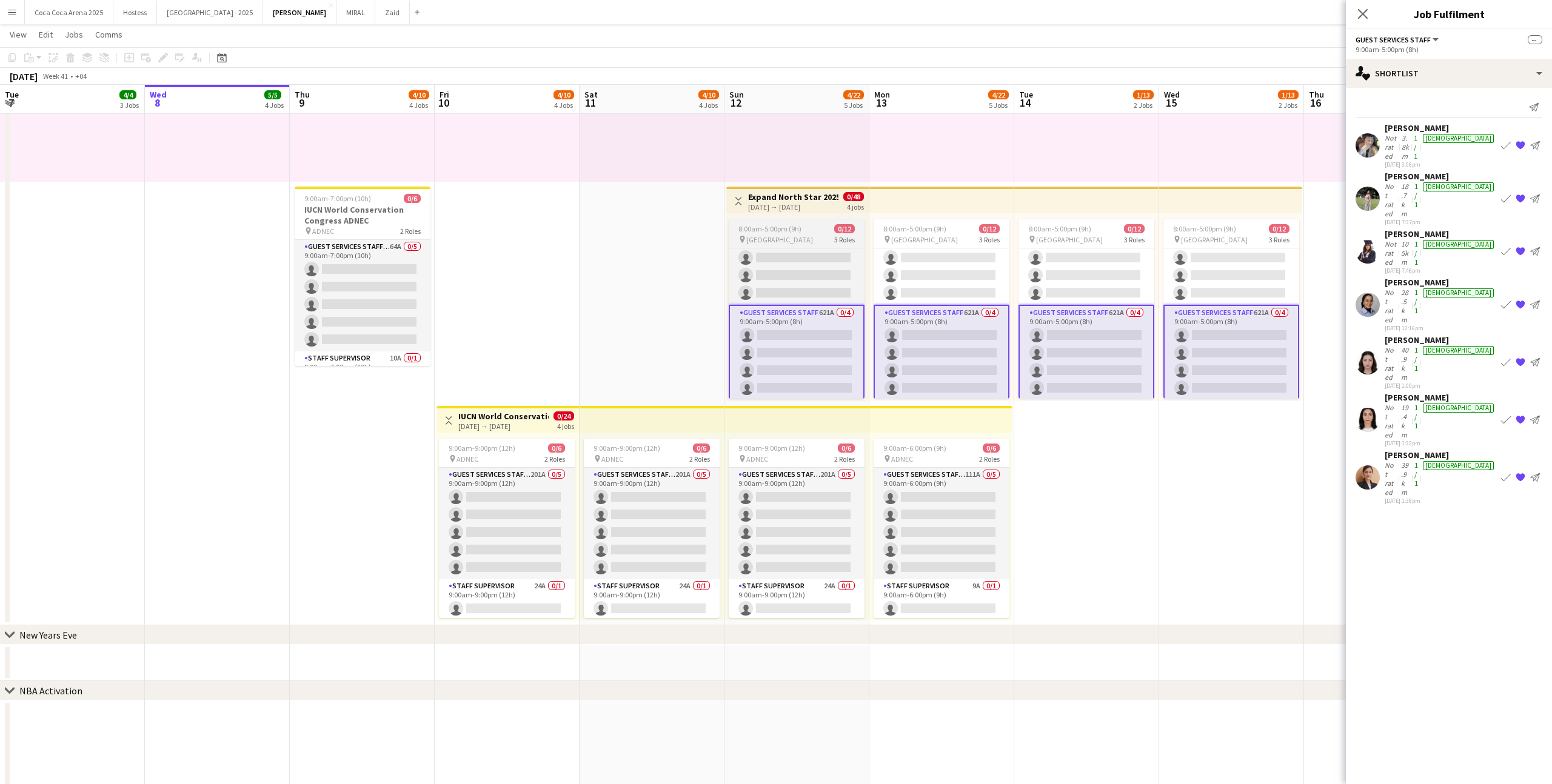
click at [854, 350] on app-card-role "Guest Services Staff 621A 0/4 9:00am-5:00pm (8h) single-neutral-actions single-…" at bounding box center [797, 353] width 136 height 96
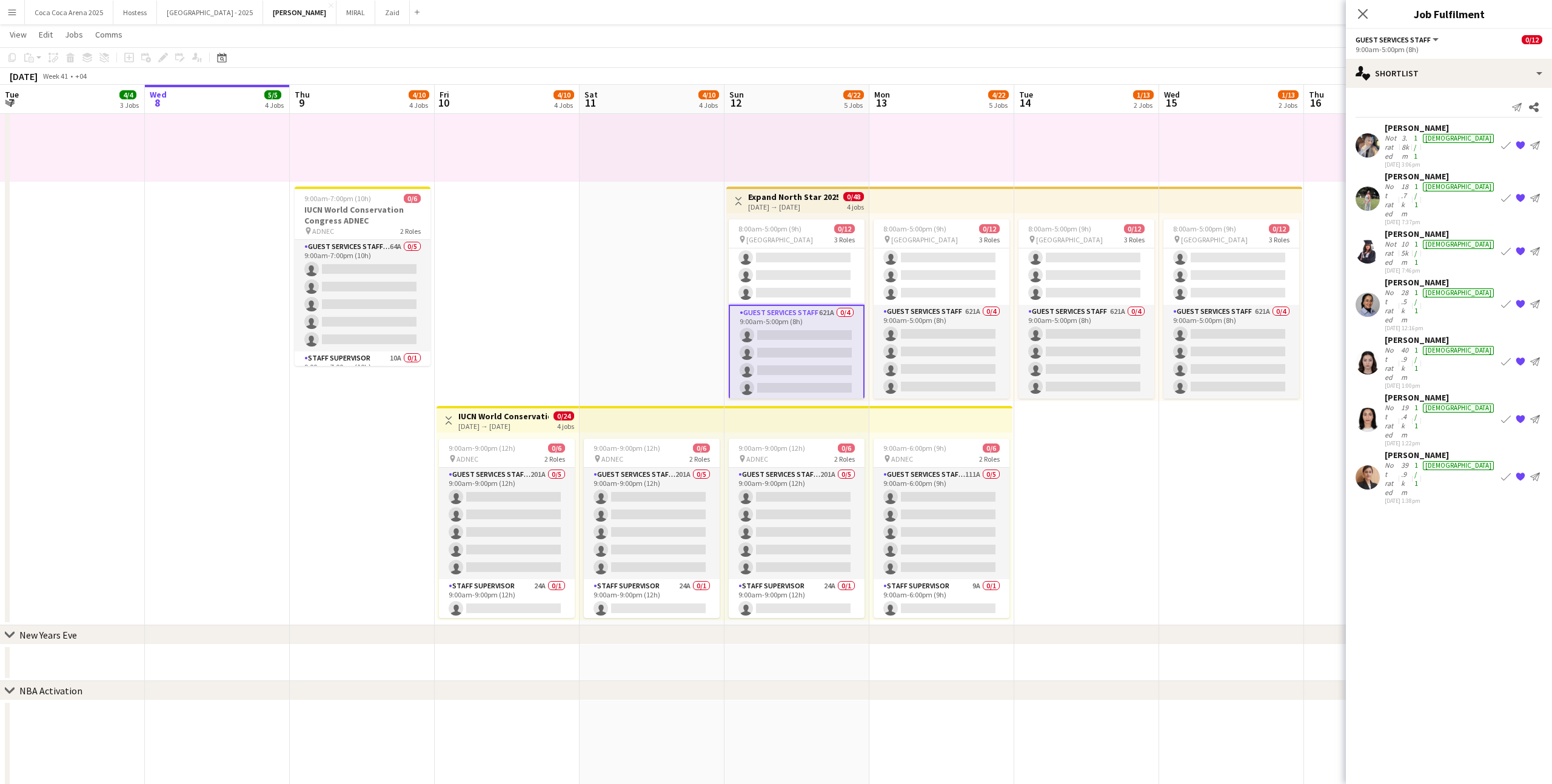
click at [1521, 141] on app-icon "{{ spriteTitle }}" at bounding box center [1521, 146] width 10 height 10
click at [1521, 194] on app-icon "{{ spriteTitle }}" at bounding box center [1521, 199] width 10 height 10
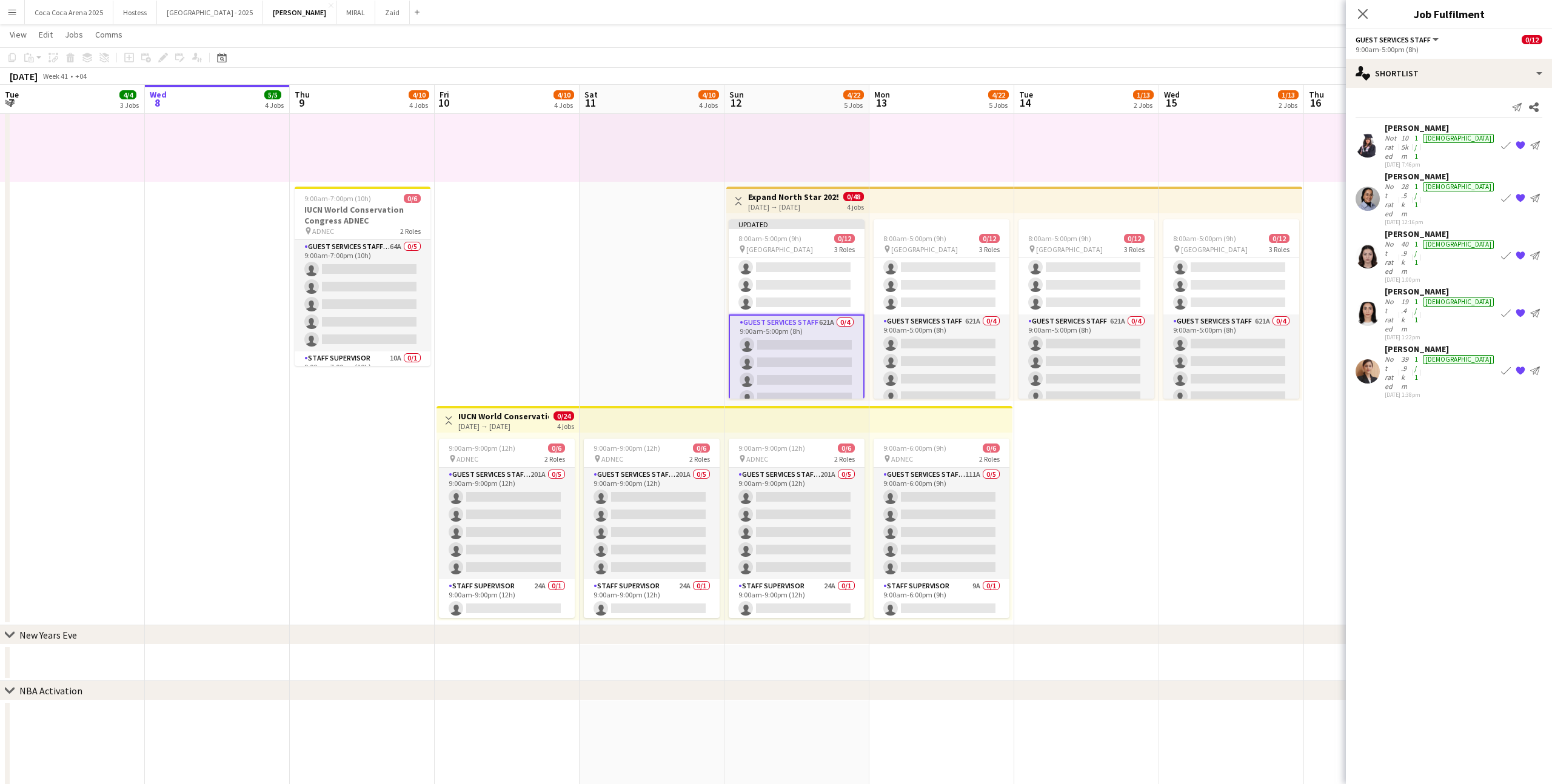
click at [1521, 141] on app-icon "{{ spriteTitle }}" at bounding box center [1521, 146] width 10 height 10
click at [1521, 194] on app-icon "{{ spriteTitle }}" at bounding box center [1521, 199] width 10 height 10
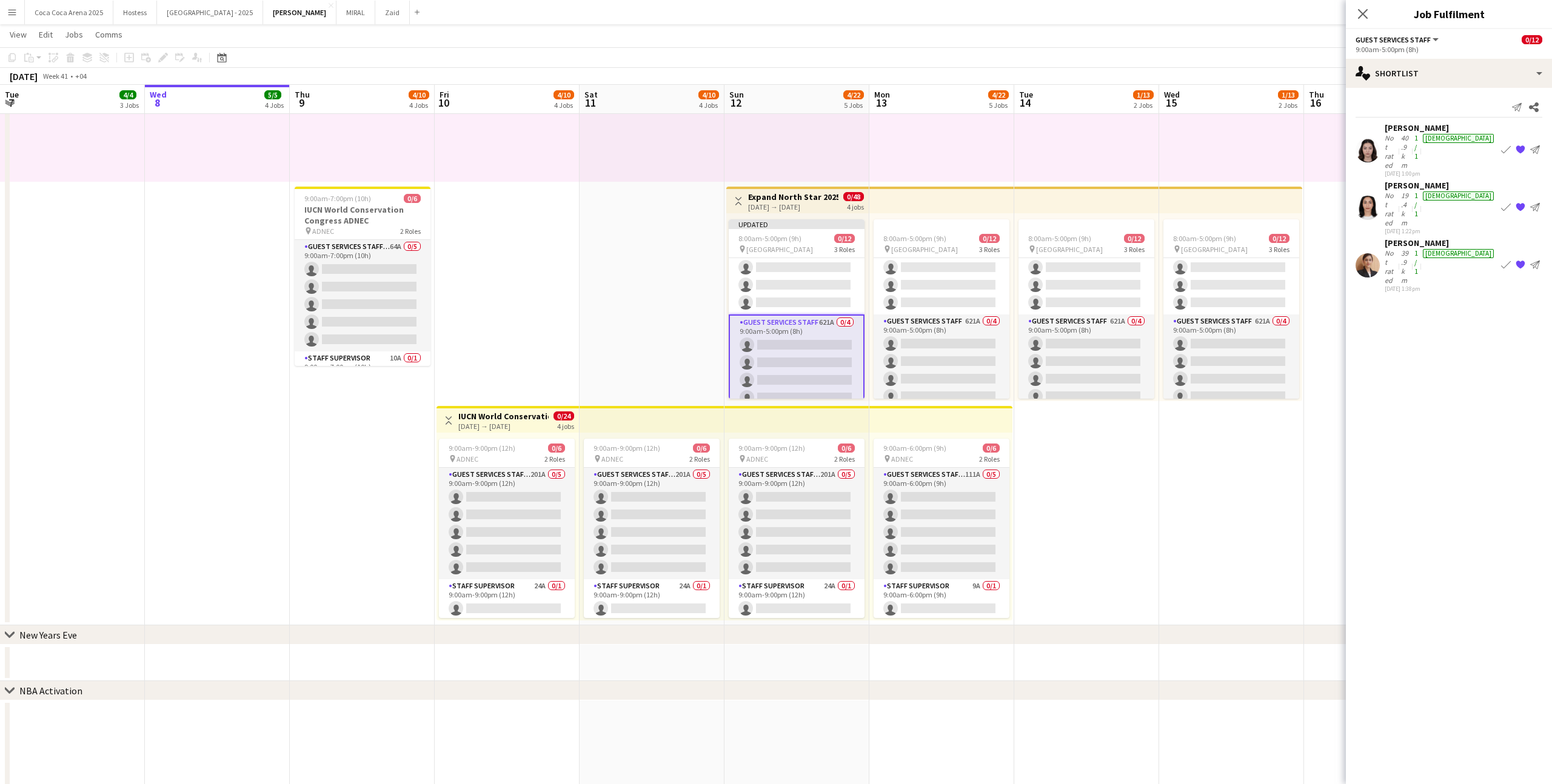
click at [1521, 146] on app-icon "{{ spriteTitle }}" at bounding box center [1521, 151] width 10 height 10
click at [1521, 203] on app-icon "{{ spriteTitle }}" at bounding box center [1521, 208] width 10 height 10
click at [1521, 146] on app-icon "{{ spriteTitle }}" at bounding box center [1521, 151] width 10 height 10
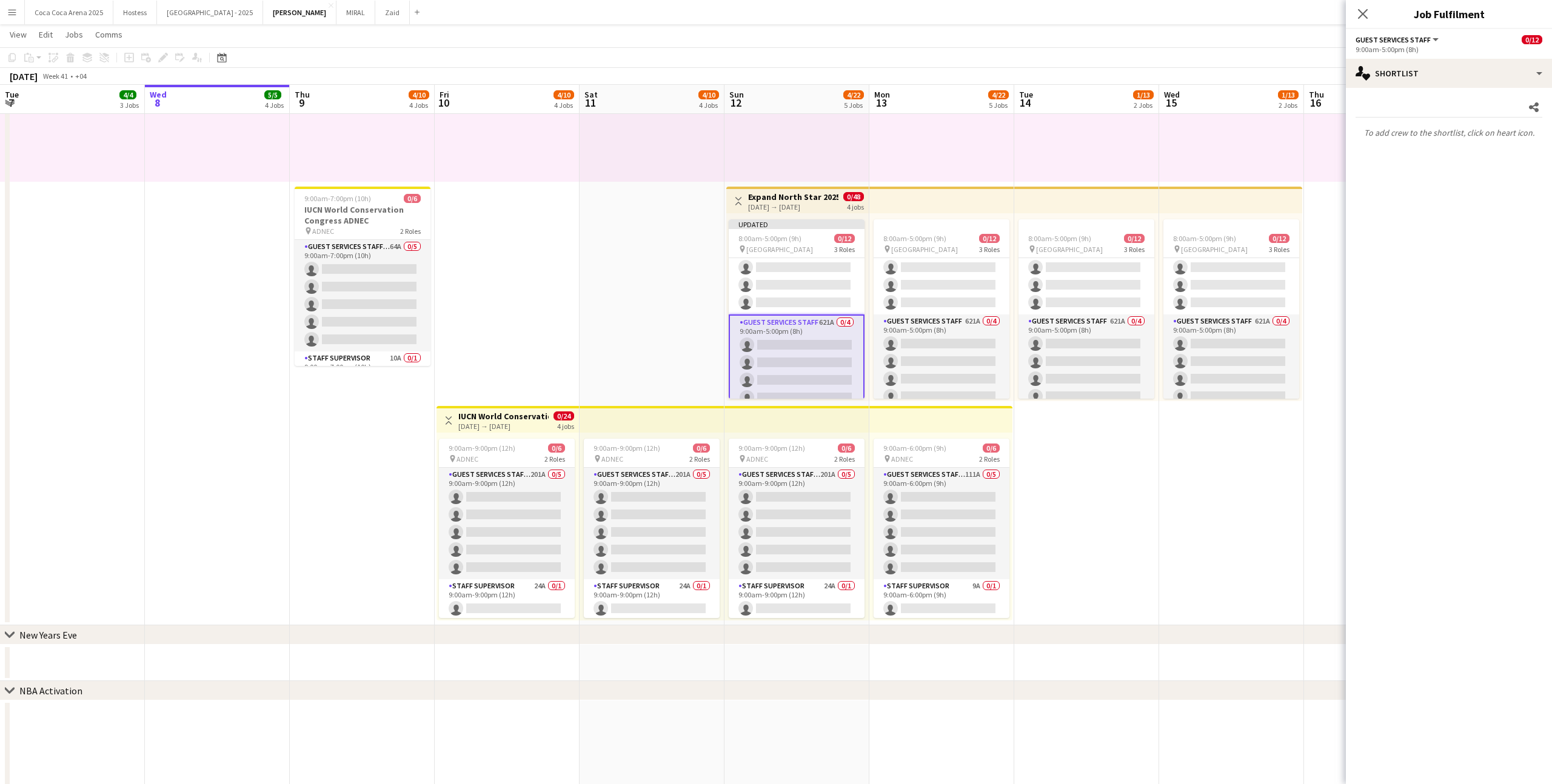
click at [1521, 132] on p "To add crew to the shortlist, click on heart icon." at bounding box center [1449, 132] width 207 height 21
click at [1285, 181] on div "10:00am-10:00pm (12h) 1/1 pin Dubai 1 Role Runner [DATE] 10:00am-10:00pm (12h) …" at bounding box center [1232, 88] width 145 height 188
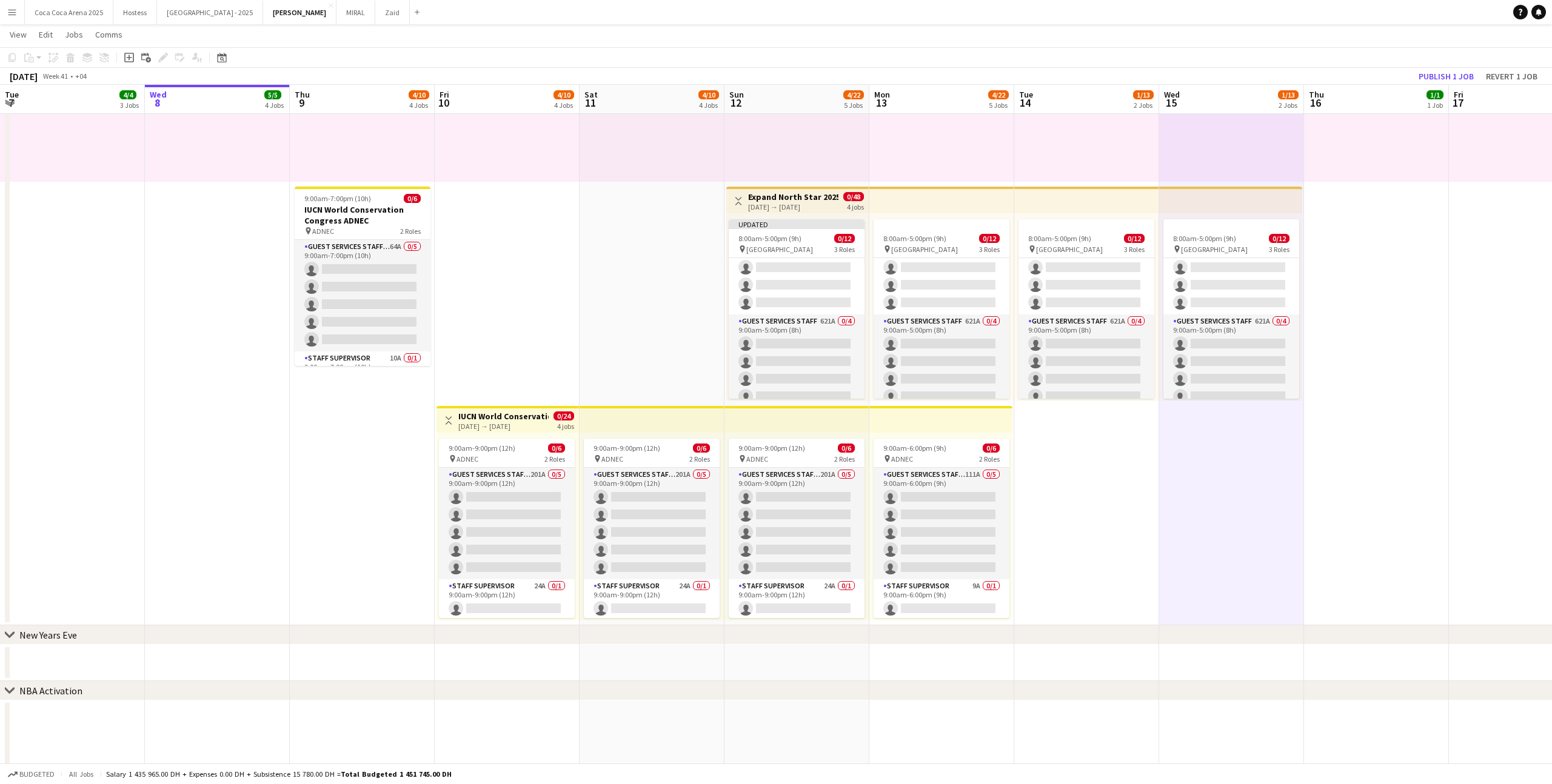
click at [1282, 201] on app-top-bar at bounding box center [1231, 200] width 143 height 26
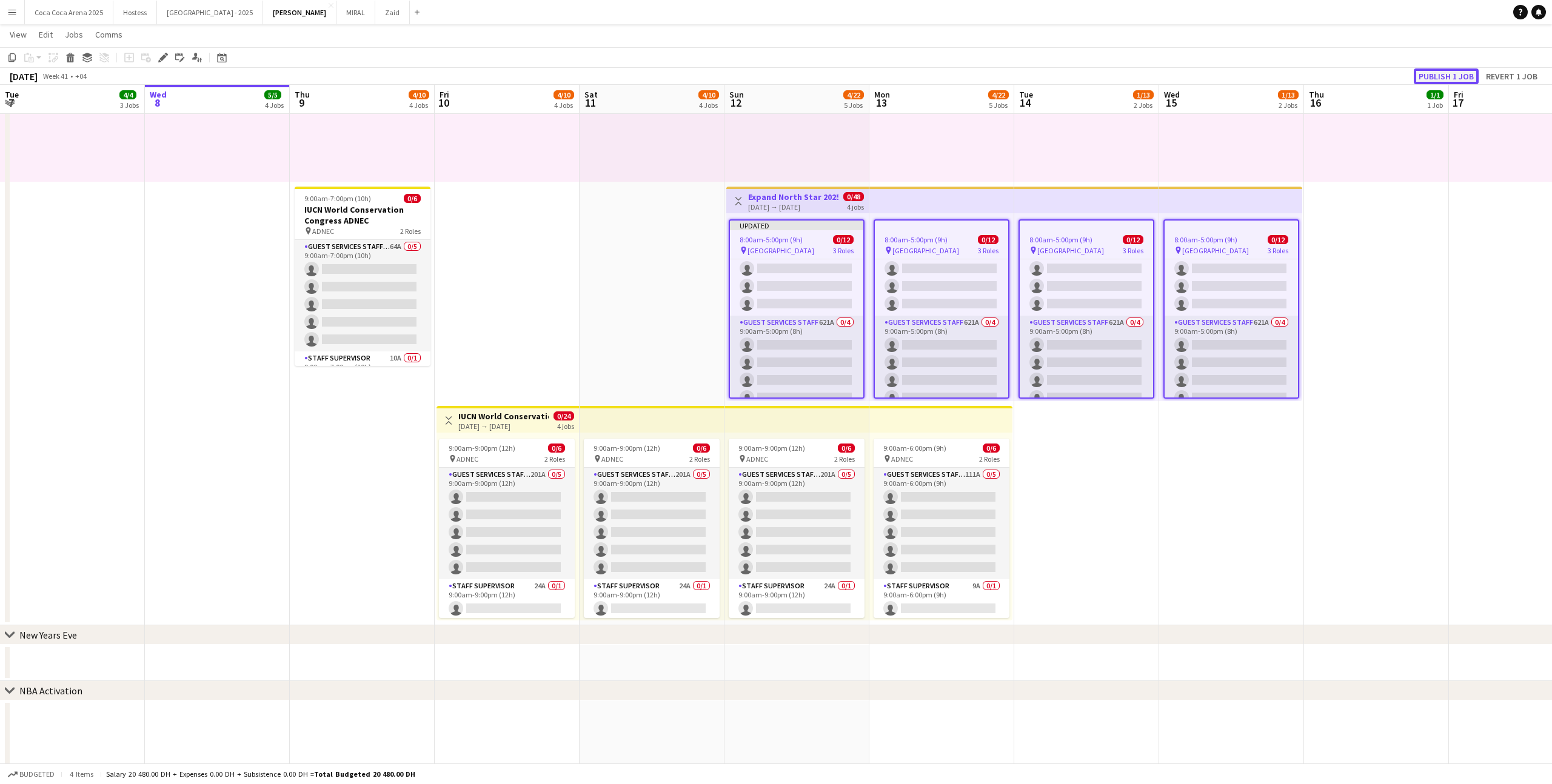
click at [1449, 80] on button "Publish 1 job" at bounding box center [1446, 76] width 65 height 16
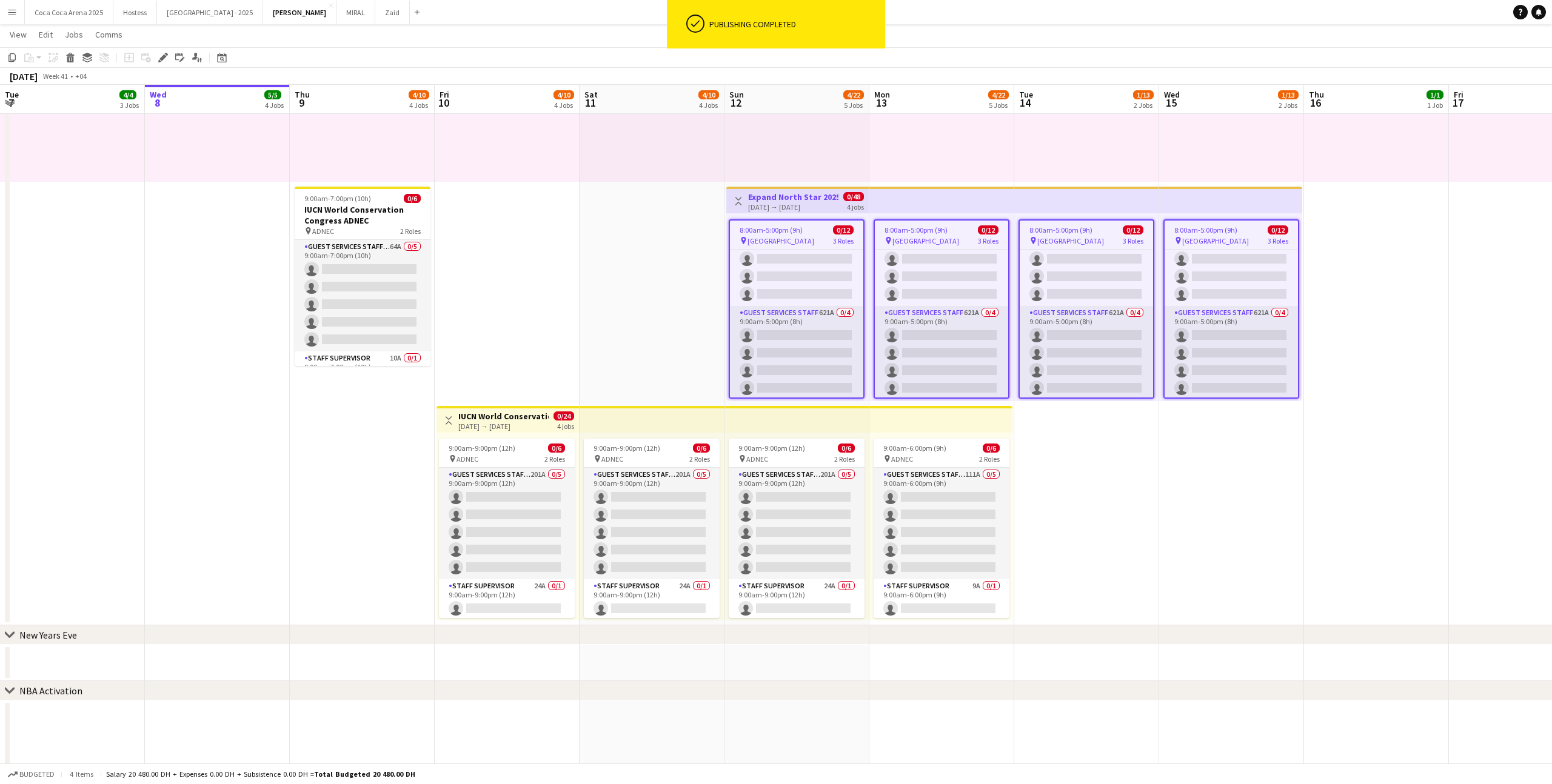
click at [830, 246] on app-job-card "8:00am-5:00pm (9h) 0/12 pin [GEOGRAPHIC_DATA] 3 Roles Host/ Hostess 52A 0/4 8:0…" at bounding box center [797, 309] width 136 height 179
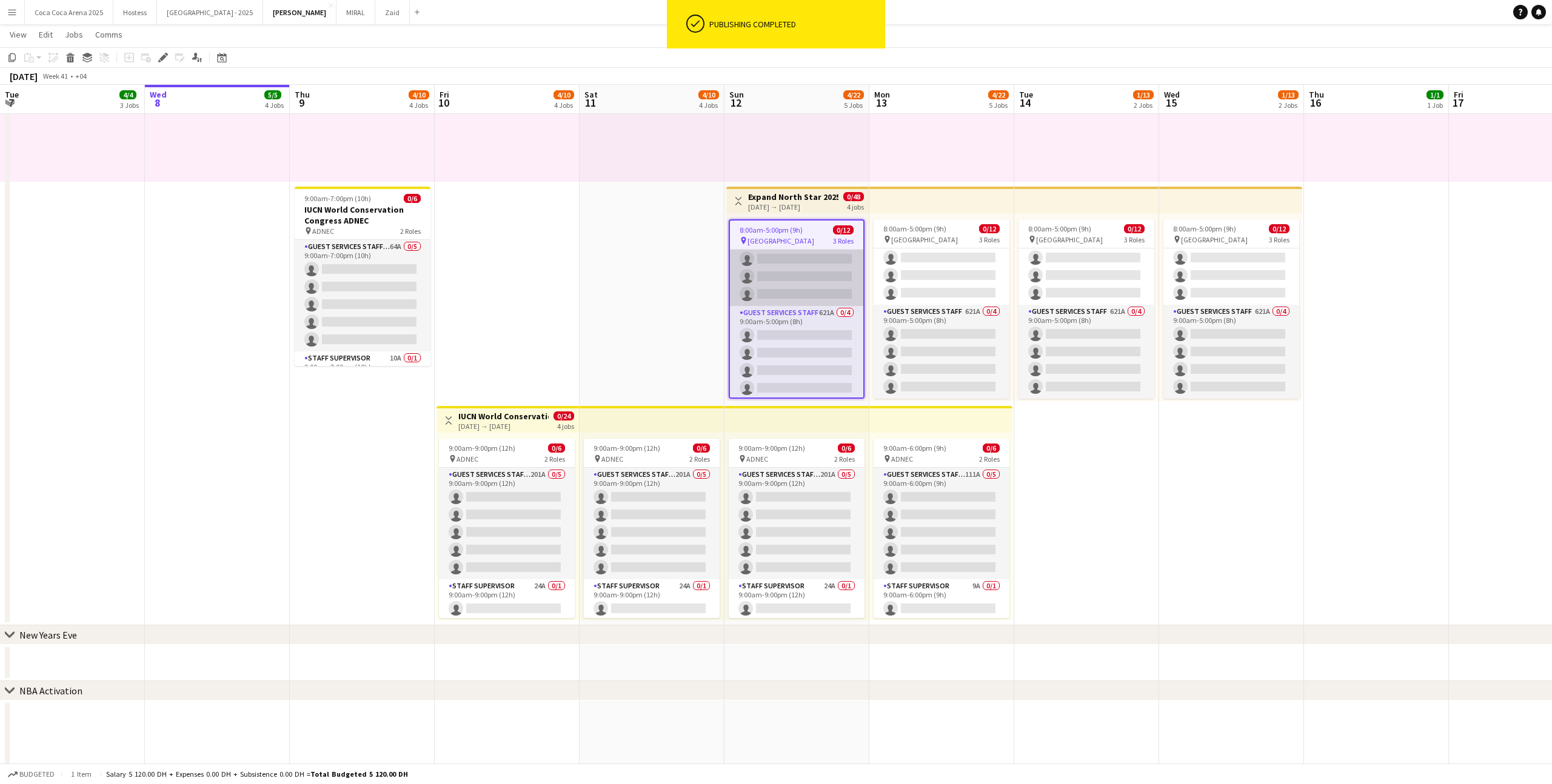
click at [833, 267] on app-card-role "Guest Services Staff 76A 0/4 9:00am-5:00pm (8h) single-neutral-actions single-n…" at bounding box center [797, 259] width 133 height 94
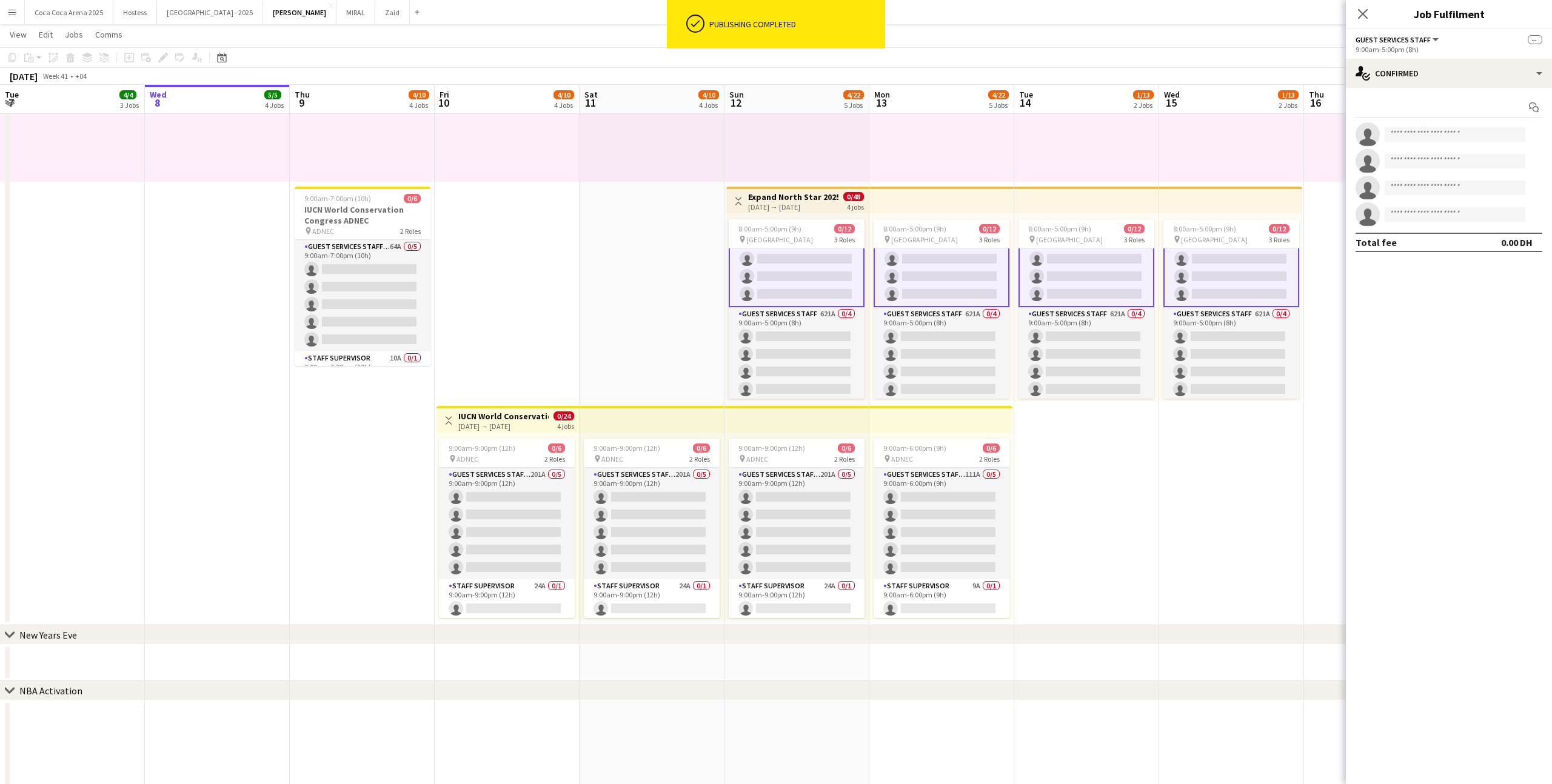
scroll to position [132, 0]
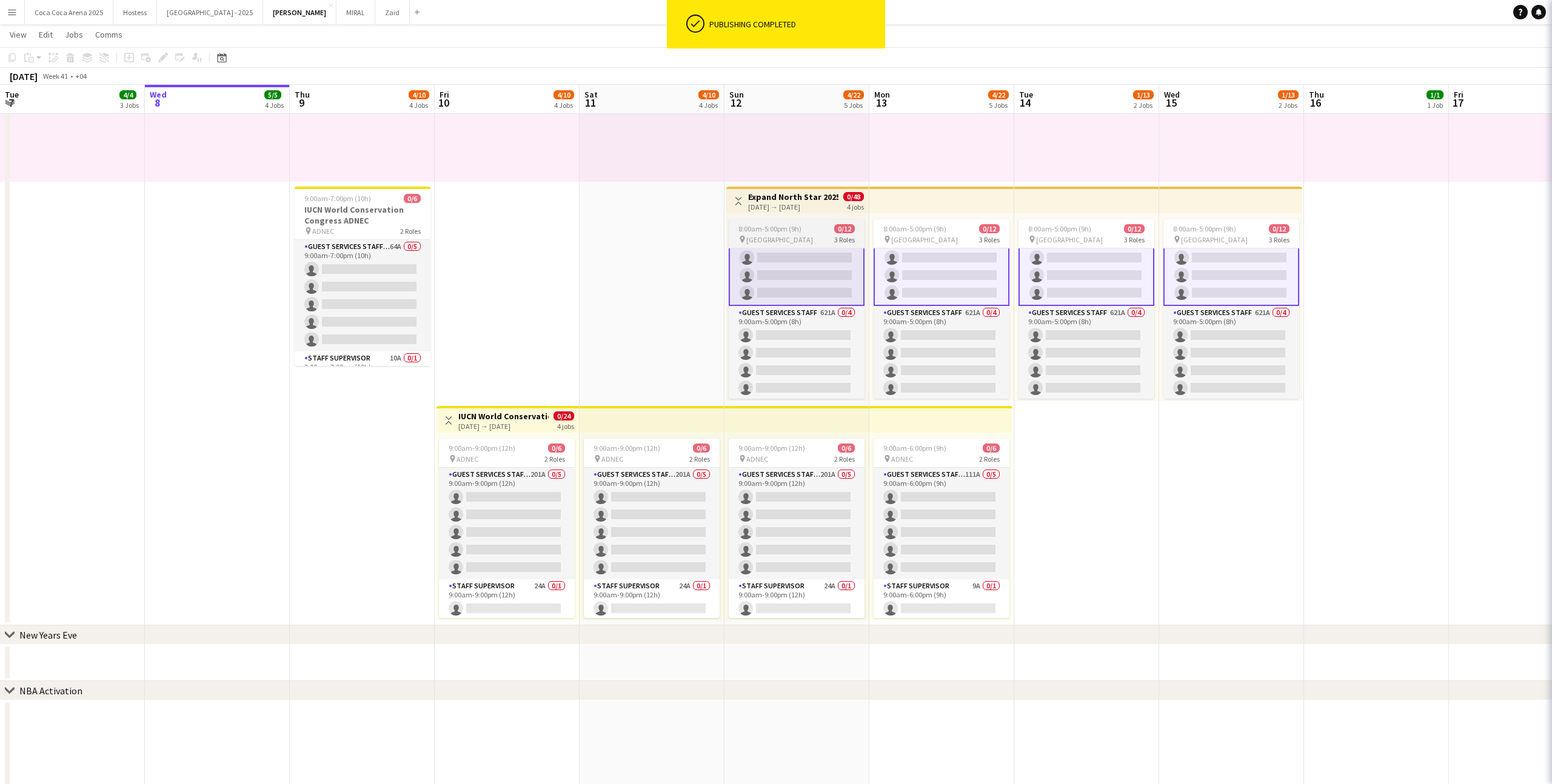
click at [829, 239] on div "pin [GEOGRAPHIC_DATA] 3 Roles" at bounding box center [797, 239] width 136 height 10
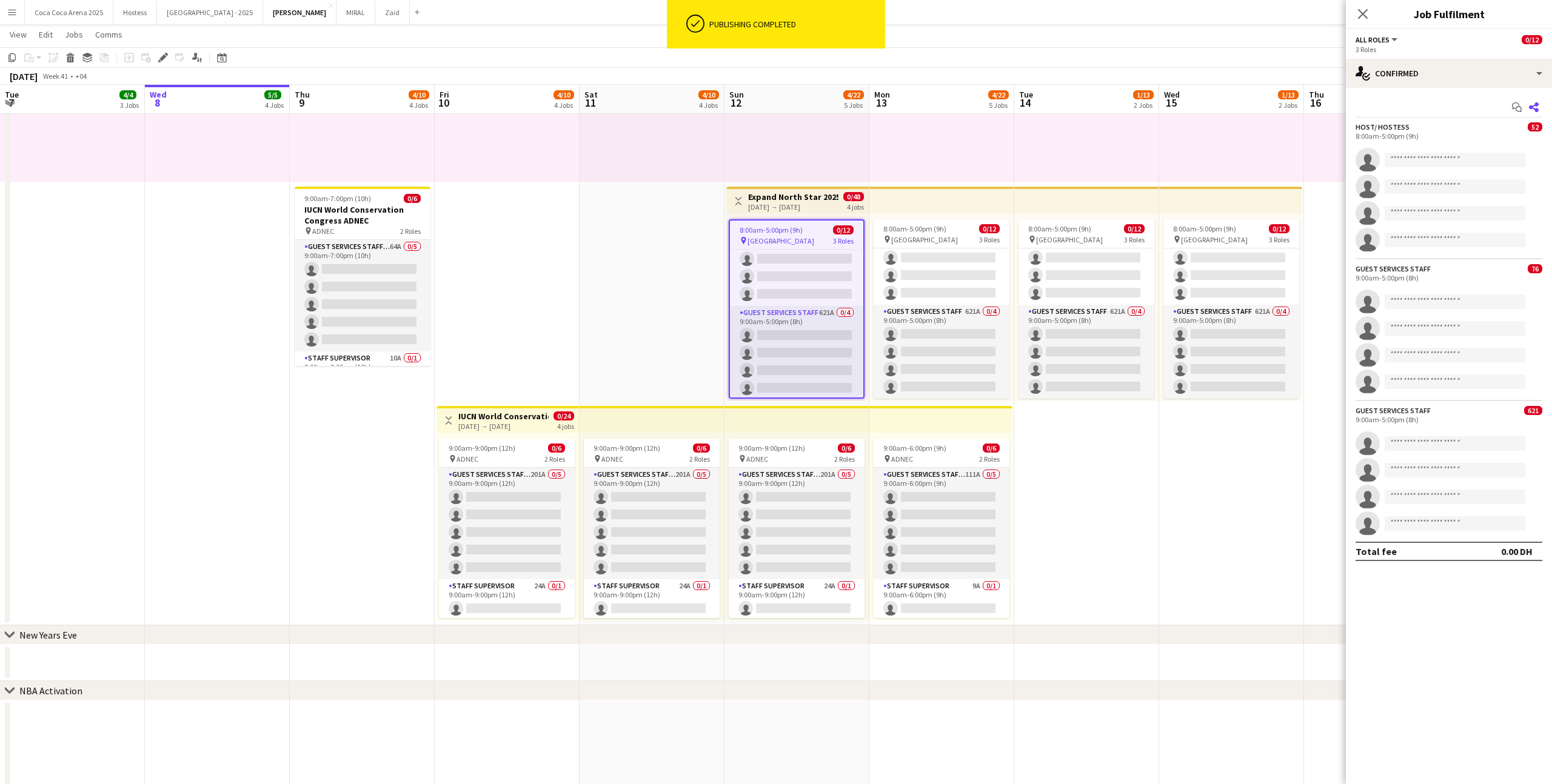
click at [1531, 109] on icon at bounding box center [1534, 108] width 10 height 10
click at [1540, 103] on app-icon "Share" at bounding box center [1534, 107] width 17 height 17
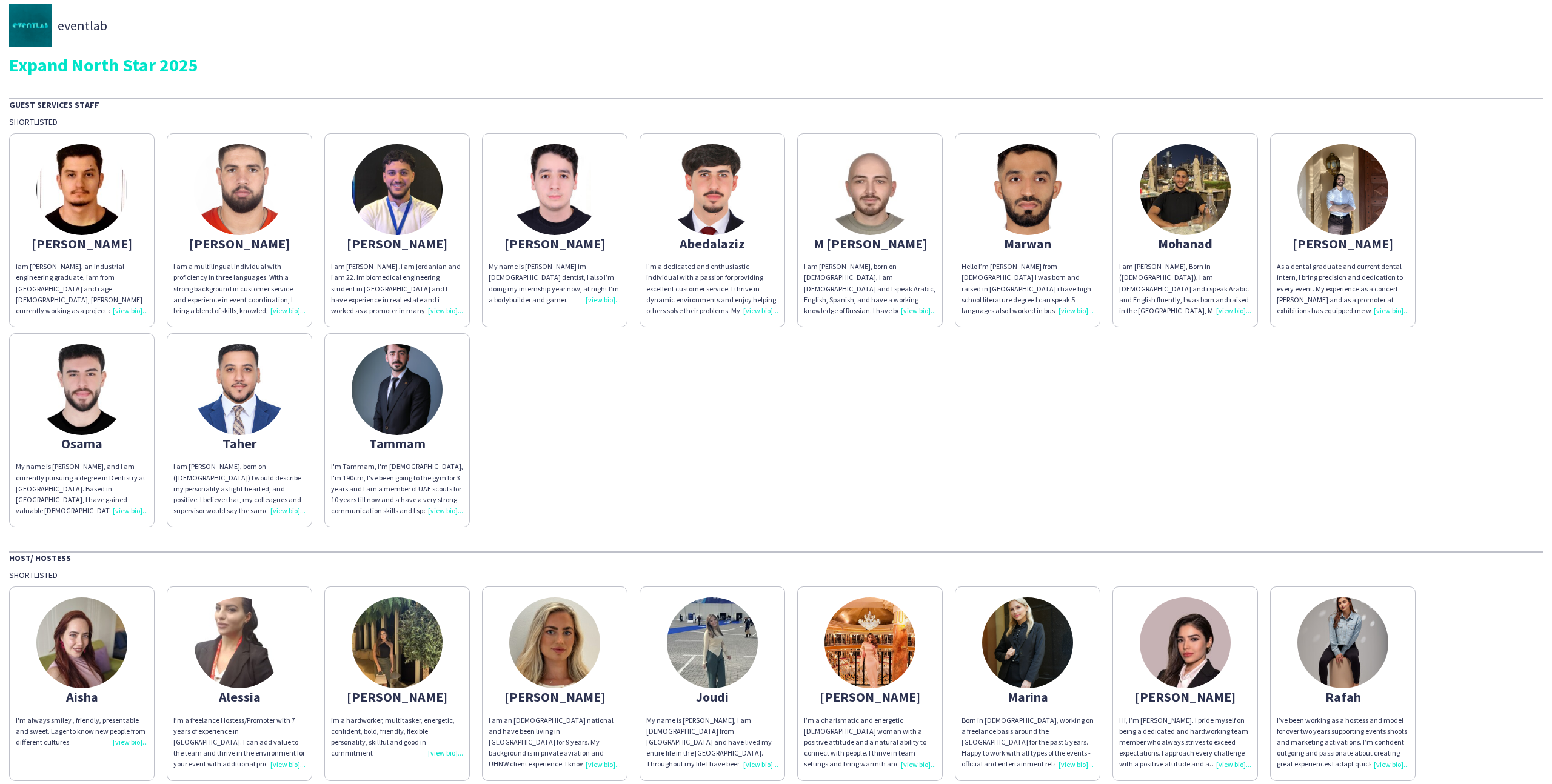
scroll to position [37, 0]
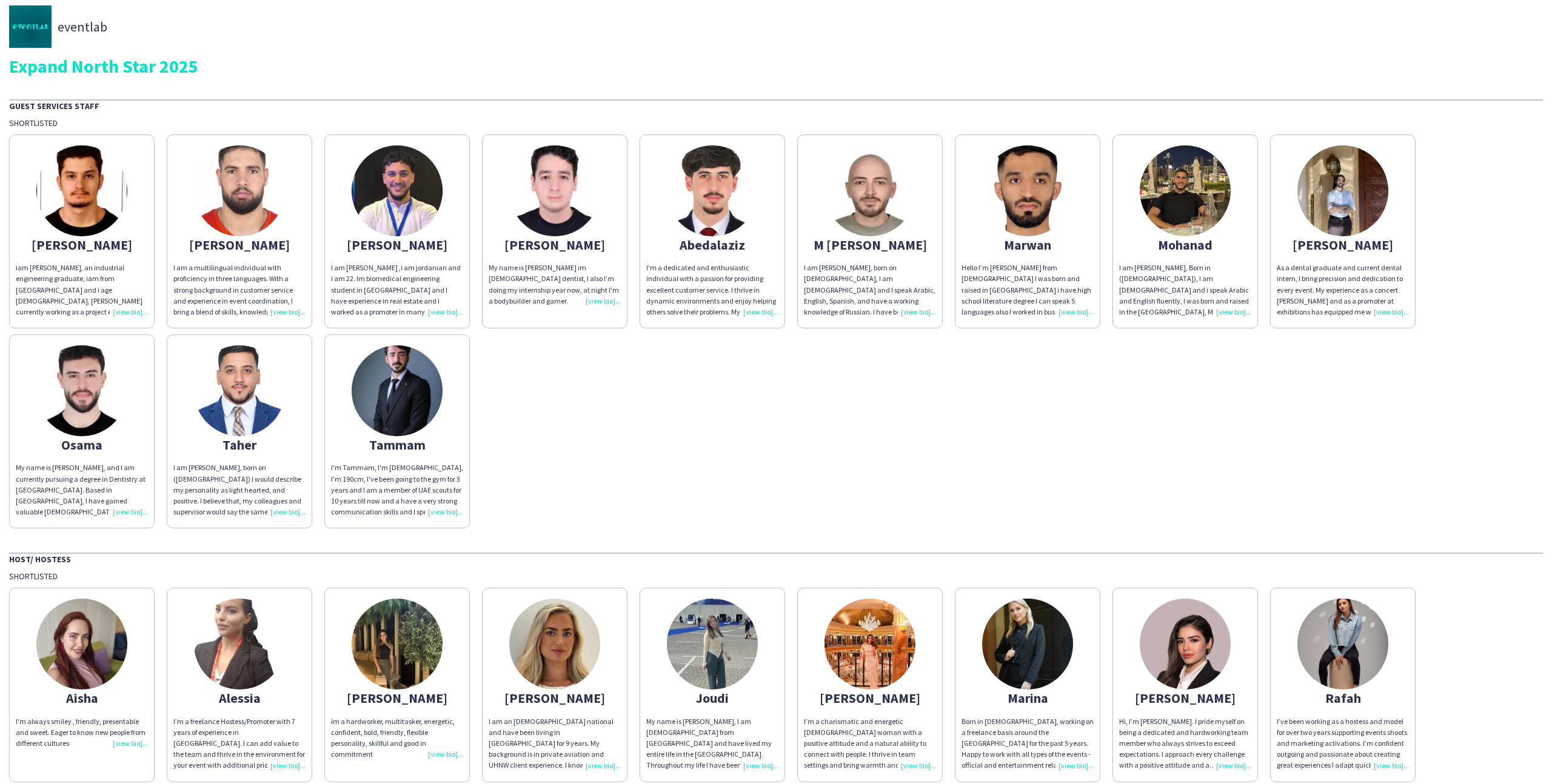
click at [1039, 215] on img at bounding box center [1028, 191] width 91 height 91
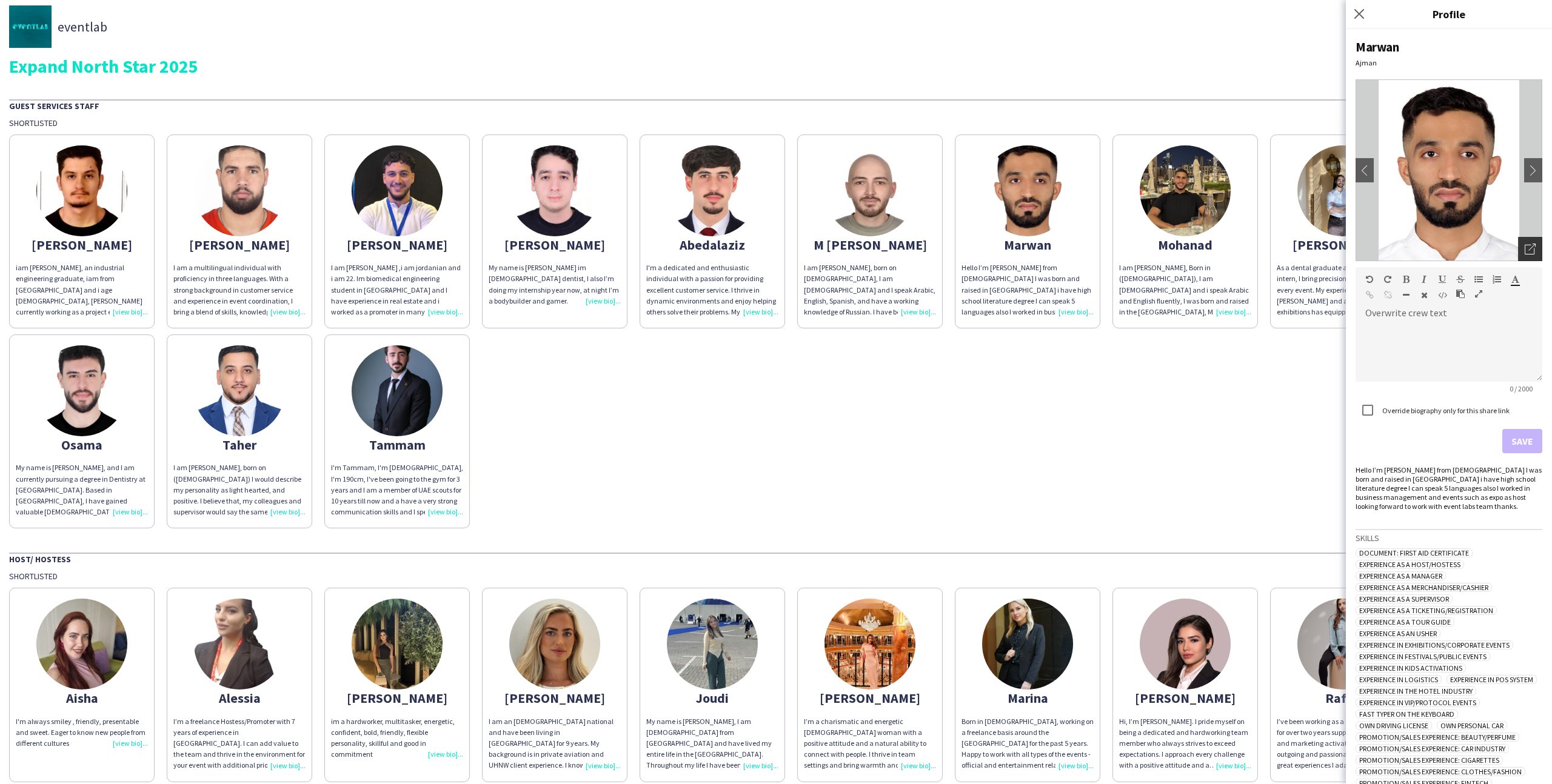
click at [1531, 255] on div "Open photos pop-in" at bounding box center [1530, 248] width 24 height 24
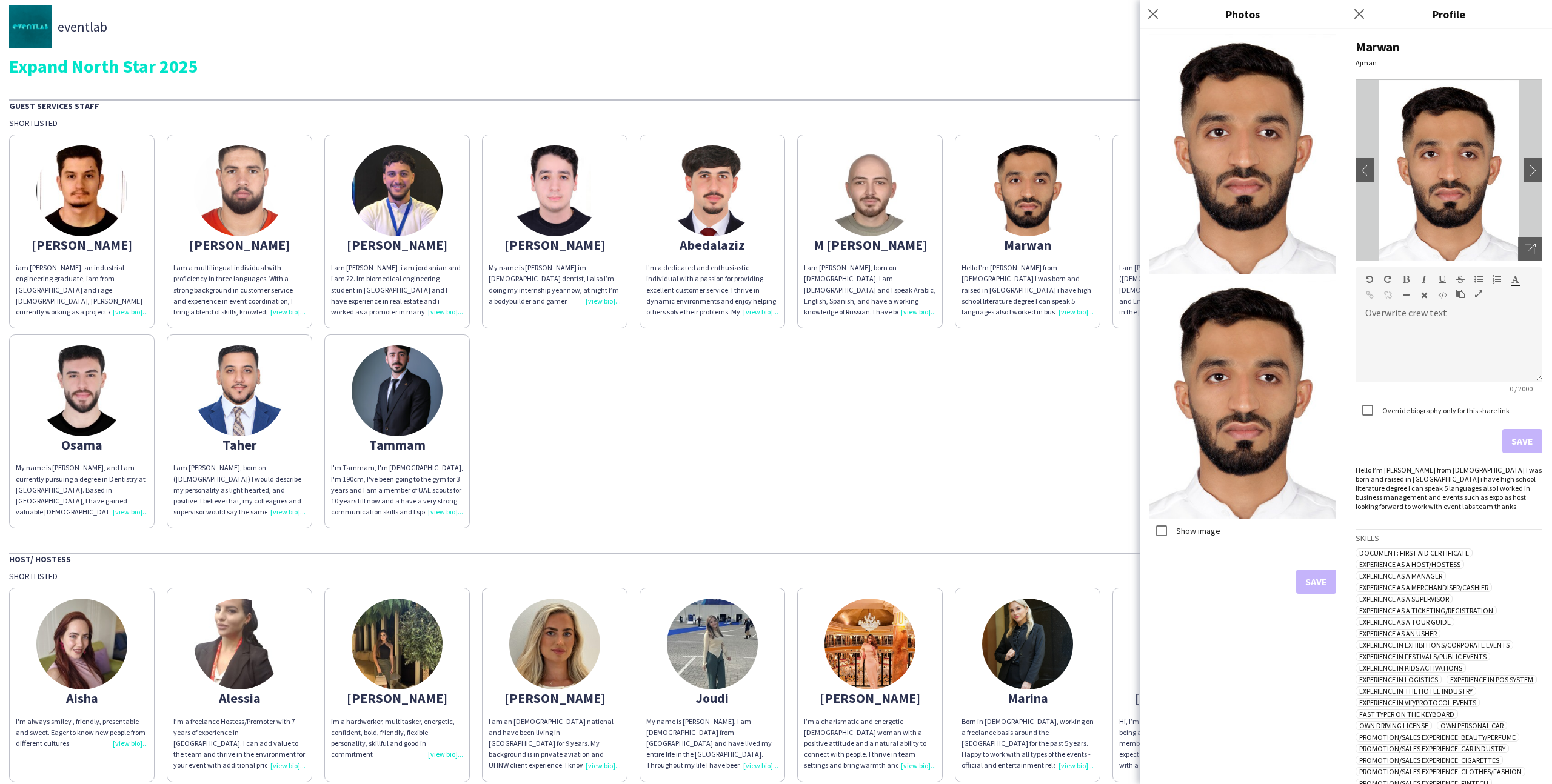
click at [1078, 405] on div "[PERSON_NAME] iam [PERSON_NAME], an industrial engineering graduate, iam from […" at bounding box center [776, 328] width 1534 height 400
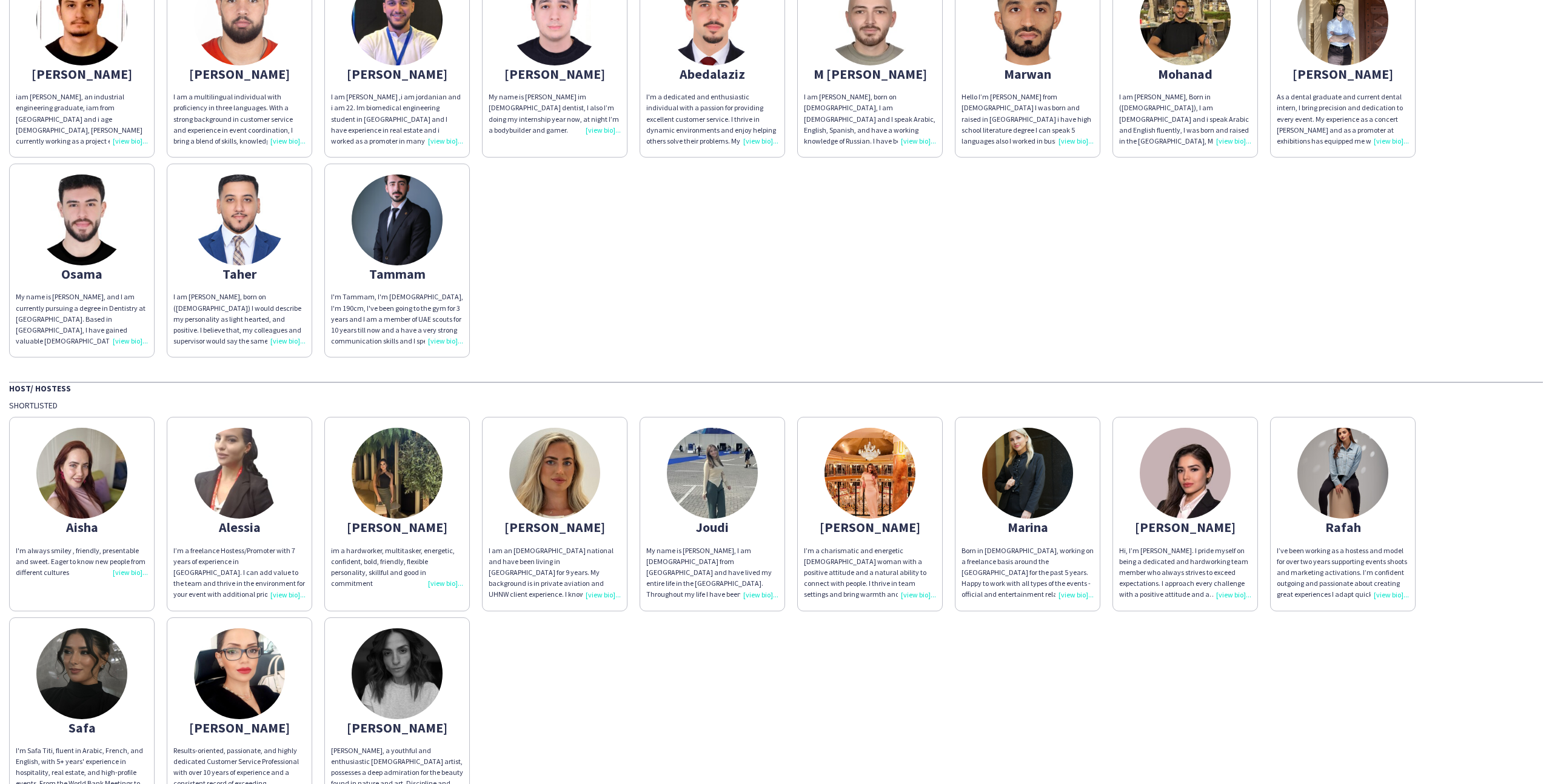
scroll to position [0, 0]
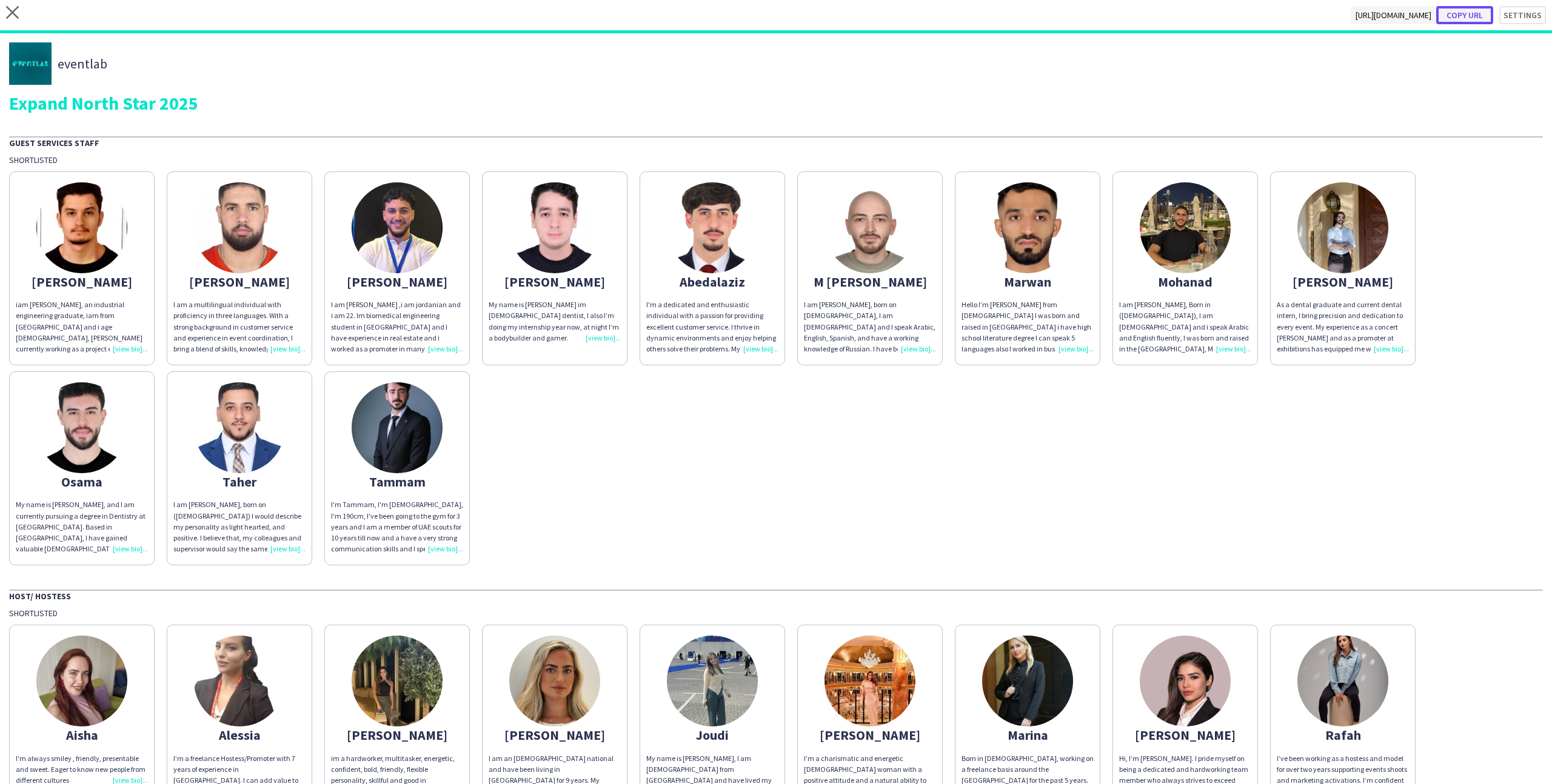
click at [1476, 19] on button "Copy url" at bounding box center [1464, 15] width 57 height 18
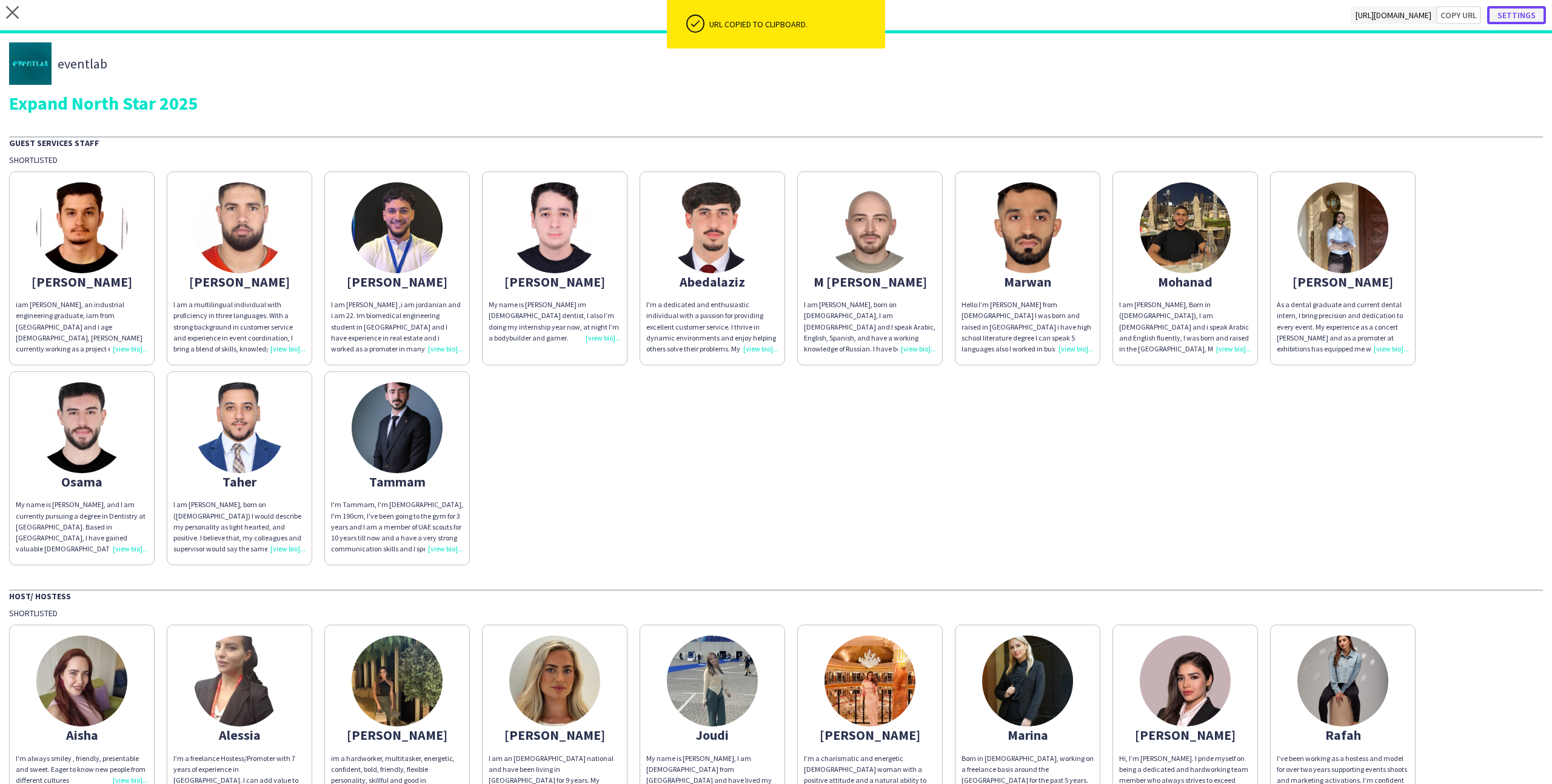
click at [1521, 16] on button "Settings" at bounding box center [1516, 15] width 58 height 18
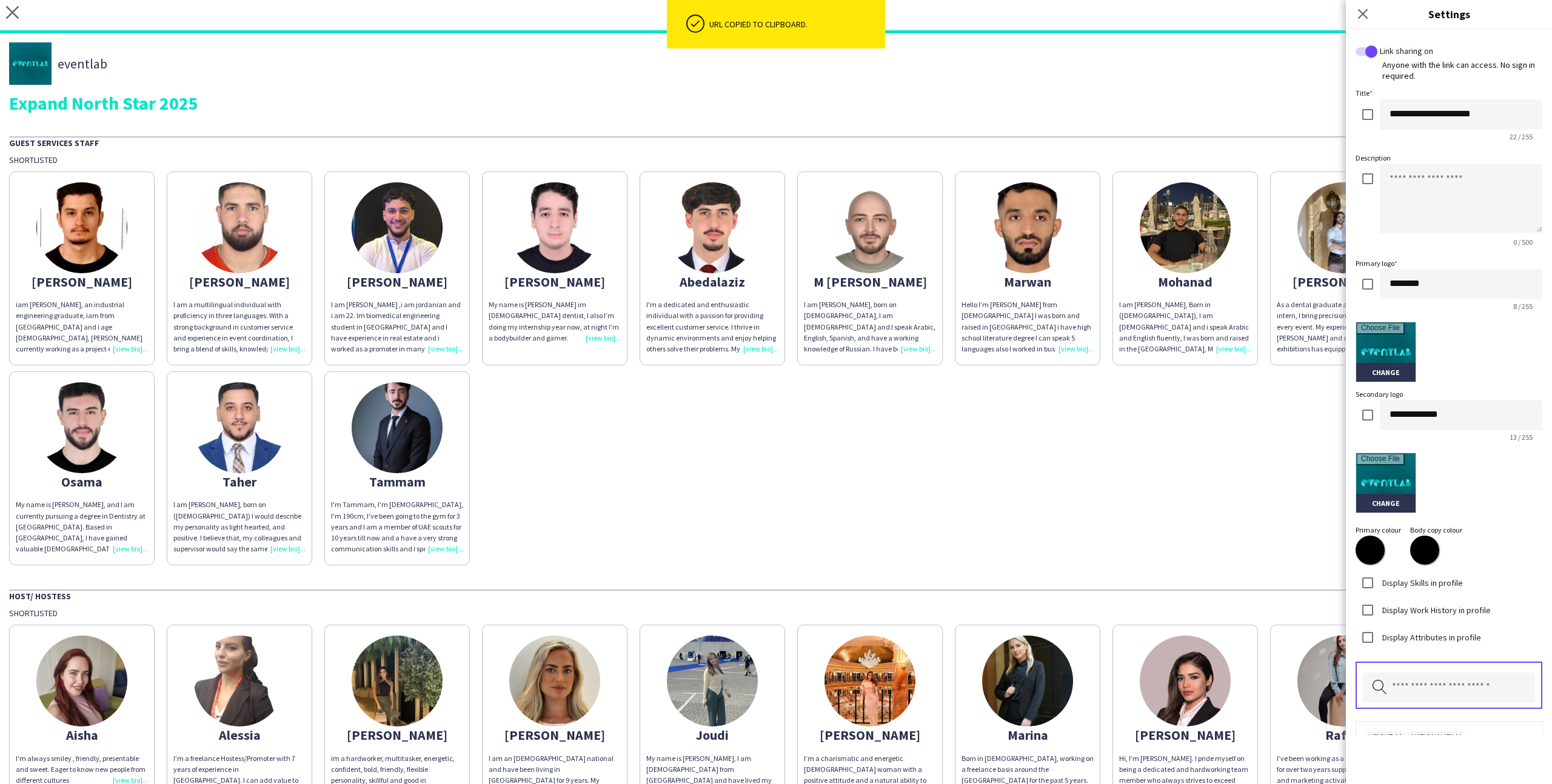
scroll to position [74, 0]
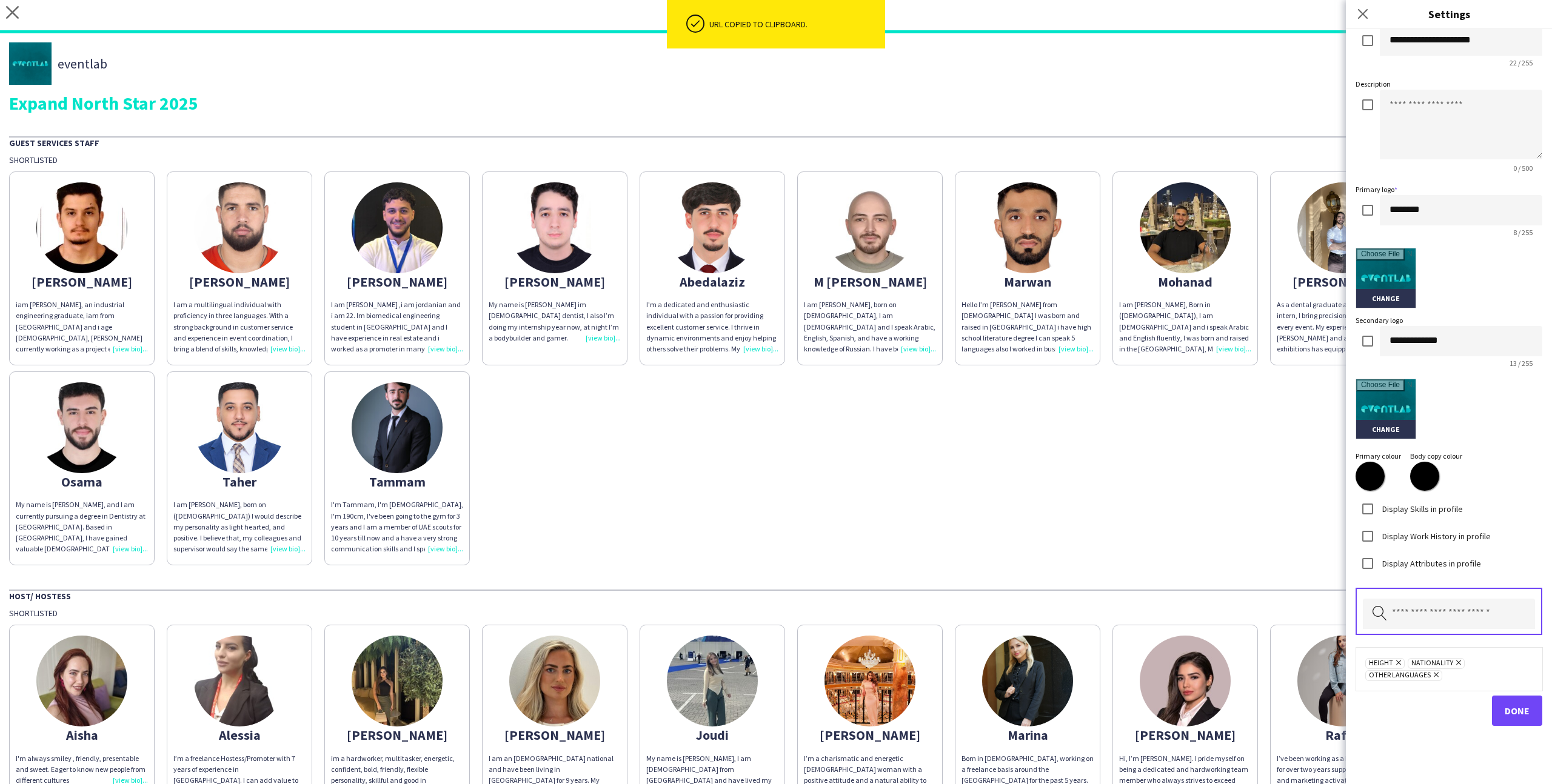
click at [1090, 420] on div "[PERSON_NAME] iam [PERSON_NAME], an industrial engineering graduate, iam from […" at bounding box center [776, 365] width 1534 height 400
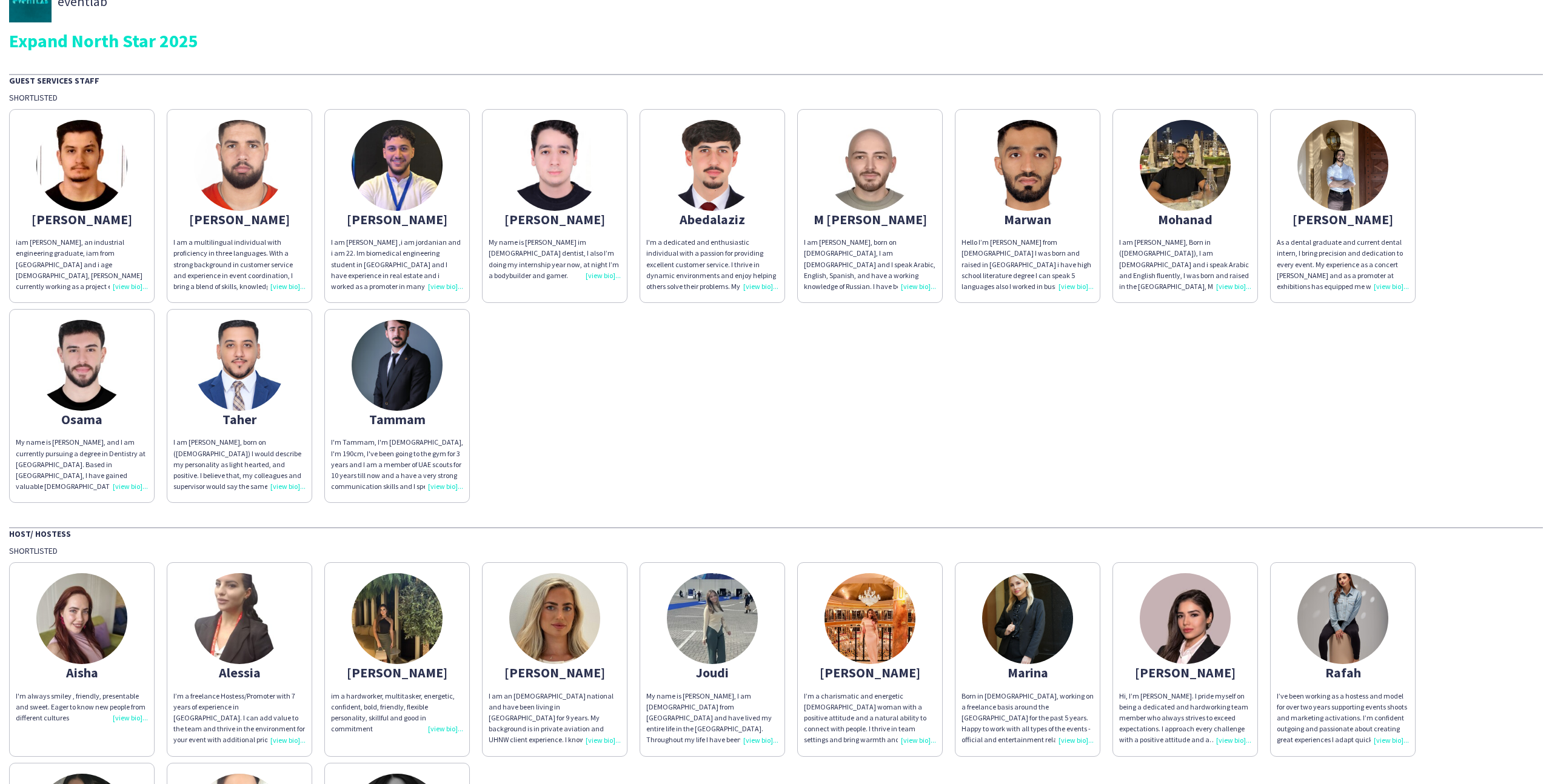
scroll to position [0, 0]
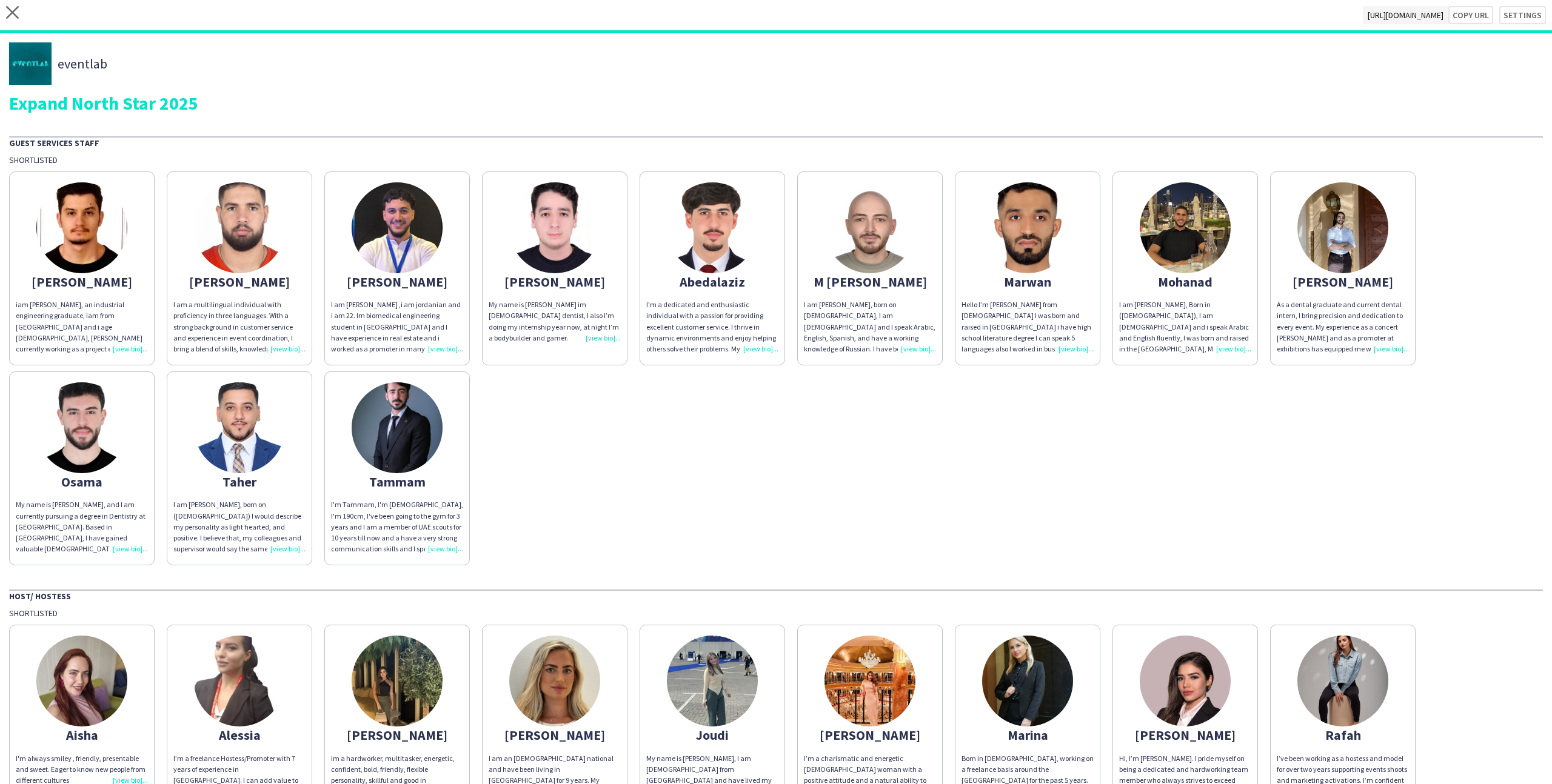
click at [15, 25] on div "close [URL][DOMAIN_NAME] Copy url Settings" at bounding box center [776, 16] width 1552 height 34
click at [15, 19] on app-icon "close" at bounding box center [12, 15] width 12 height 18
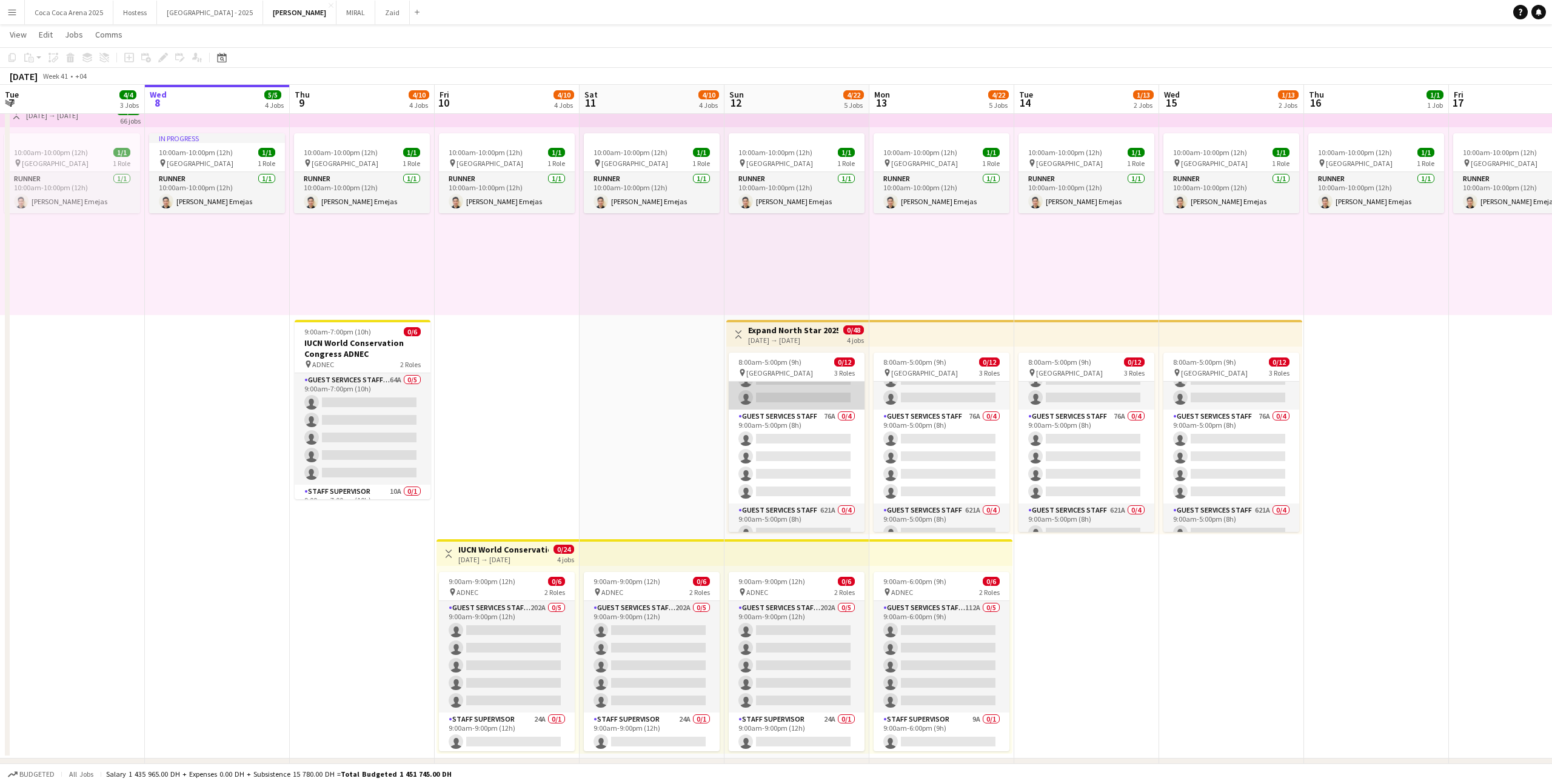
scroll to position [132, 0]
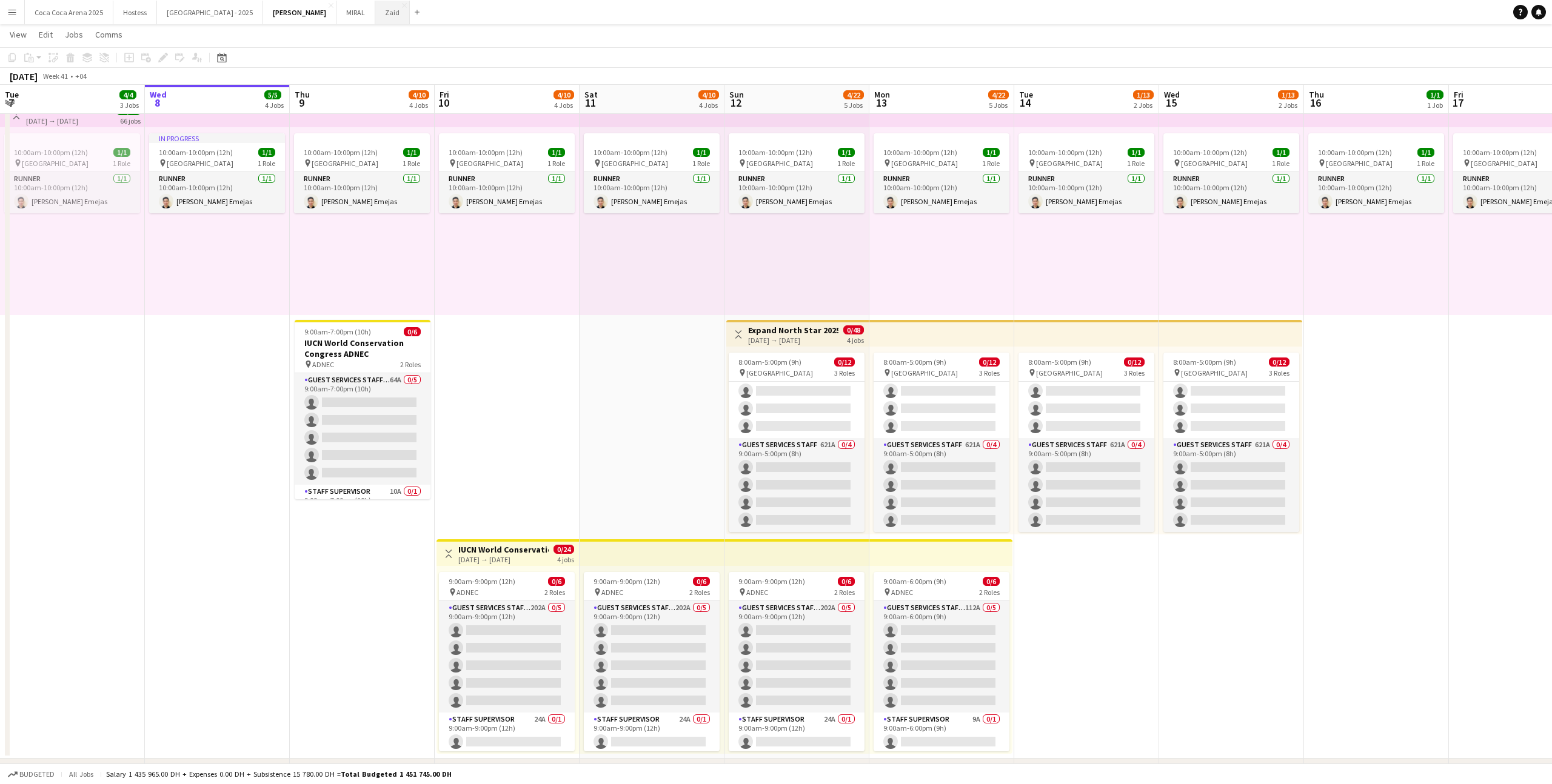
click at [375, 15] on button "Zaid Close" at bounding box center [393, 12] width 35 height 24
click at [375, 16] on button "Zaid Close" at bounding box center [393, 12] width 35 height 24
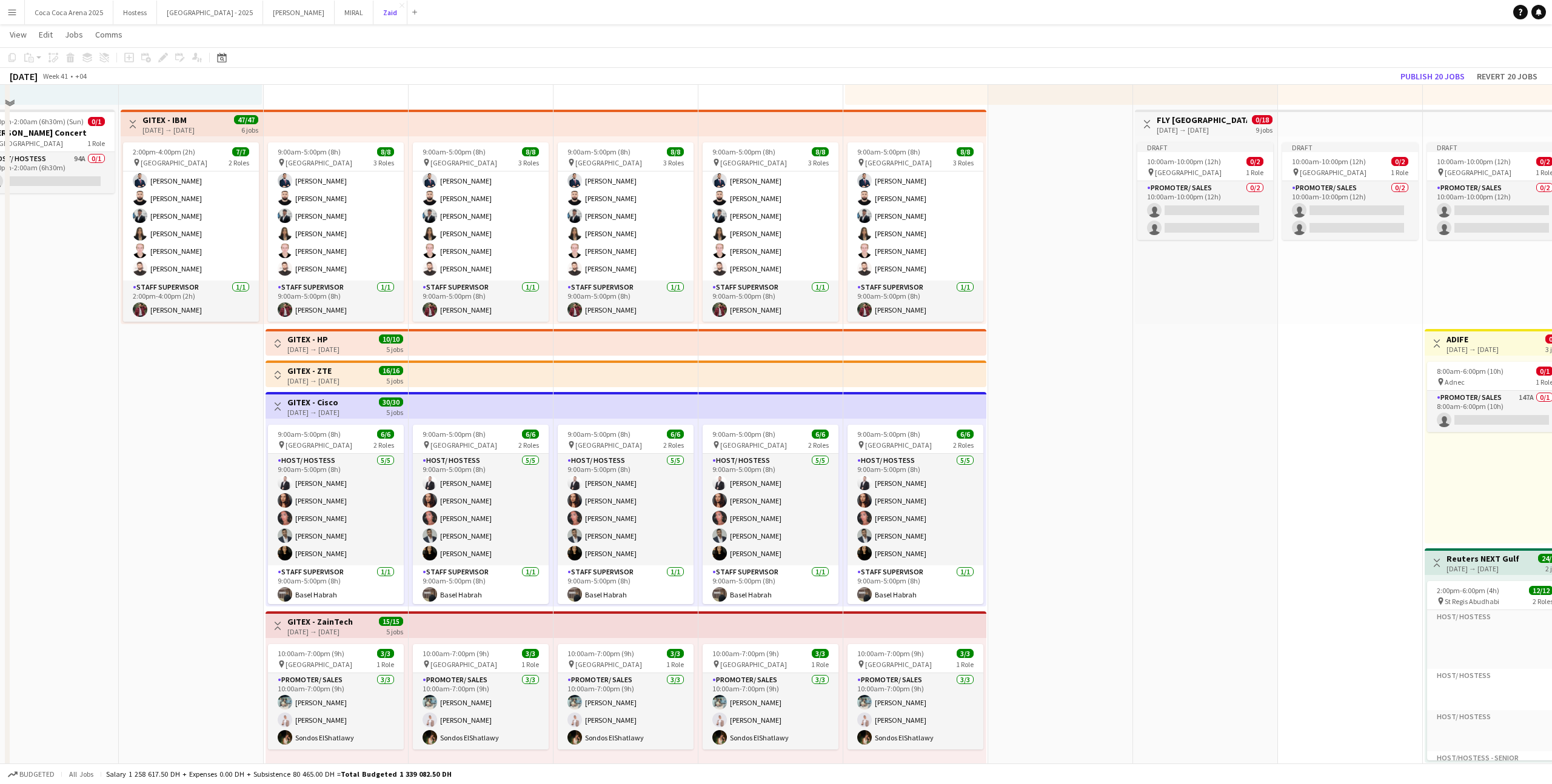
scroll to position [564, 0]
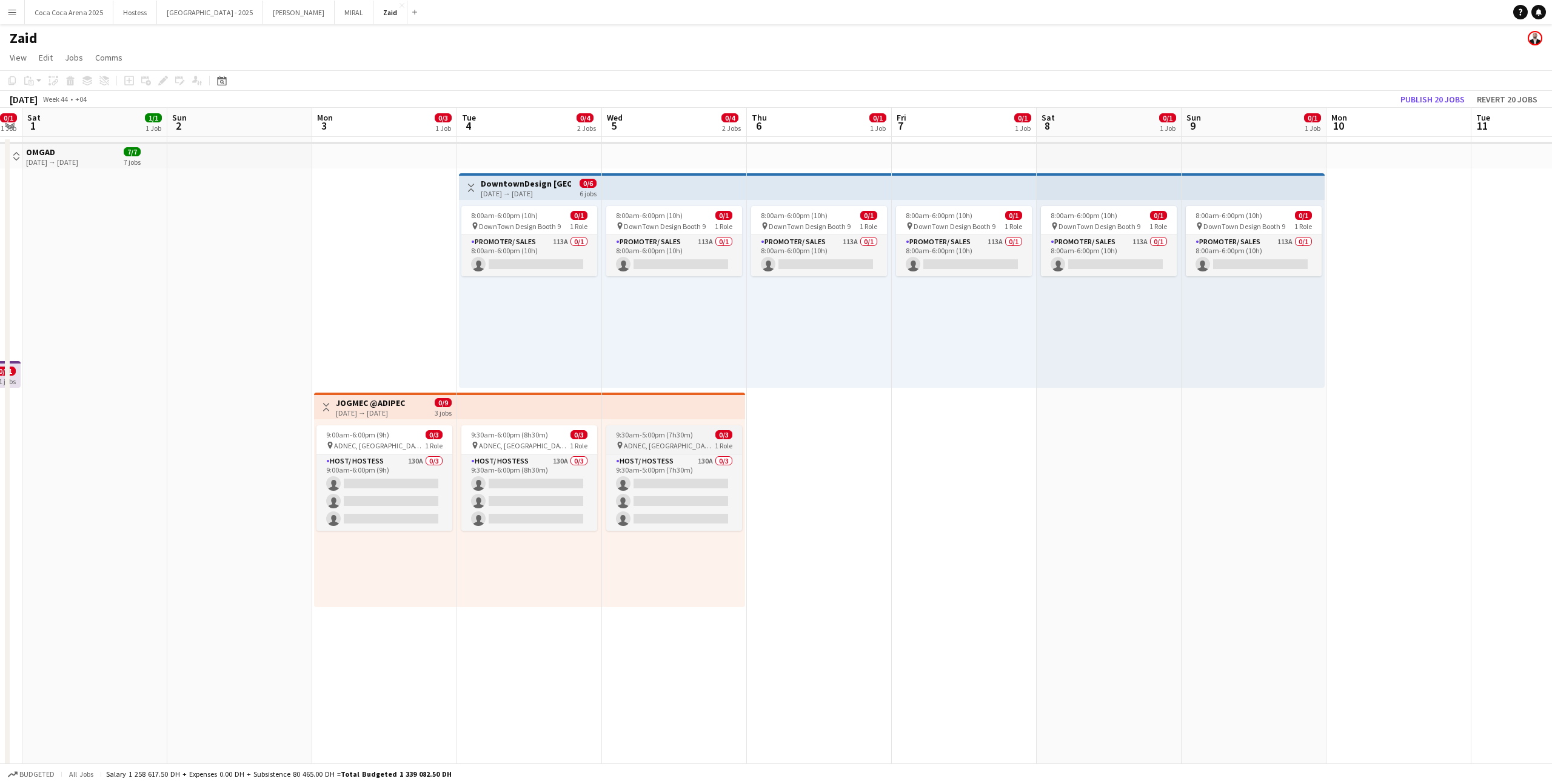
click at [653, 443] on span "ADNEC, [GEOGRAPHIC_DATA]" at bounding box center [669, 445] width 91 height 9
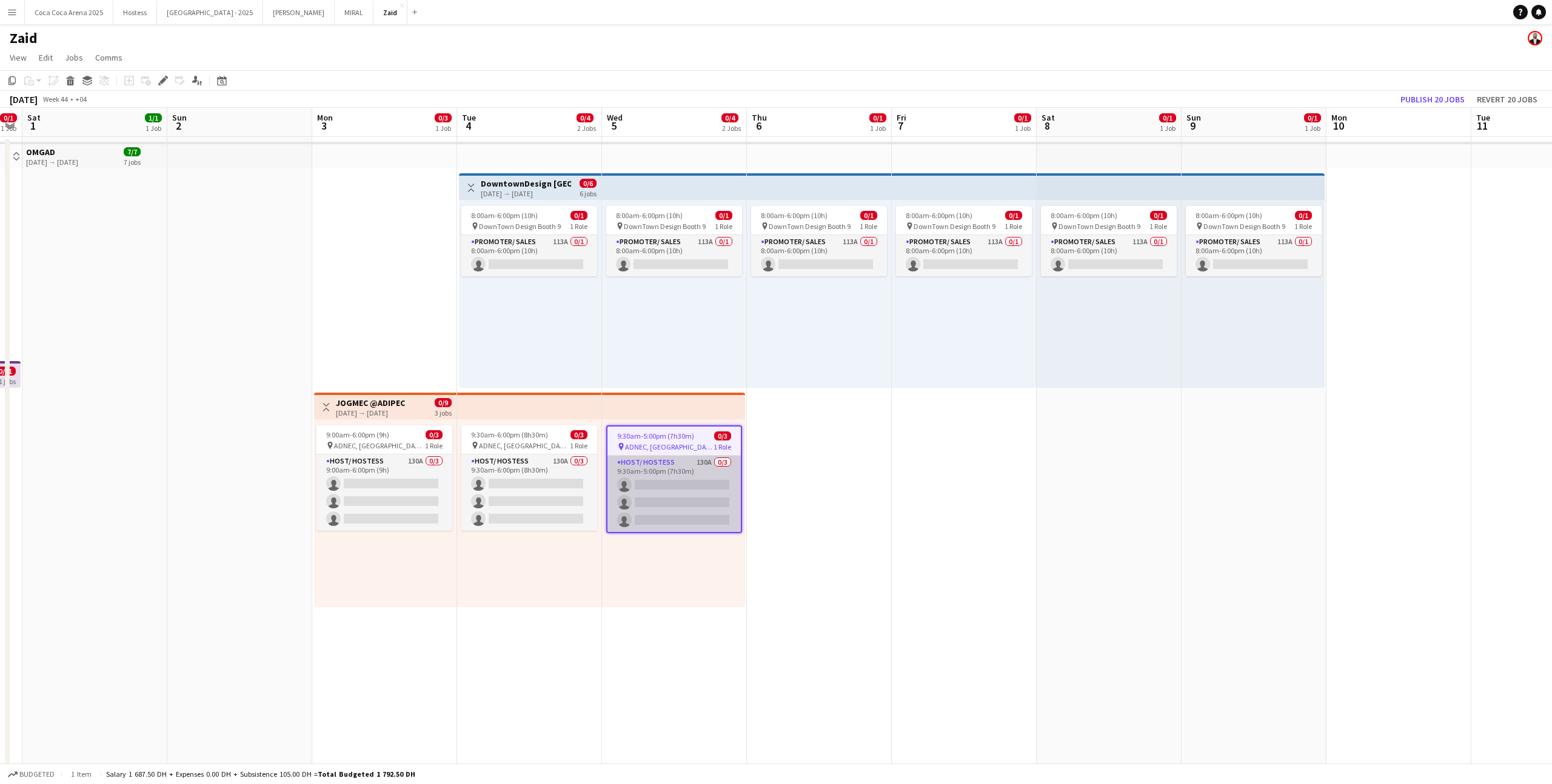
click at [701, 473] on app-card-role "Host/ Hostess 130A 0/3 9:30am-5:00pm (7h30m) single-neutral-actions single-neut…" at bounding box center [674, 494] width 133 height 77
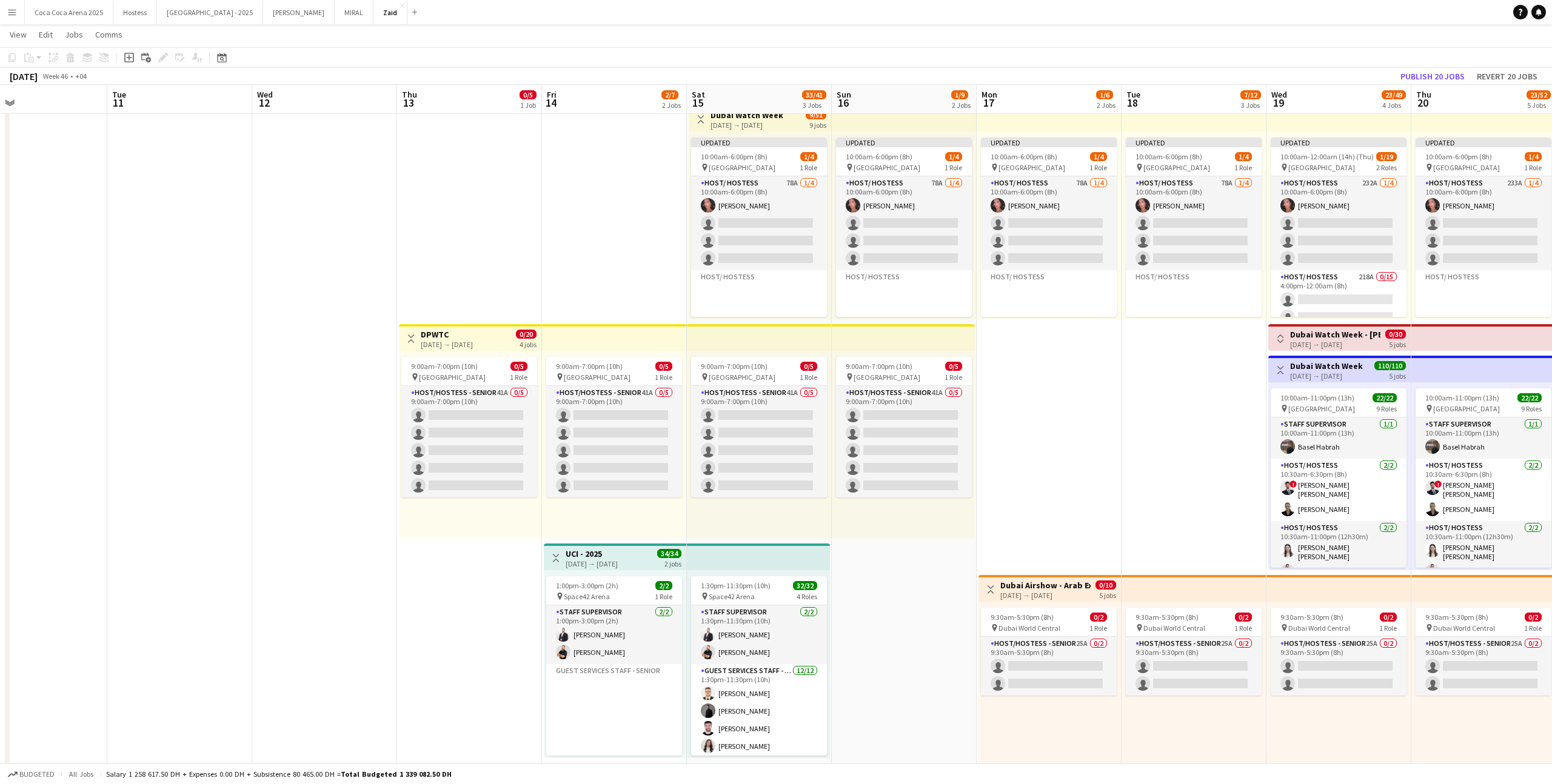
scroll to position [0, 0]
